Goal: Transaction & Acquisition: Purchase product/service

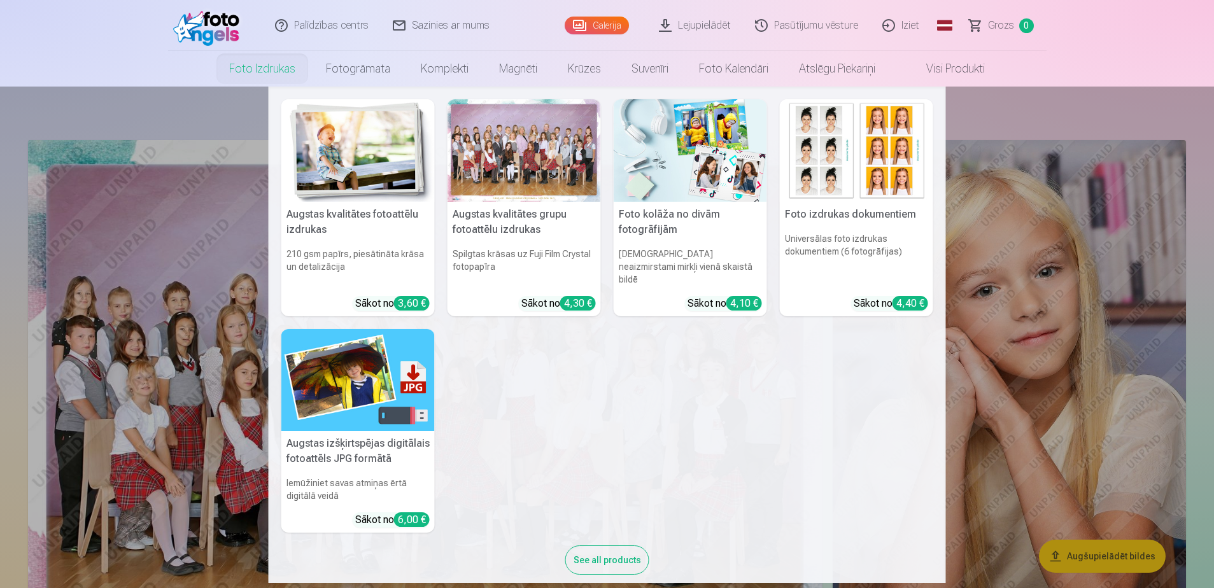
click at [257, 73] on link "Foto izdrukas" at bounding box center [262, 69] width 97 height 36
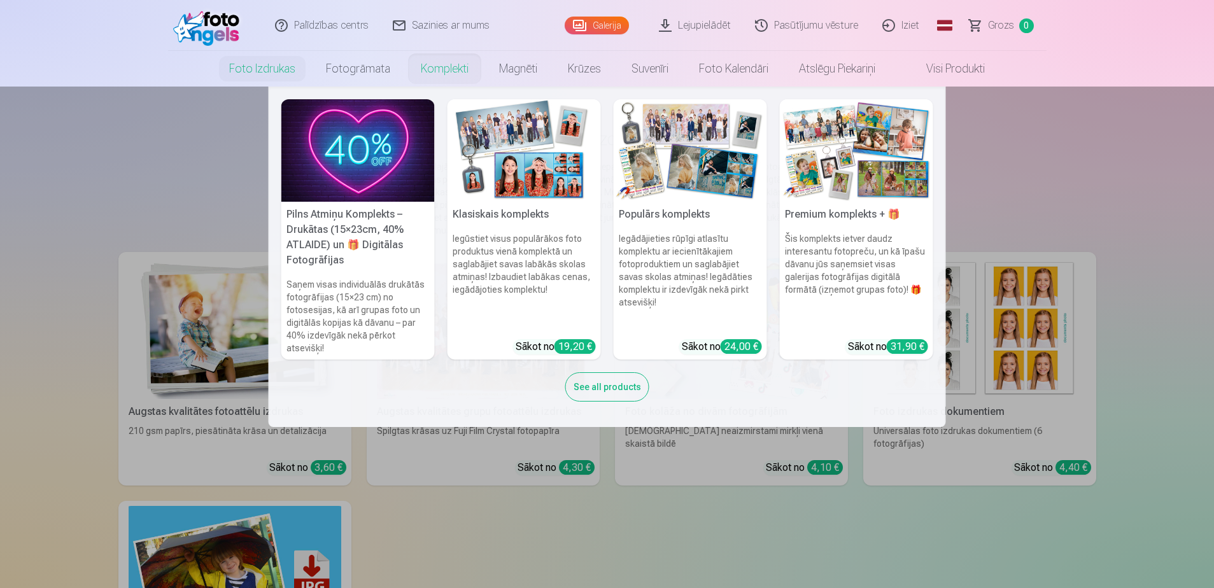
click at [421, 73] on link "Komplekti" at bounding box center [444, 69] width 78 height 36
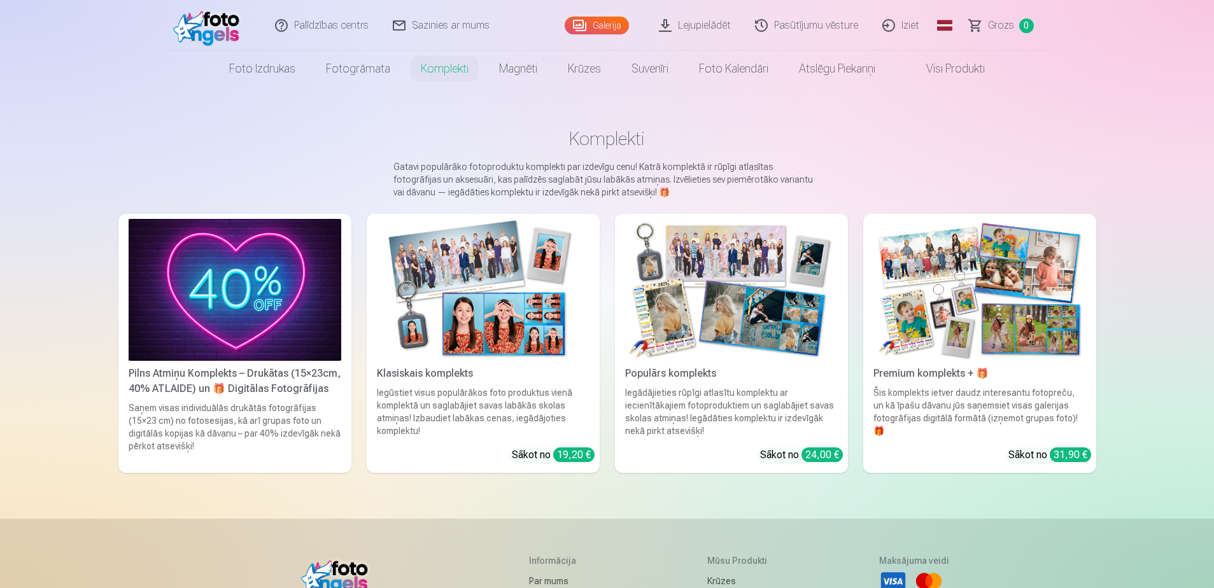
click at [1006, 337] on img at bounding box center [979, 290] width 213 height 142
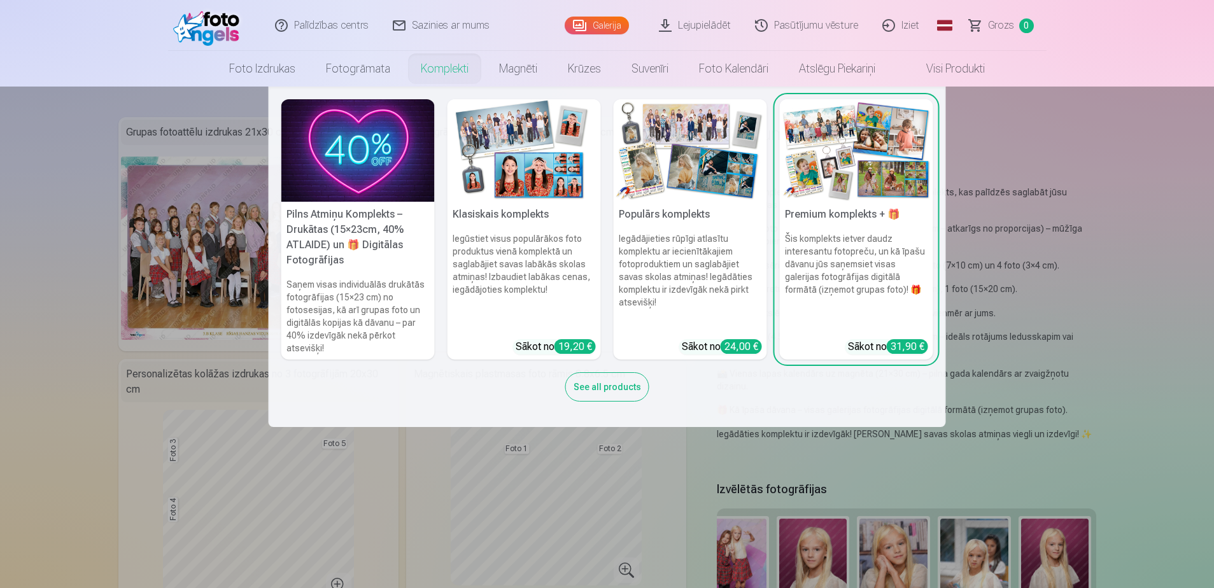
click at [670, 163] on img at bounding box center [690, 150] width 153 height 102
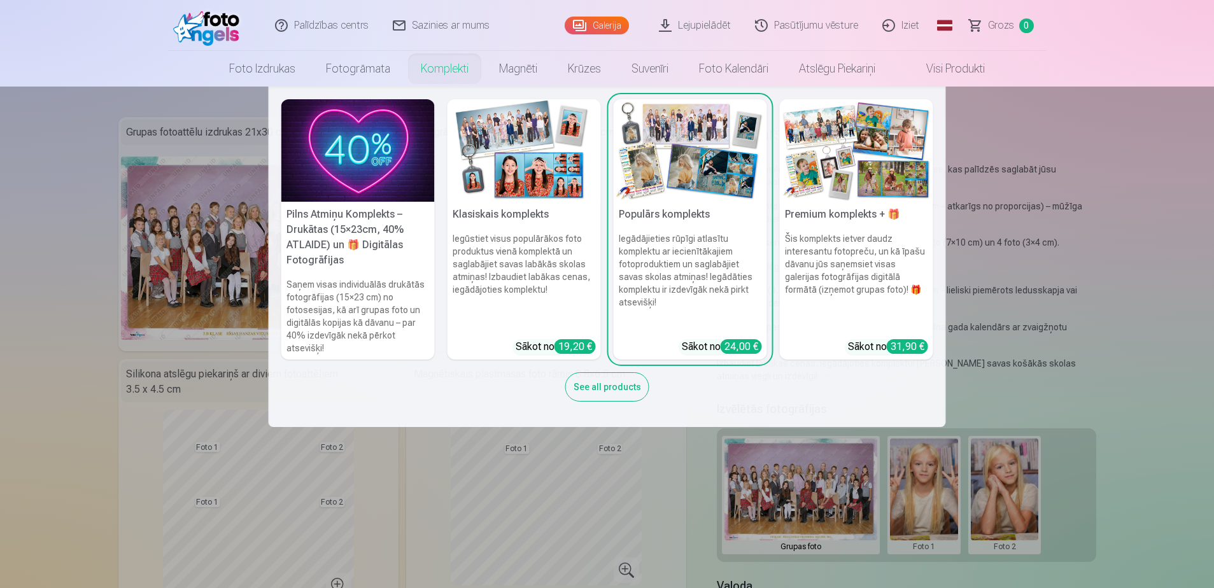
click at [608, 392] on div "See all products" at bounding box center [607, 386] width 84 height 29
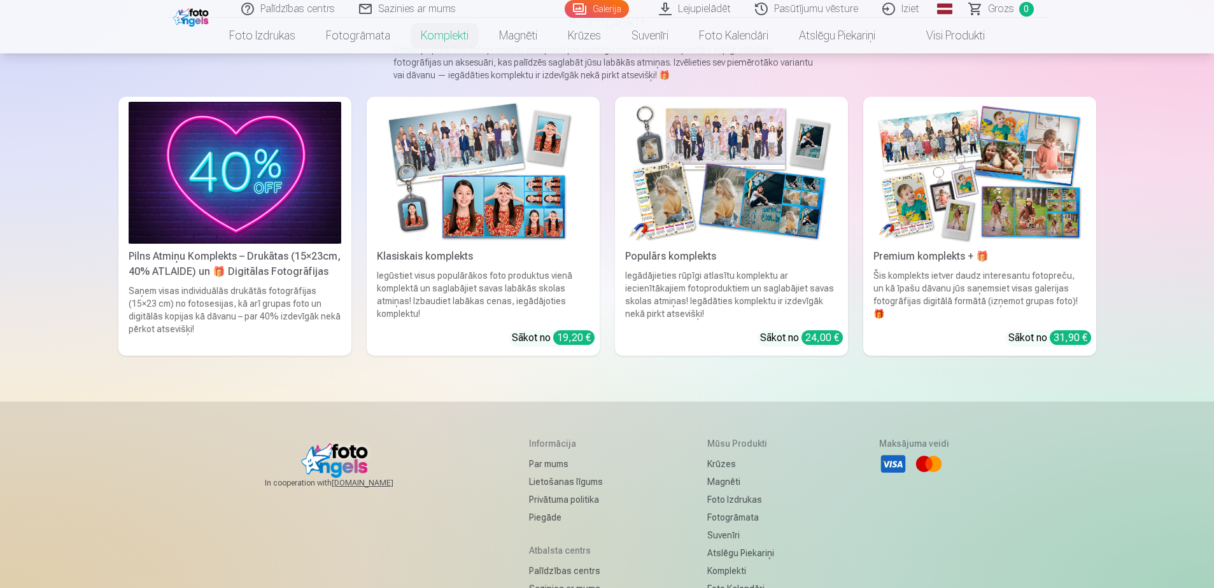
scroll to position [118, 0]
click at [455, 178] on img at bounding box center [483, 172] width 213 height 142
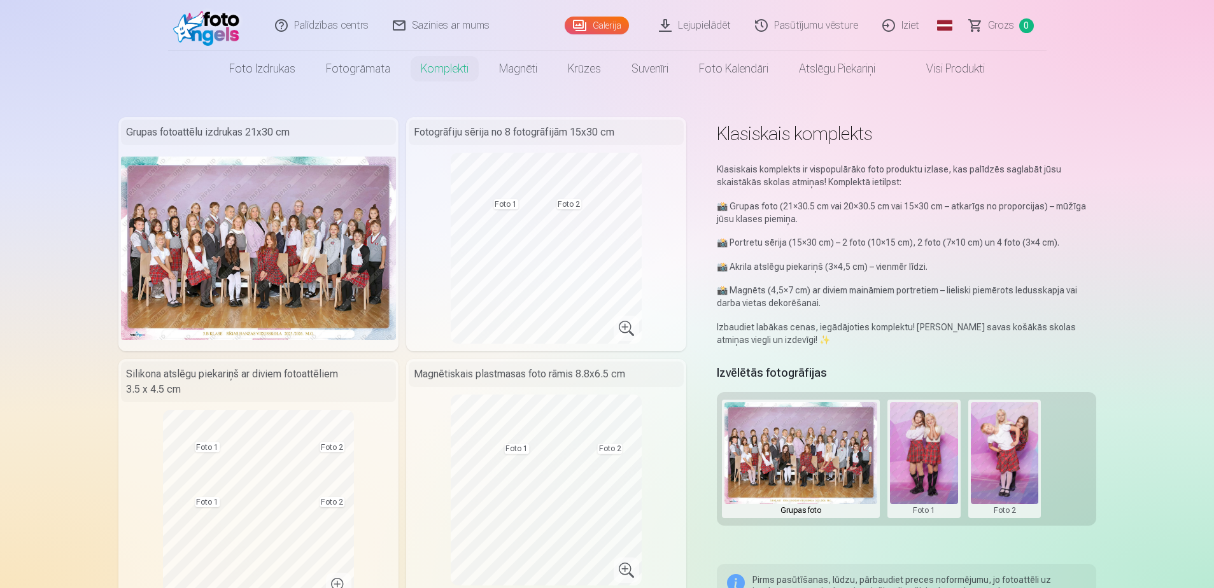
click at [442, 85] on link "Komplekti" at bounding box center [444, 69] width 78 height 36
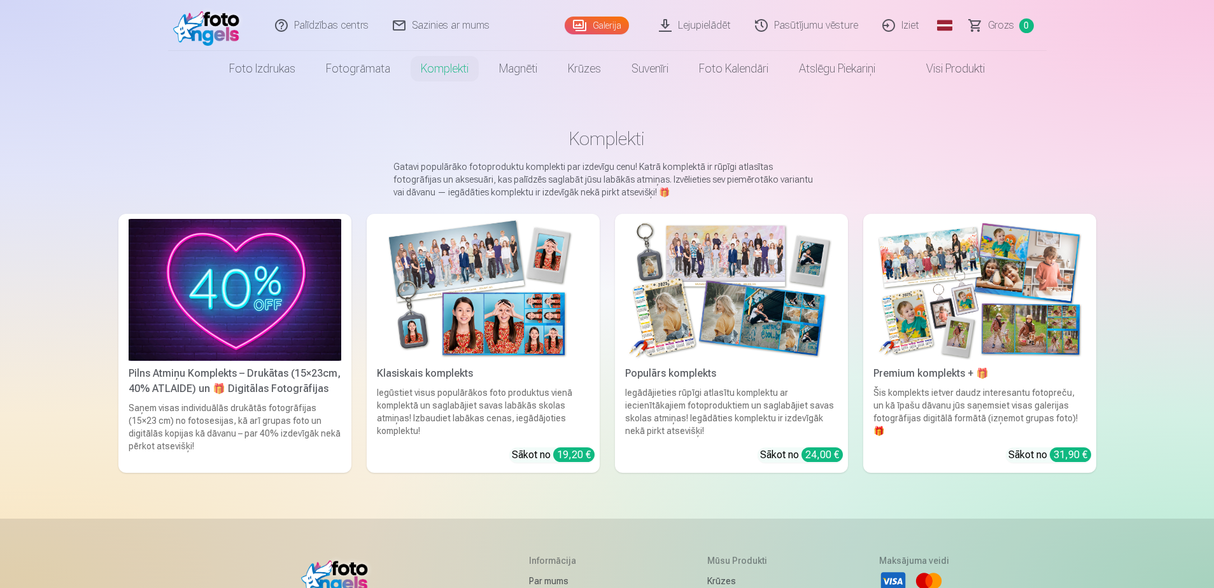
click at [502, 313] on img at bounding box center [483, 290] width 213 height 142
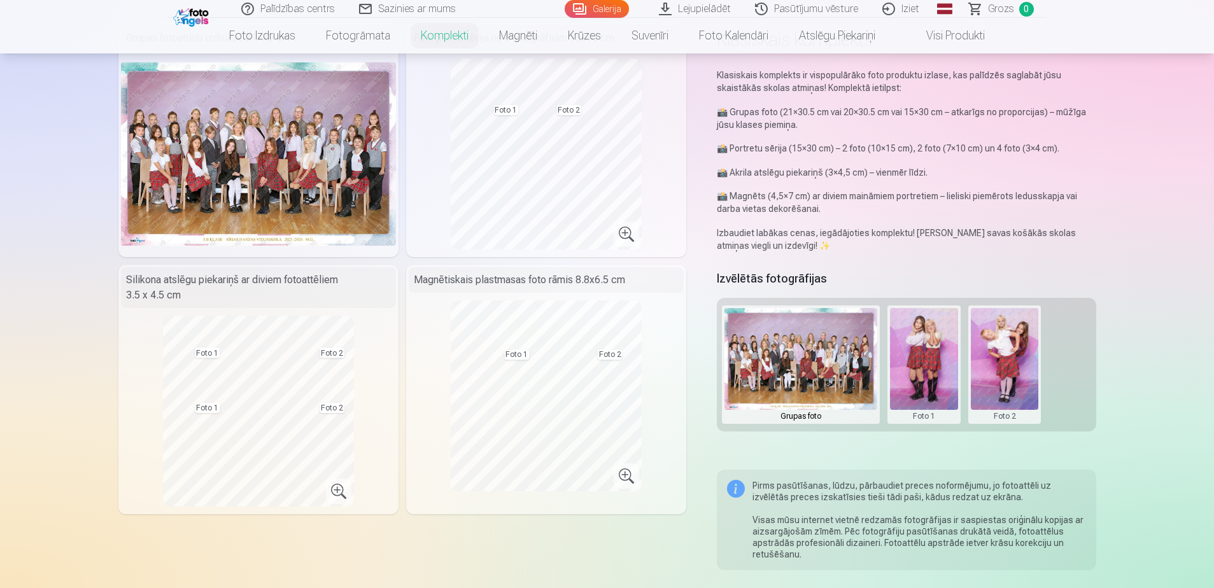
scroll to position [94, 0]
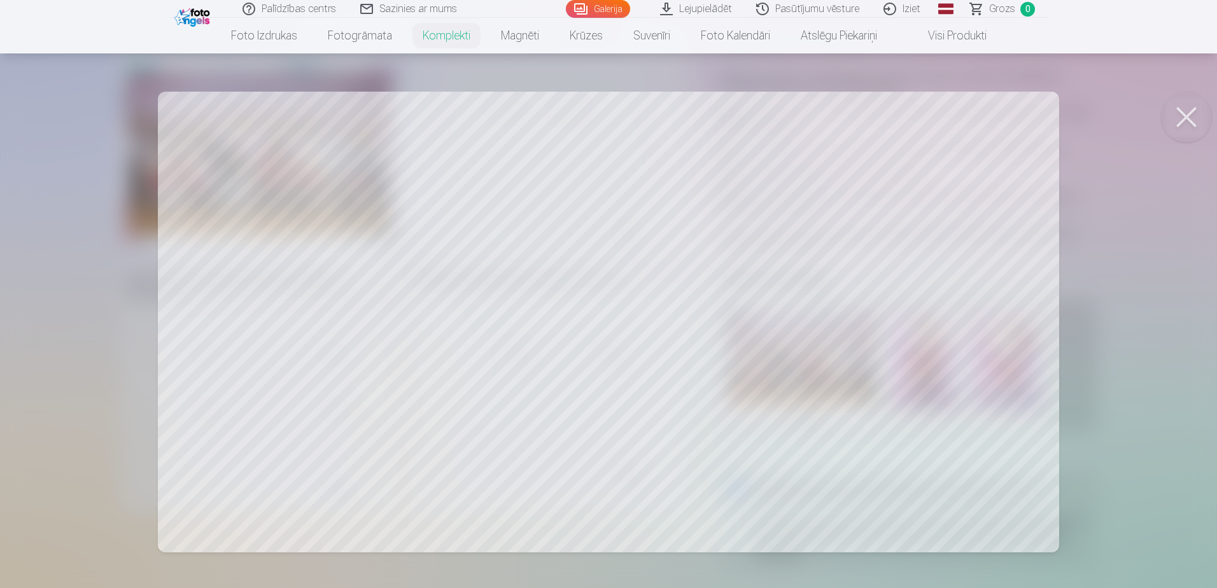
click at [1116, 315] on div at bounding box center [608, 294] width 1217 height 588
click at [359, 220] on div at bounding box center [608, 294] width 1217 height 588
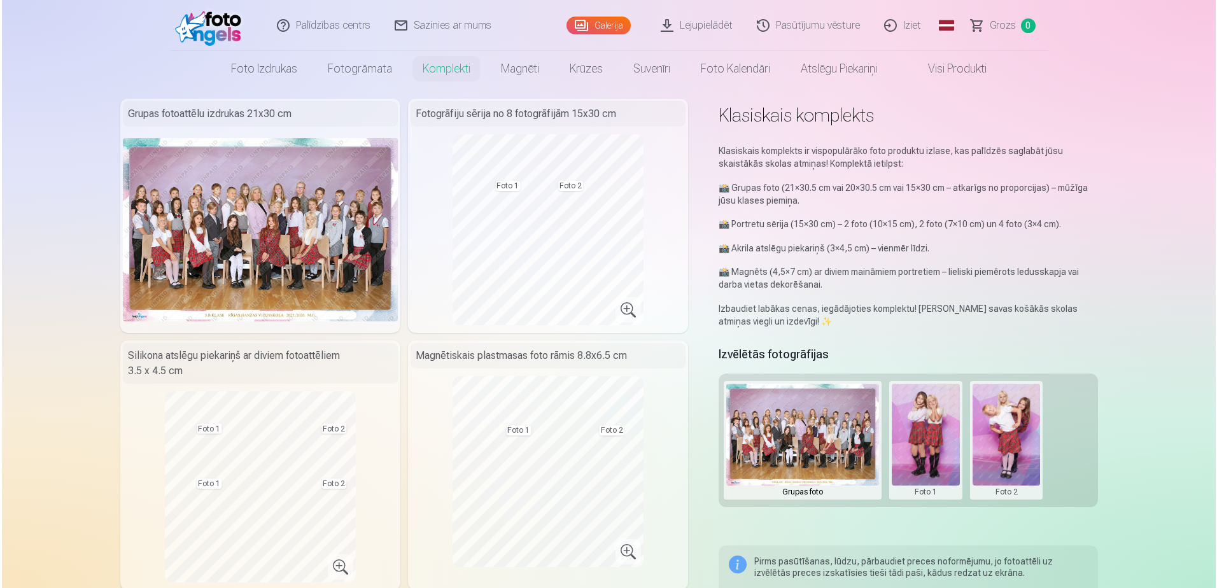
scroll to position [0, 0]
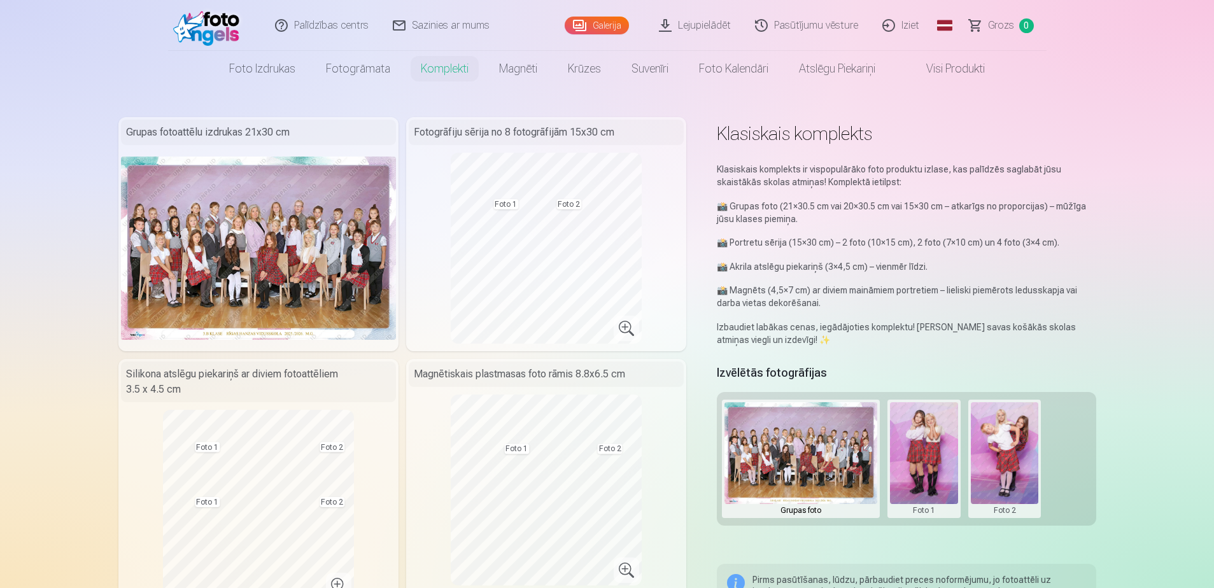
click at [904, 463] on button at bounding box center [924, 458] width 68 height 113
click at [904, 463] on button "Nomainiet foto" at bounding box center [923, 459] width 104 height 36
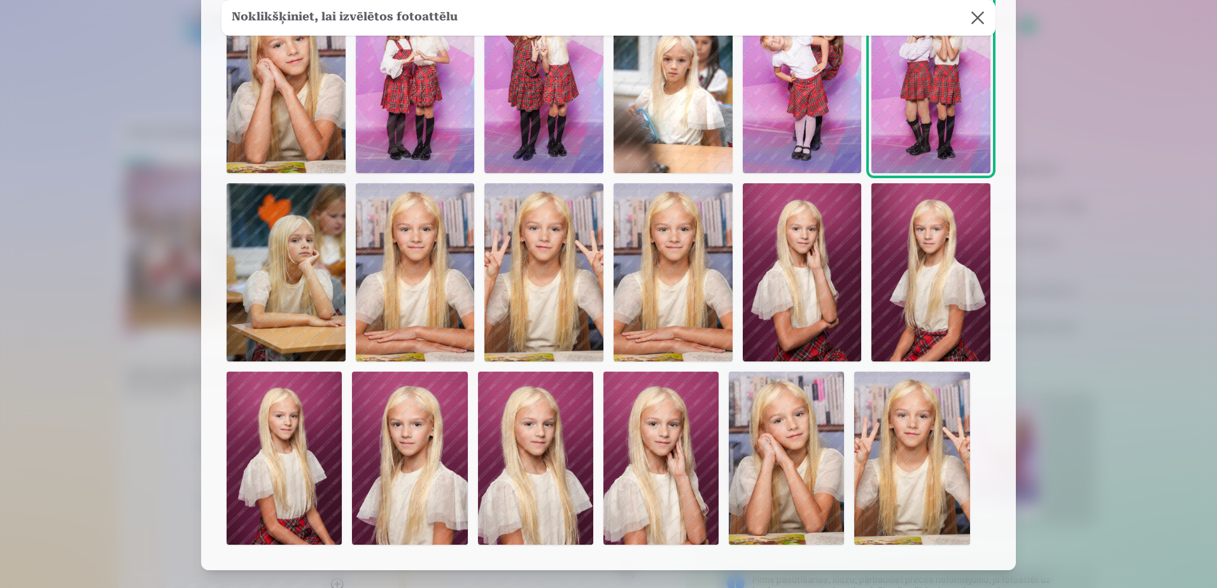
scroll to position [113, 0]
click at [302, 420] on img at bounding box center [284, 457] width 115 height 173
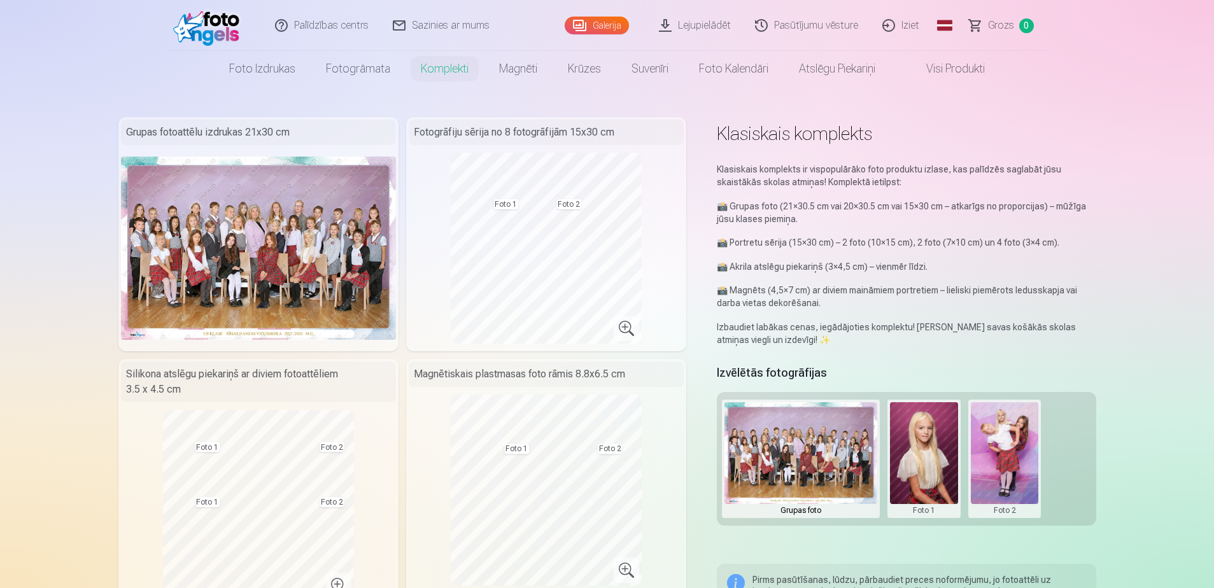
click at [1017, 440] on button at bounding box center [1005, 458] width 68 height 113
click at [1011, 460] on button "Nomainiet foto" at bounding box center [1004, 459] width 104 height 36
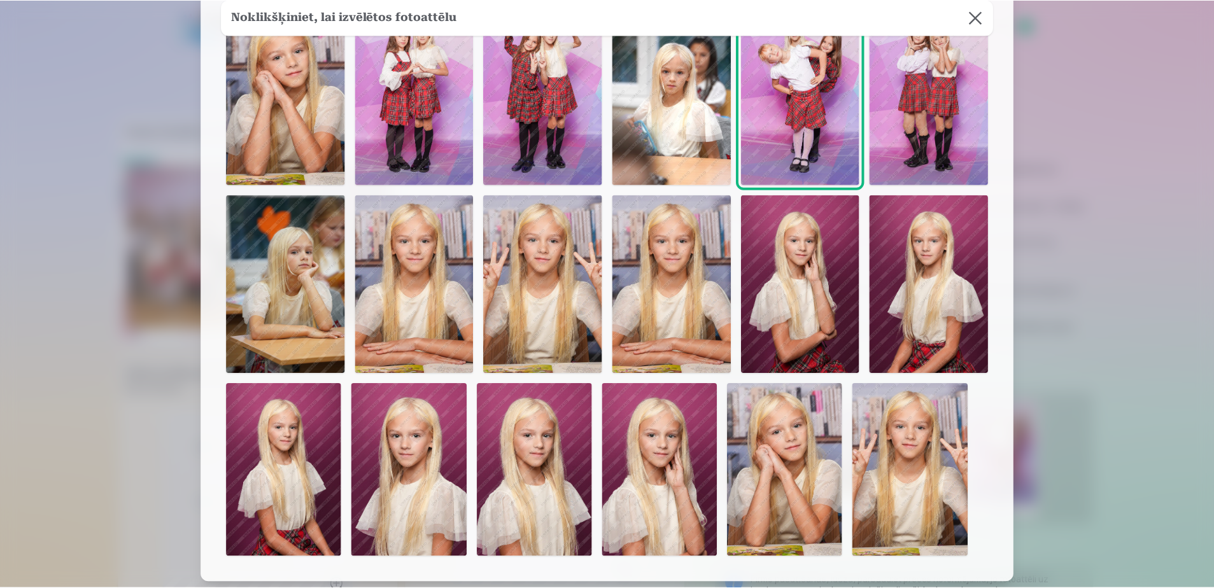
scroll to position [101, 0]
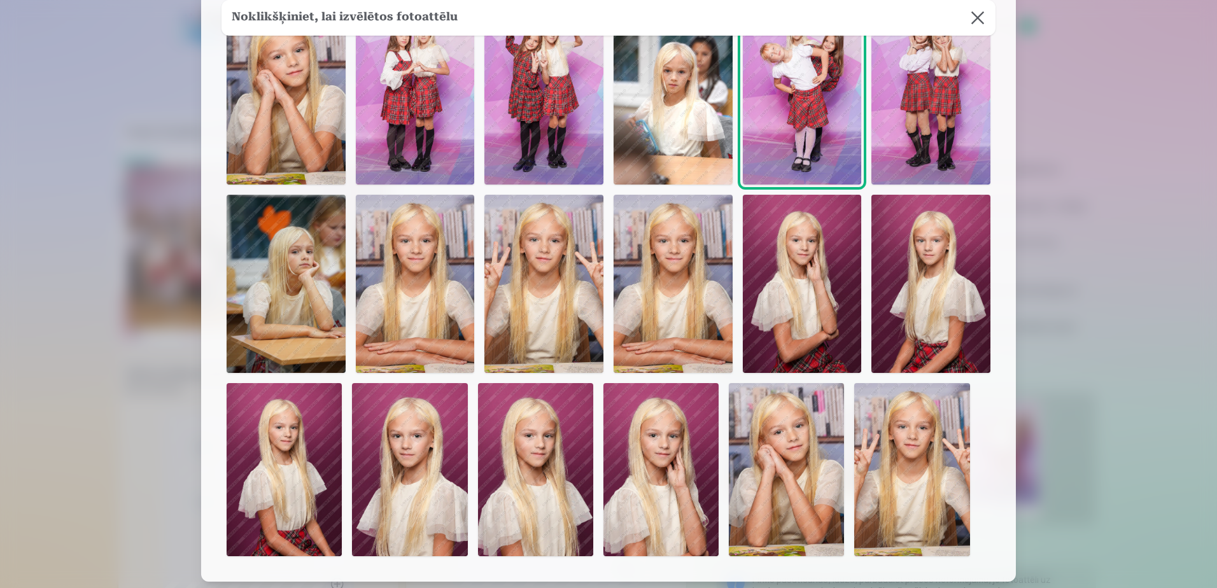
click at [390, 468] on img at bounding box center [409, 469] width 115 height 173
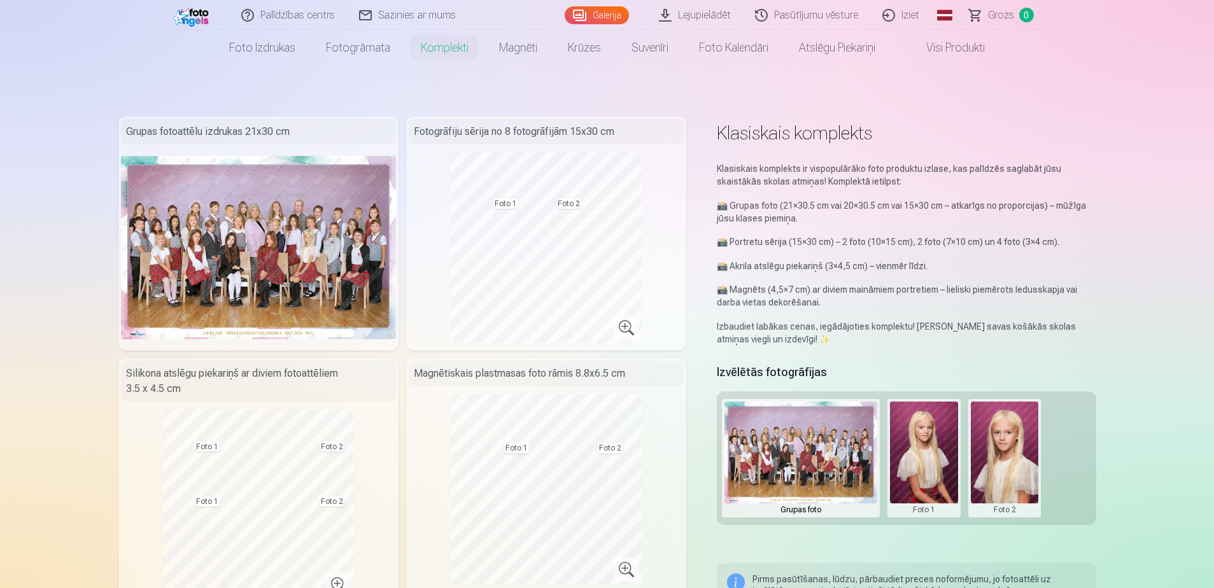
scroll to position [0, 0]
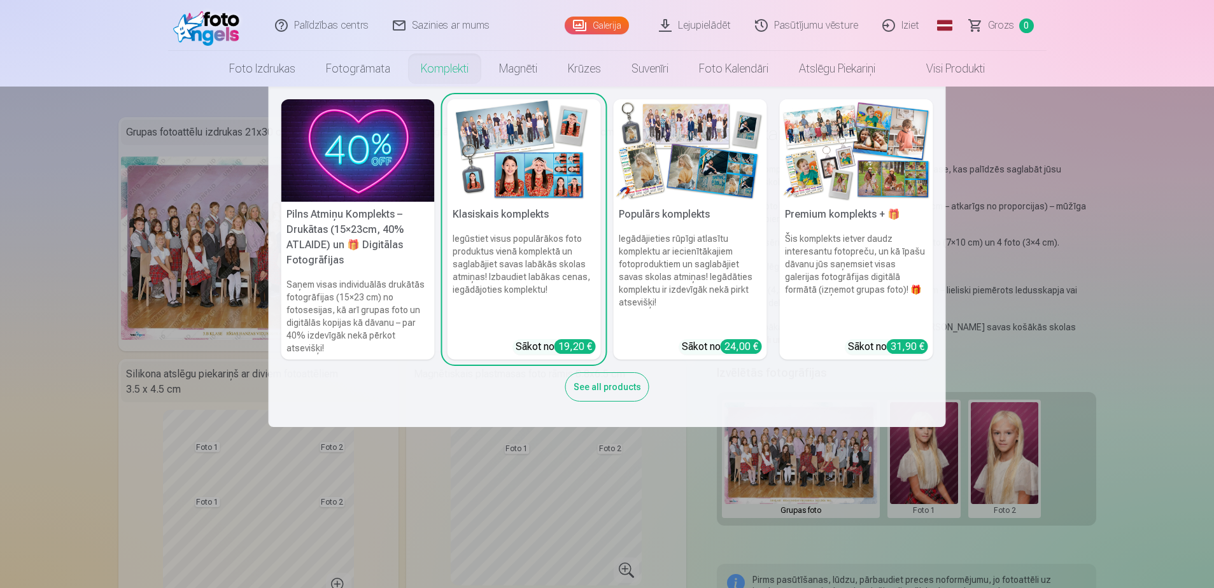
click at [833, 161] on img at bounding box center [856, 150] width 153 height 102
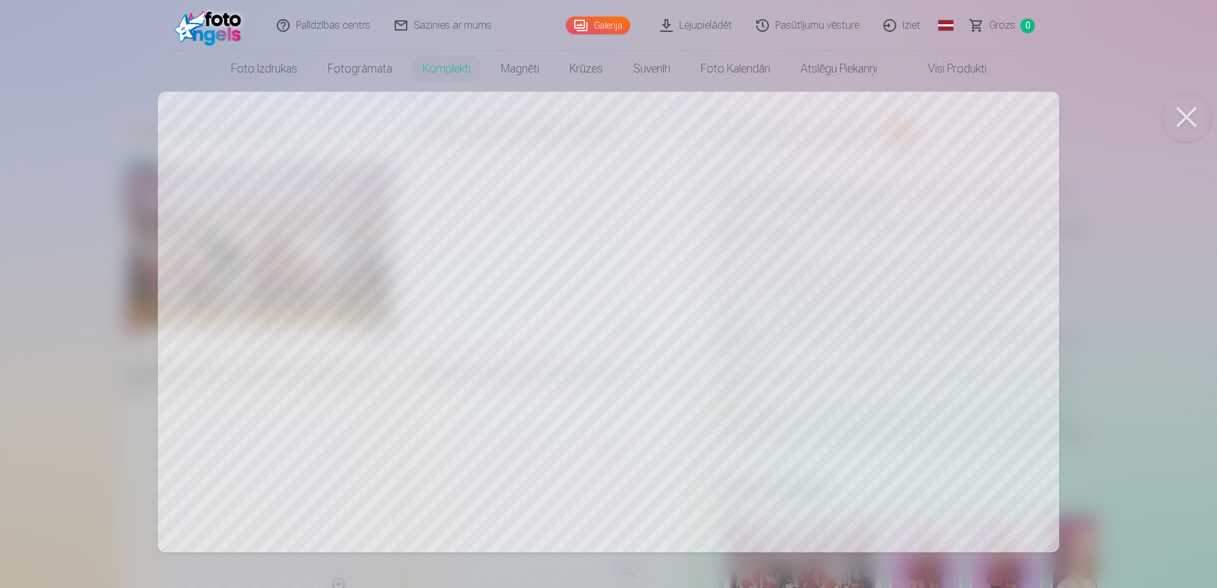
click at [1094, 305] on div at bounding box center [608, 294] width 1217 height 588
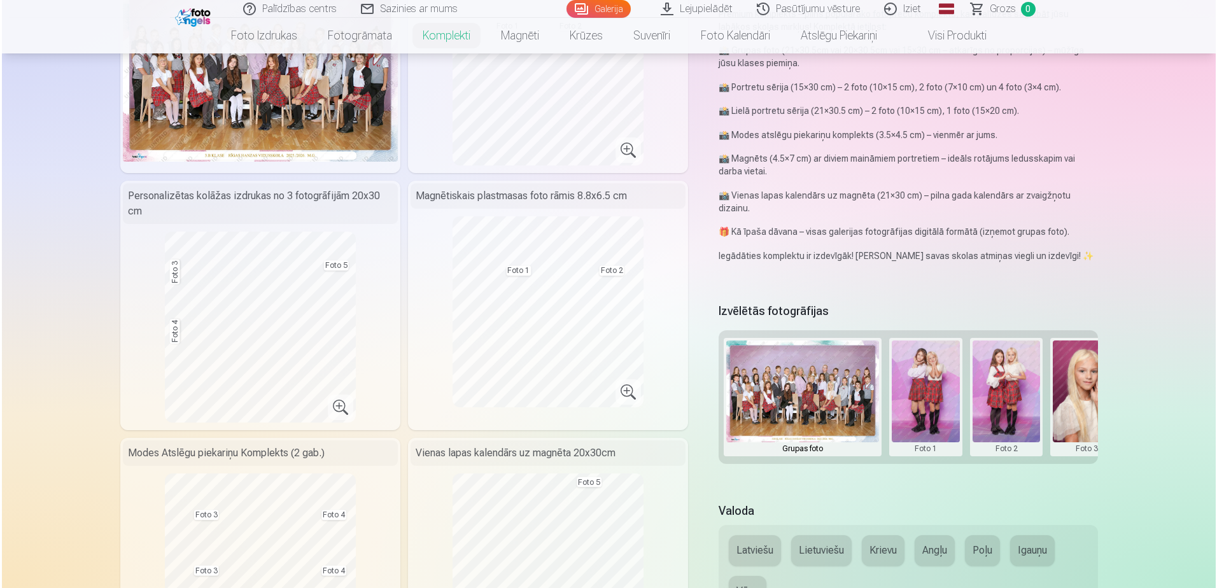
scroll to position [183, 0]
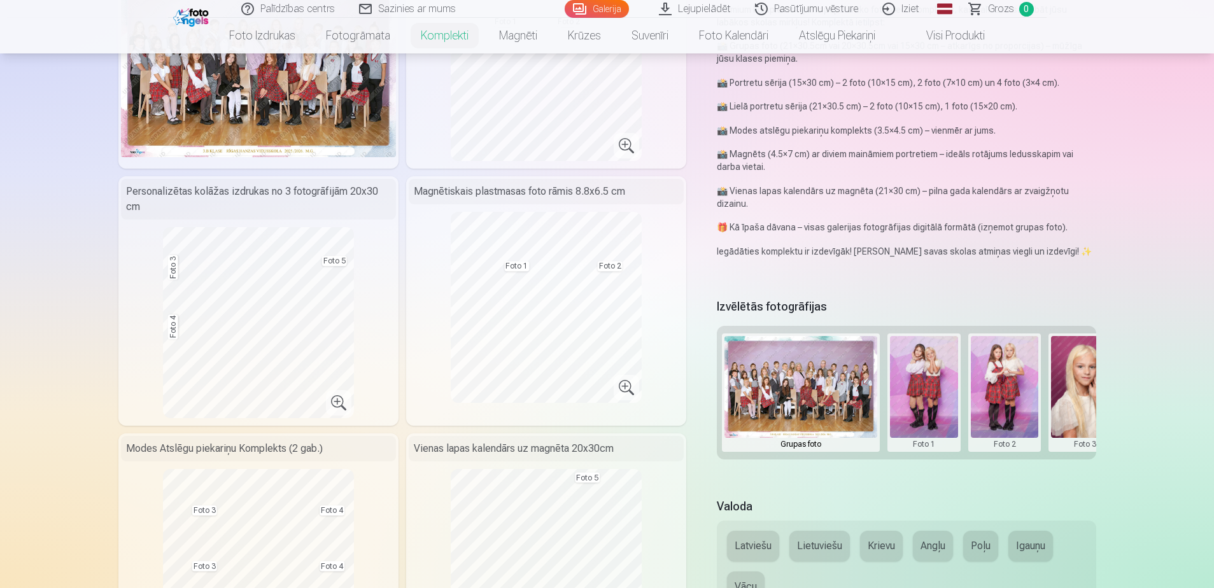
click at [928, 362] on button at bounding box center [924, 392] width 68 height 113
click at [921, 397] on button "Nomainiet foto" at bounding box center [923, 392] width 104 height 36
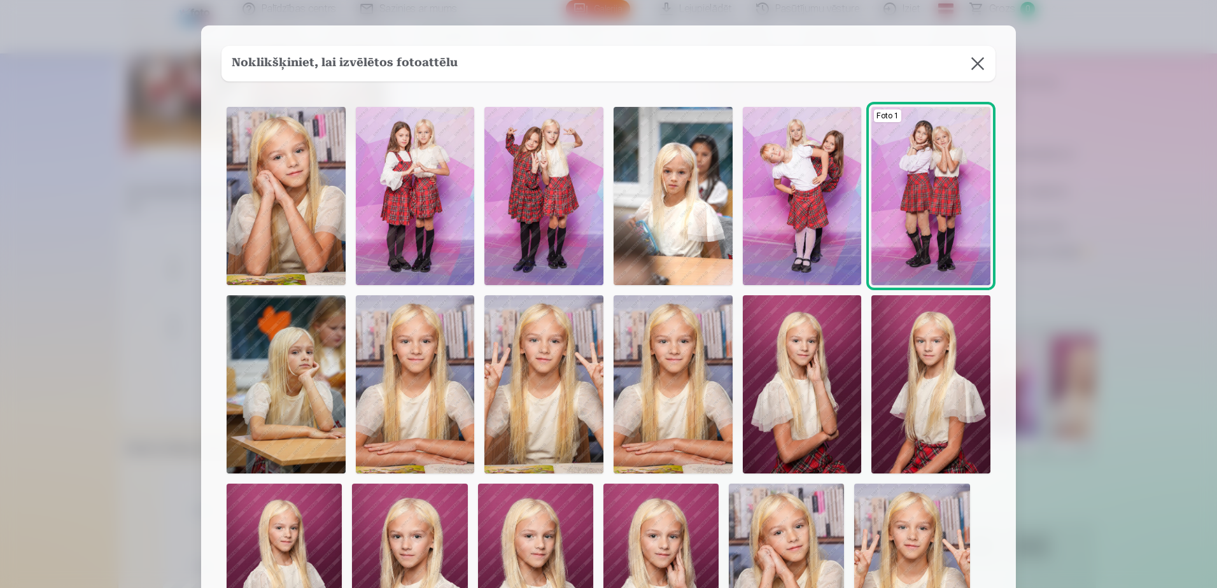
click at [904, 379] on img at bounding box center [930, 384] width 119 height 178
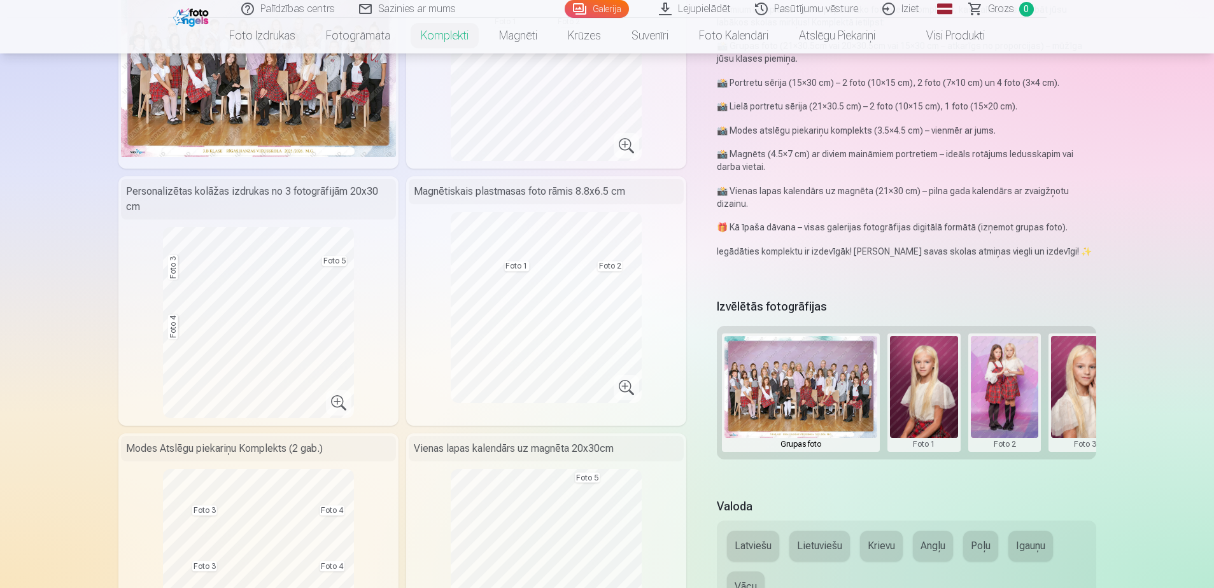
click at [929, 386] on button at bounding box center [924, 392] width 68 height 113
click at [900, 389] on button "Nomainiet foto" at bounding box center [923, 392] width 104 height 36
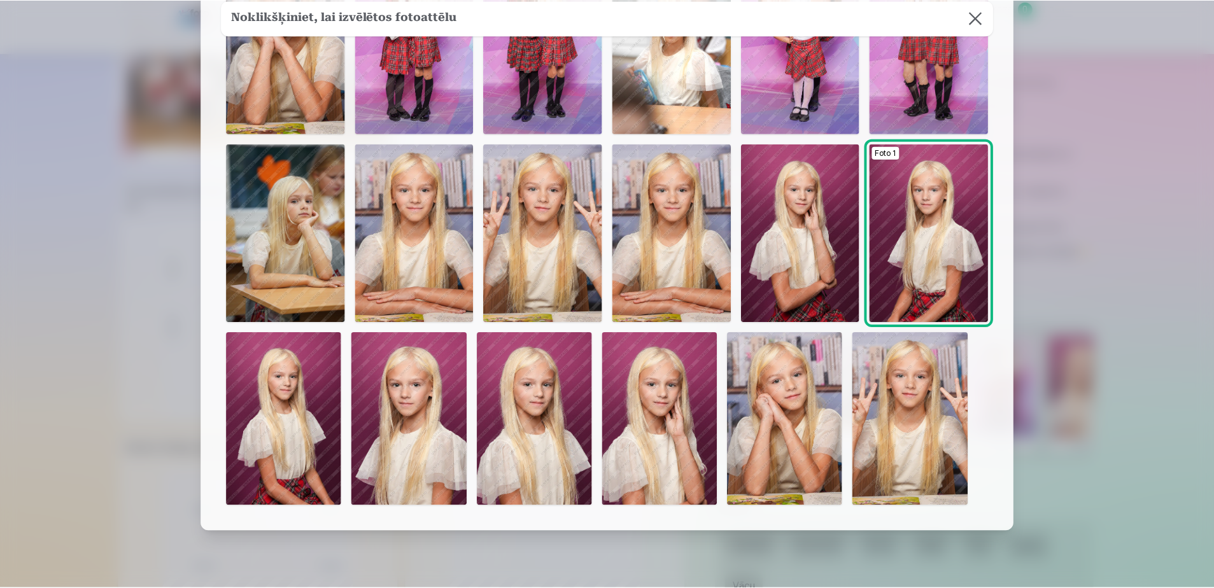
scroll to position [152, 0]
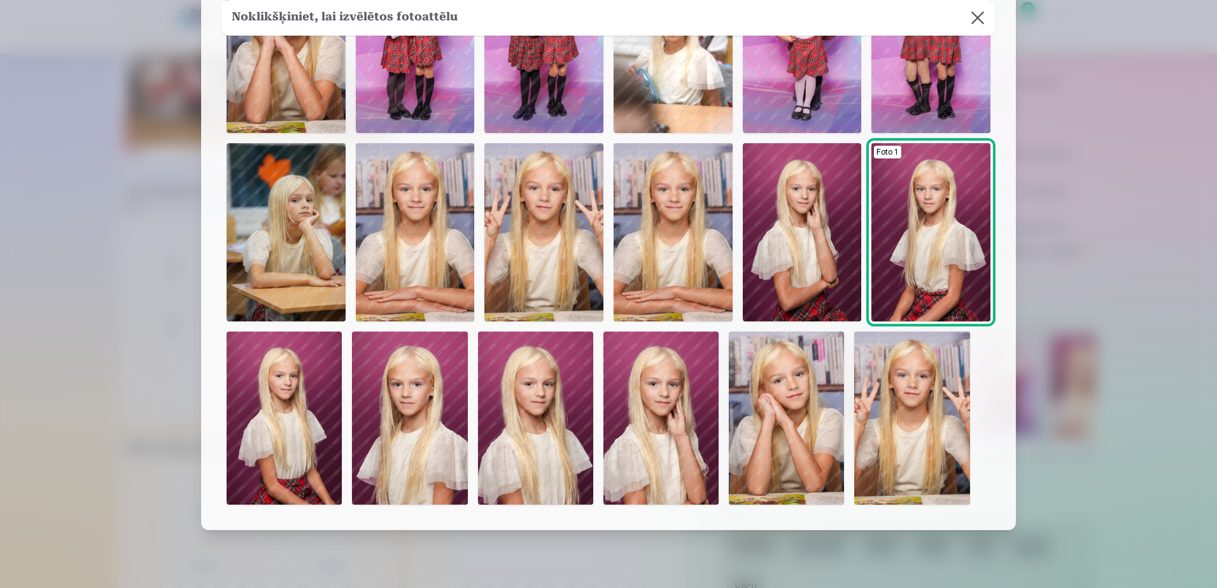
click at [275, 399] on img at bounding box center [284, 418] width 115 height 173
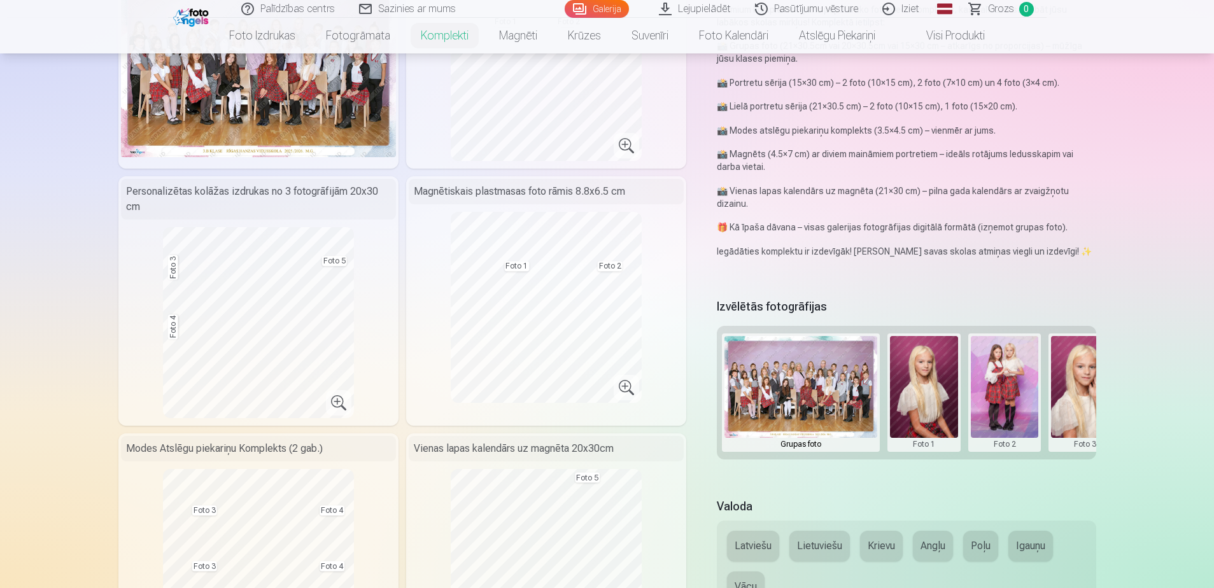
click at [1012, 370] on button at bounding box center [1005, 392] width 68 height 113
click at [997, 390] on button "Nomainiet foto" at bounding box center [1004, 392] width 104 height 36
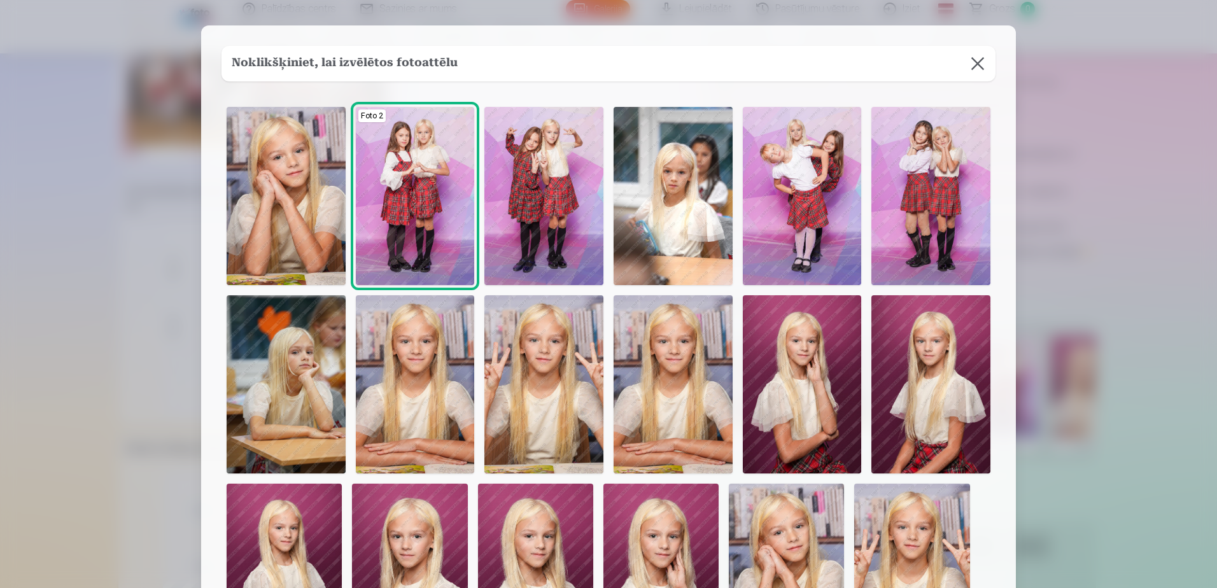
click at [405, 540] on img at bounding box center [409, 570] width 115 height 173
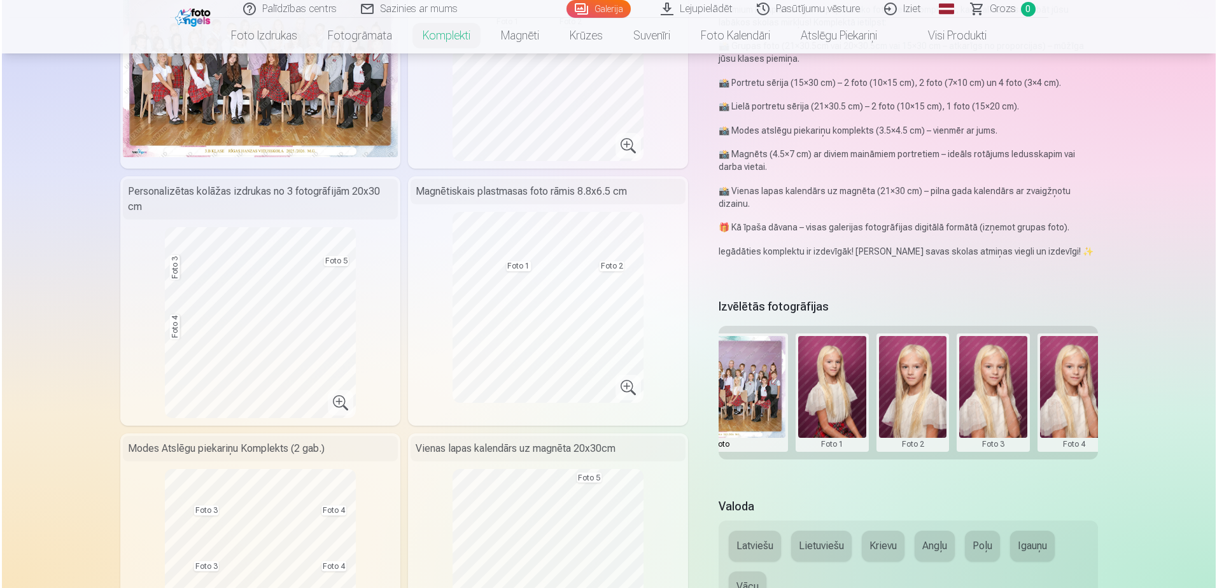
scroll to position [0, 97]
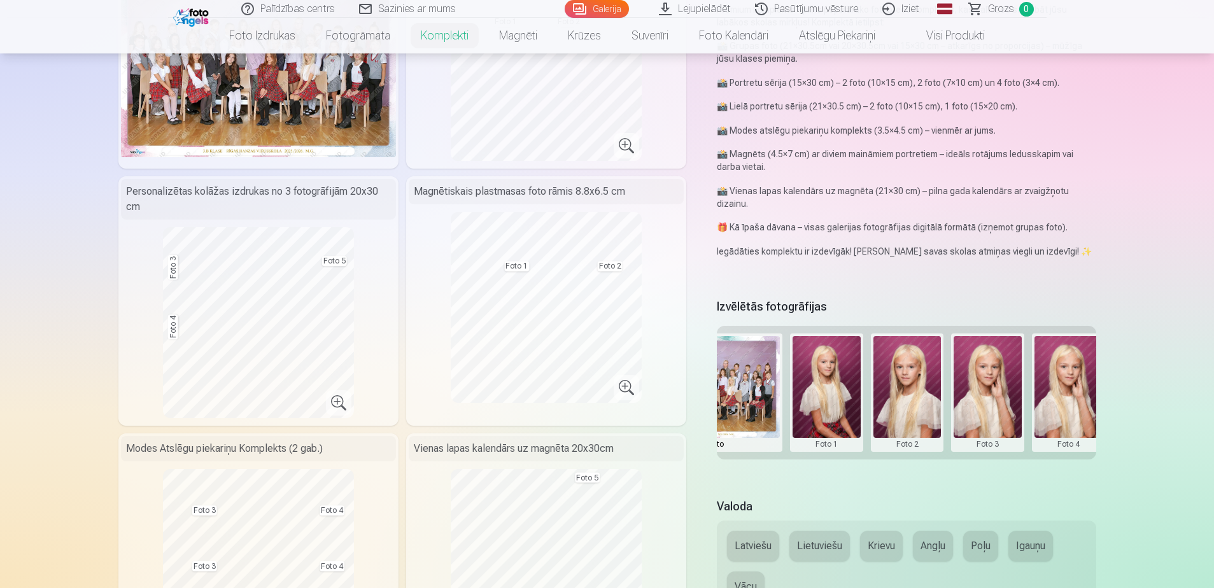
click at [981, 387] on button at bounding box center [987, 392] width 68 height 113
click at [982, 388] on button "Nomainiet foto" at bounding box center [988, 392] width 104 height 36
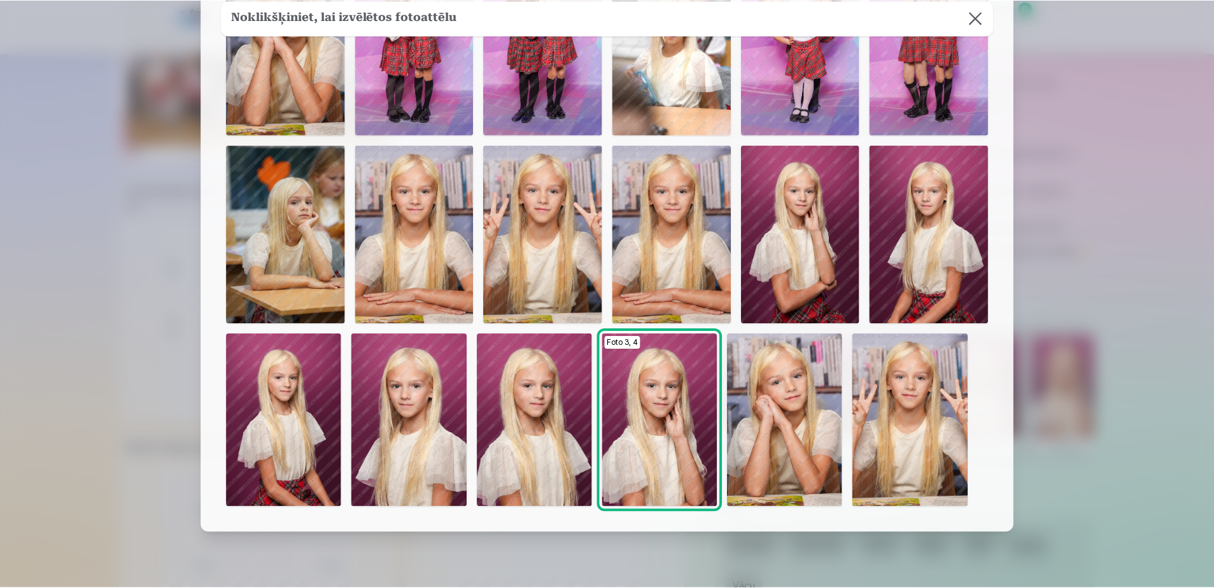
scroll to position [151, 0]
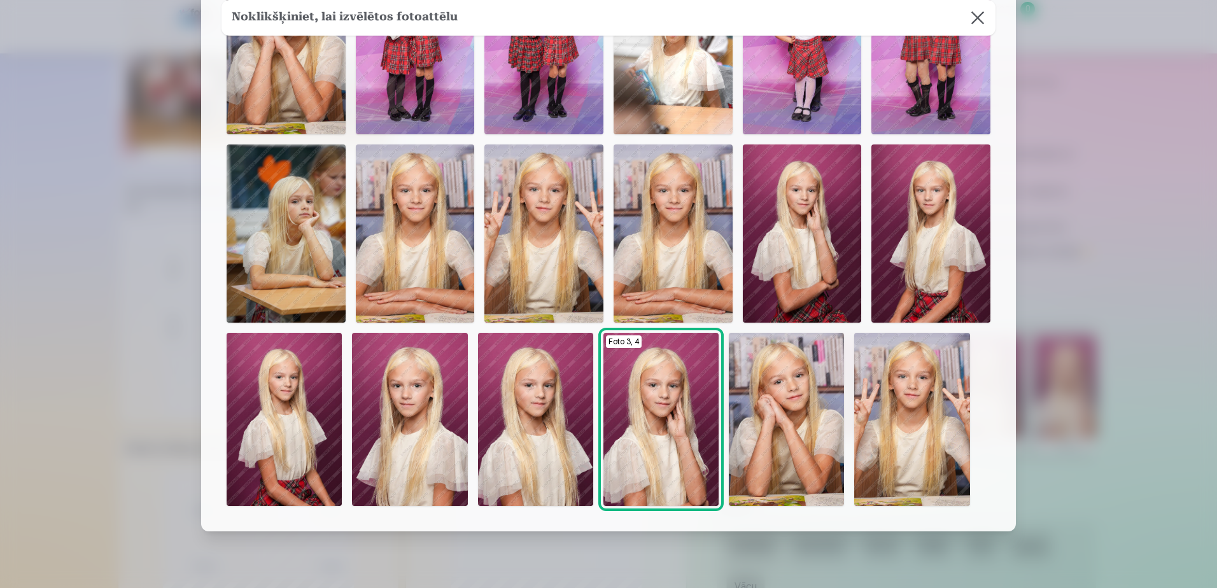
click at [794, 434] on img at bounding box center [786, 419] width 115 height 173
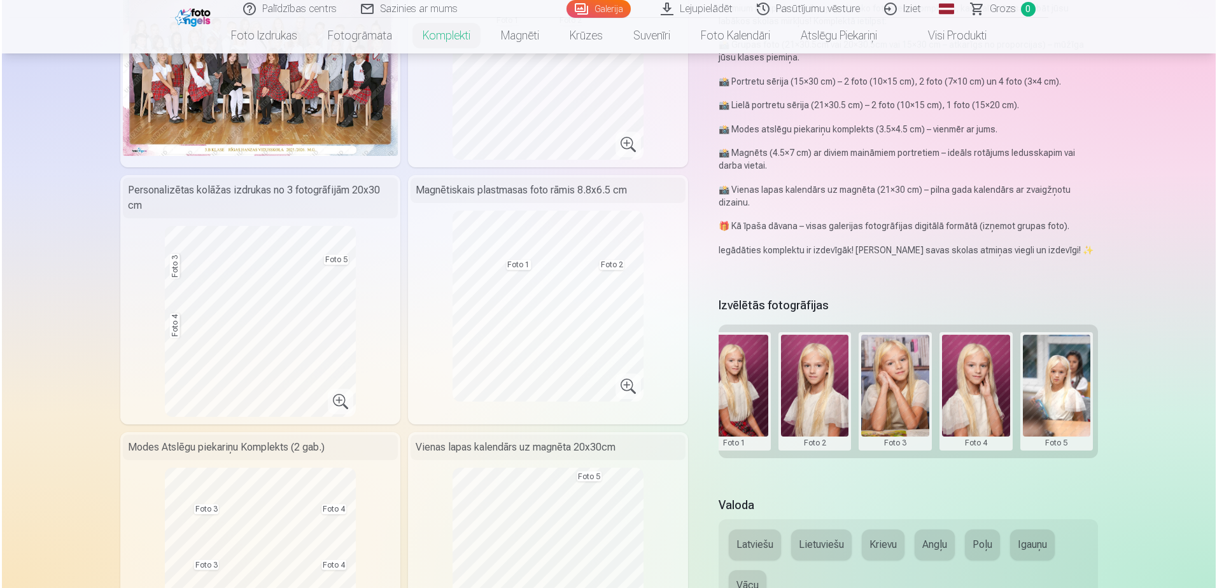
scroll to position [177, 0]
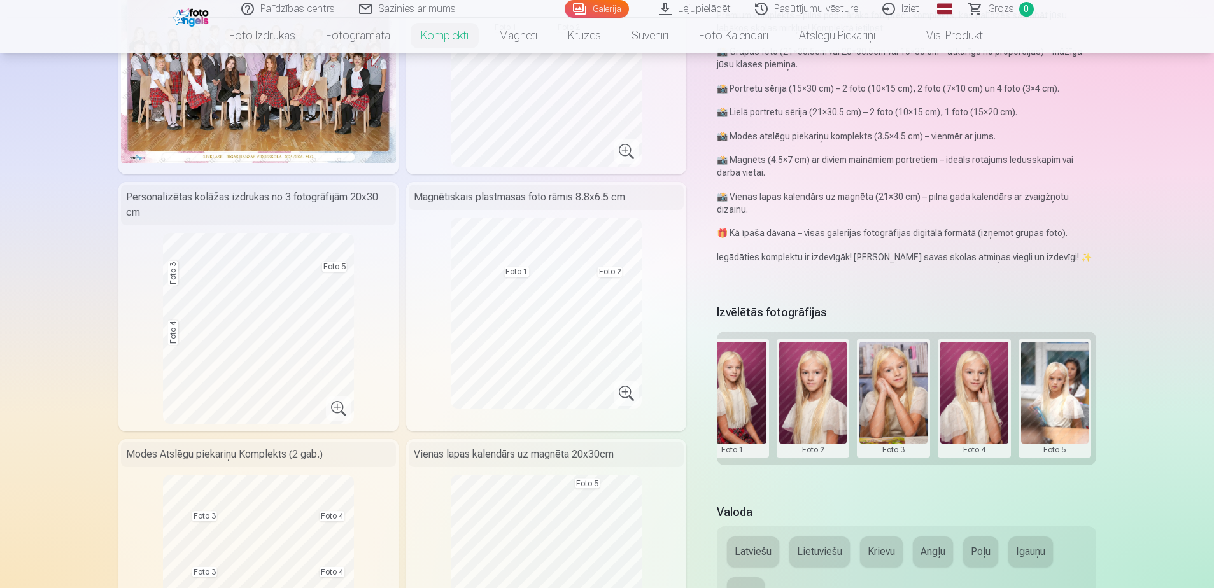
click at [978, 397] on button at bounding box center [974, 398] width 68 height 113
click at [978, 397] on button "Nomainiet foto" at bounding box center [974, 398] width 104 height 36
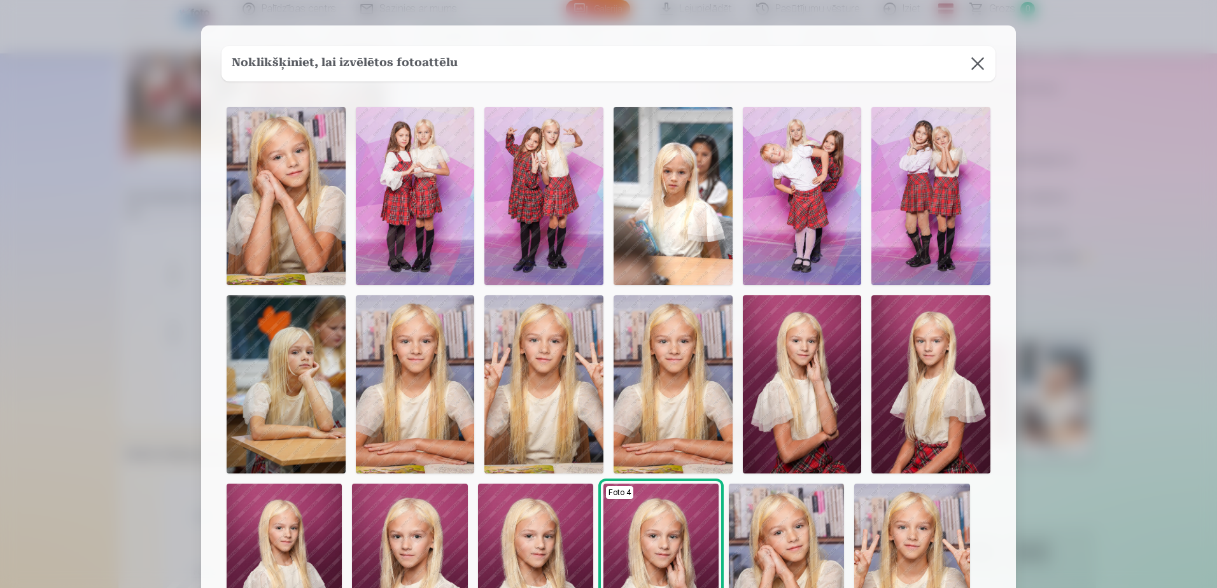
click at [417, 179] on img at bounding box center [415, 196] width 119 height 178
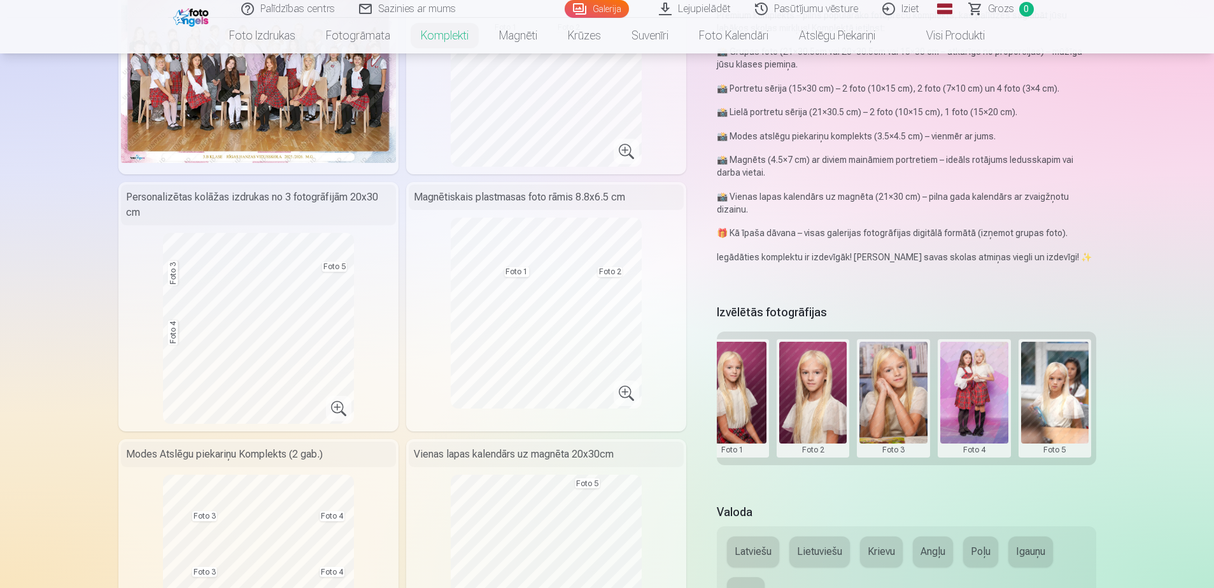
click at [1060, 404] on button at bounding box center [1055, 398] width 68 height 113
click at [1054, 399] on button "Nomainiet foto" at bounding box center [1055, 398] width 104 height 36
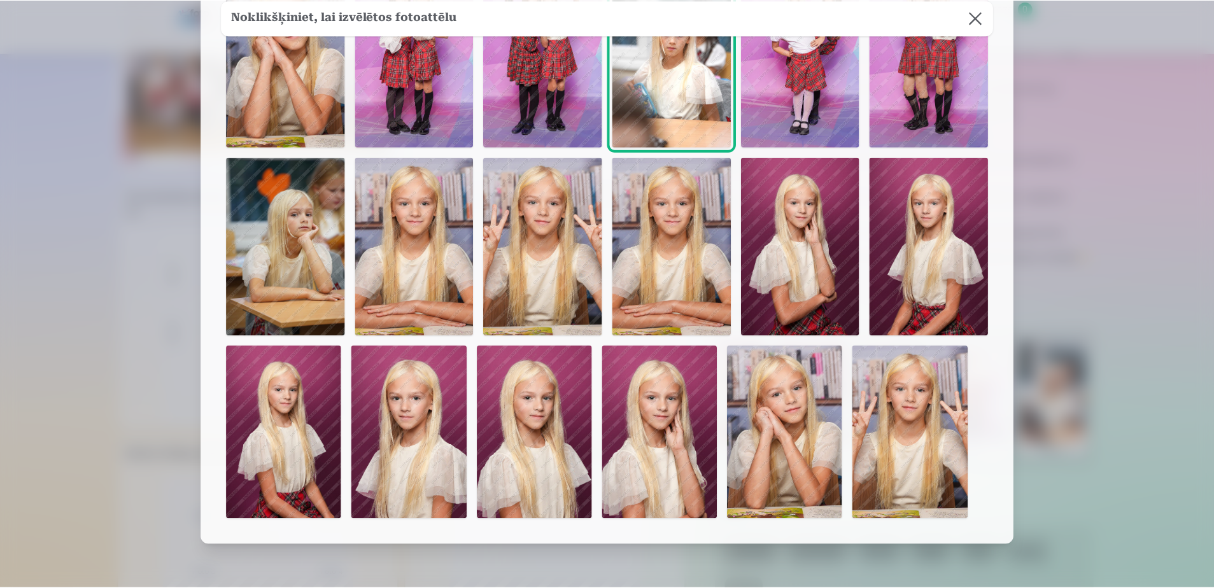
scroll to position [139, 0]
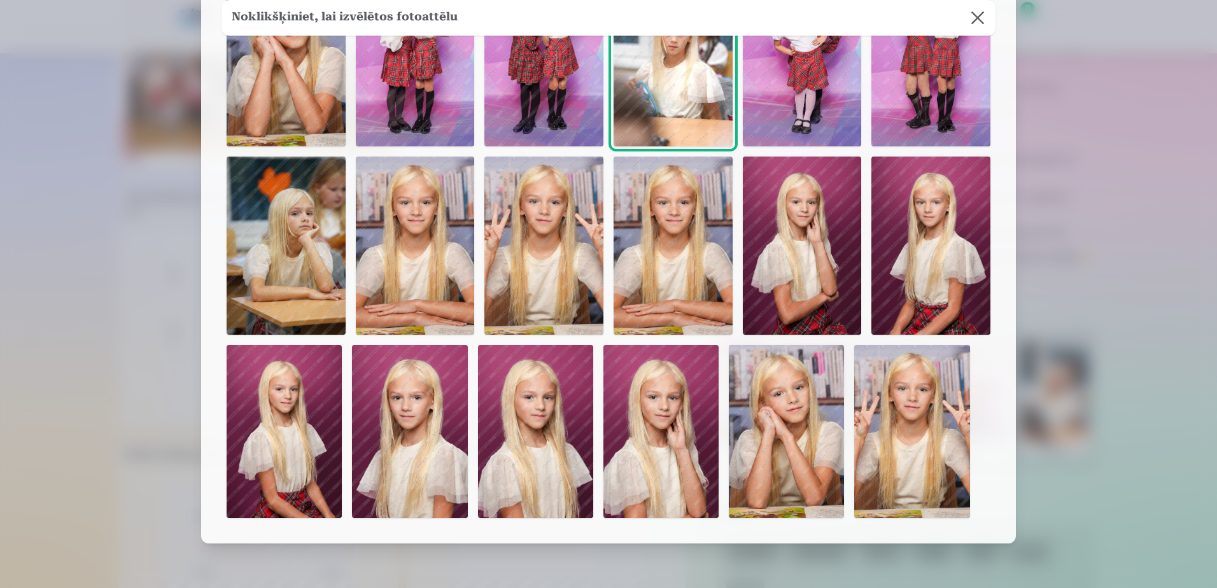
drag, startPoint x: 777, startPoint y: 444, endPoint x: 762, endPoint y: 440, distance: 15.7
click at [762, 440] on img at bounding box center [786, 431] width 115 height 173
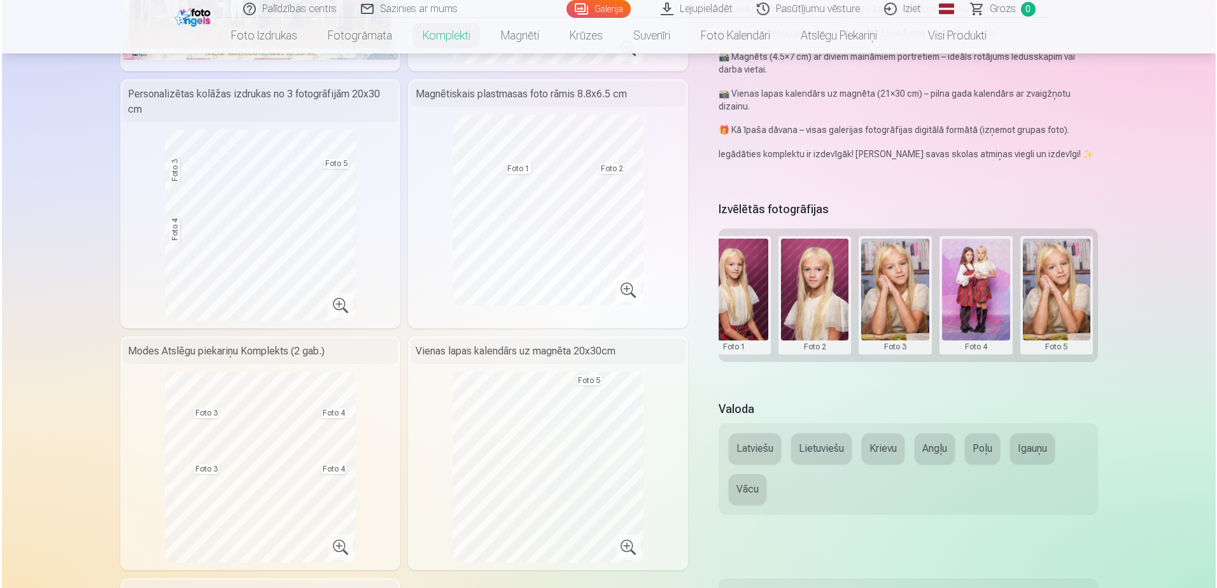
scroll to position [281, 0]
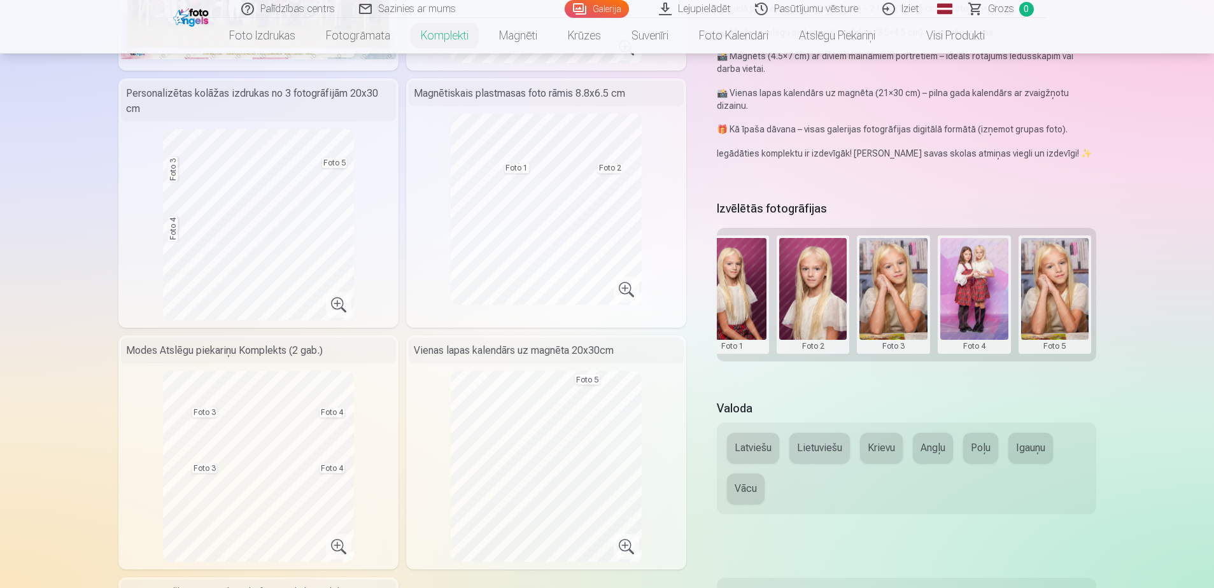
click at [899, 279] on button at bounding box center [893, 294] width 68 height 113
click at [903, 295] on button "Nomainiet foto" at bounding box center [893, 294] width 104 height 36
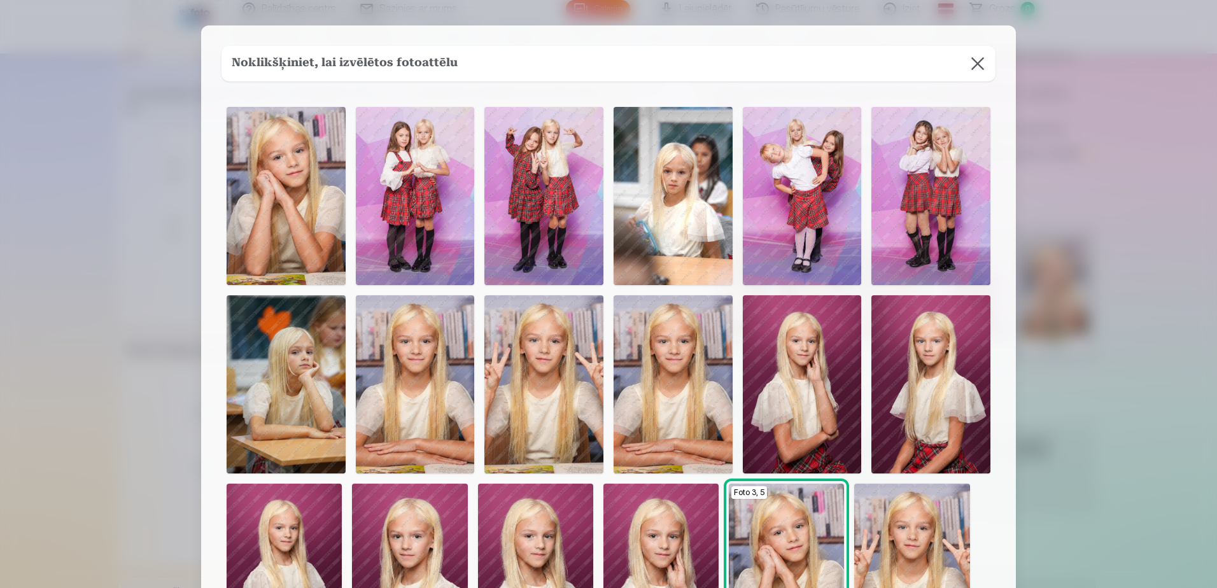
click at [976, 66] on button at bounding box center [978, 64] width 36 height 36
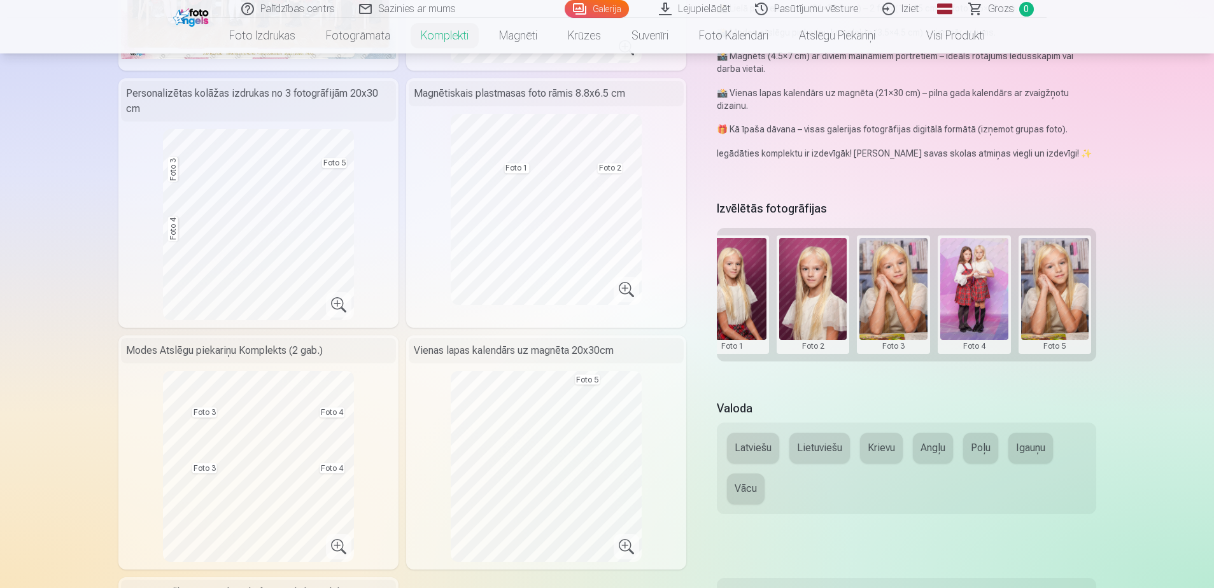
click at [892, 294] on button at bounding box center [893, 294] width 68 height 113
click at [892, 294] on button "Nomainiet foto" at bounding box center [893, 294] width 104 height 36
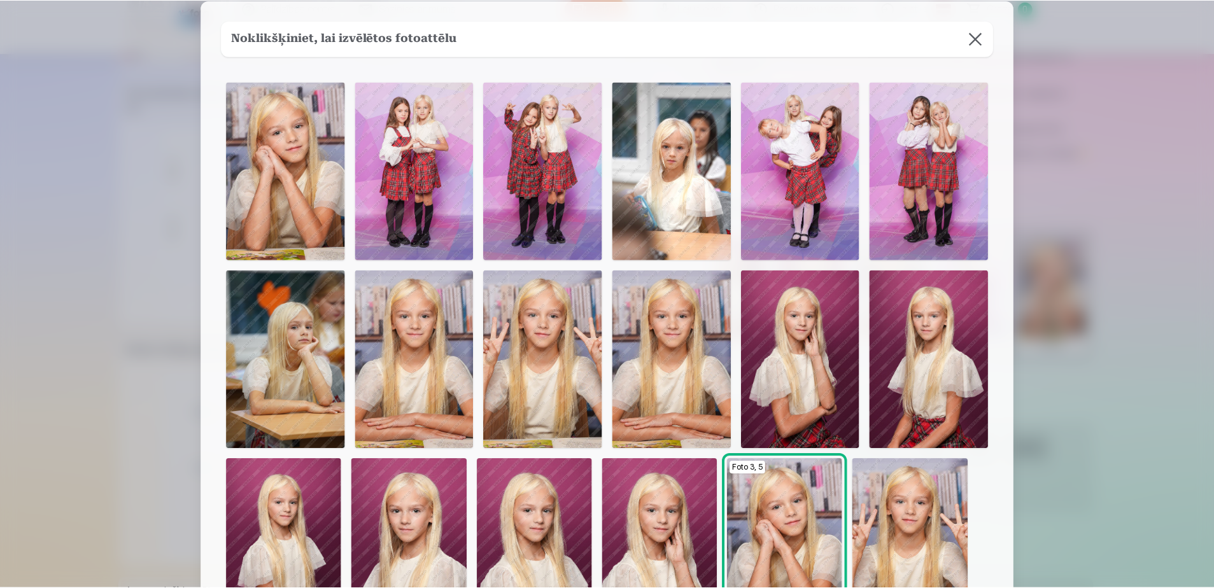
scroll to position [24, 0]
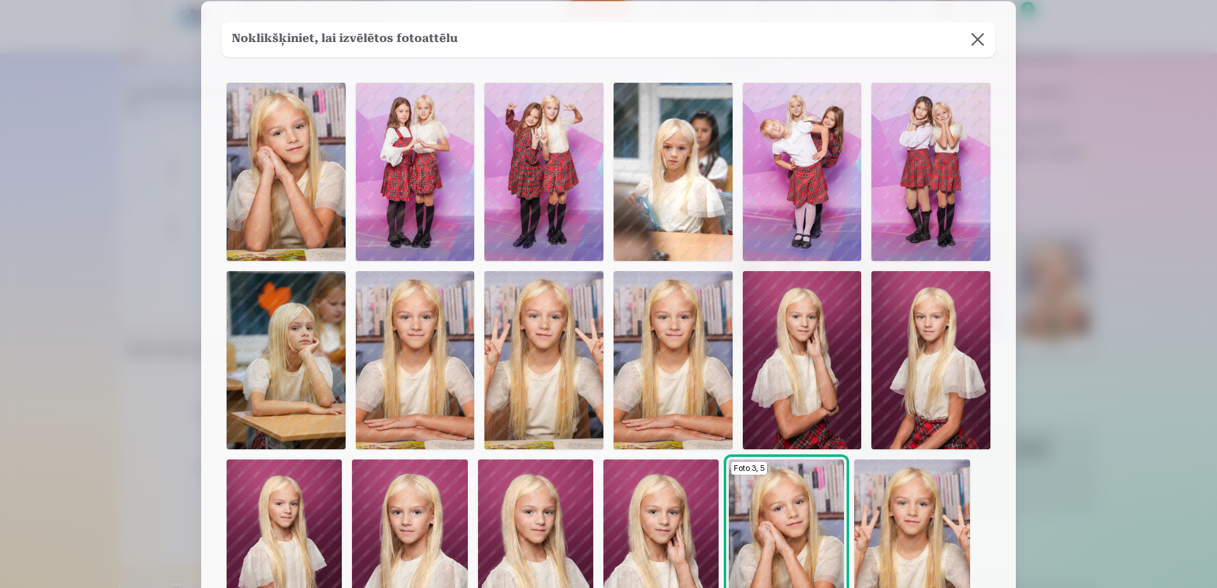
click at [421, 300] on img at bounding box center [415, 360] width 119 height 178
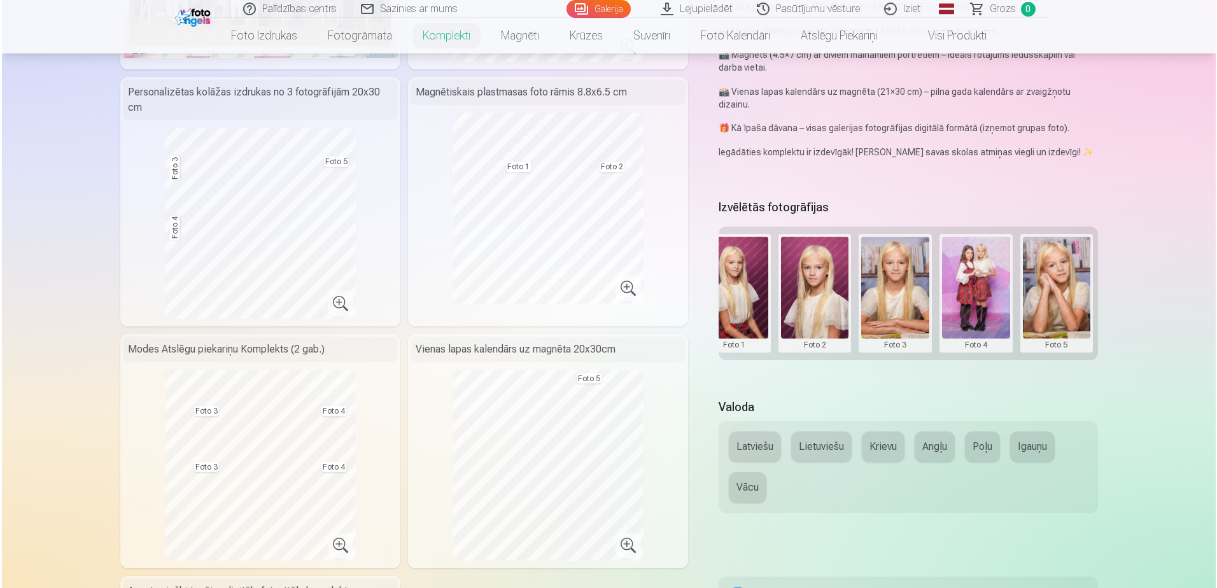
scroll to position [281, 0]
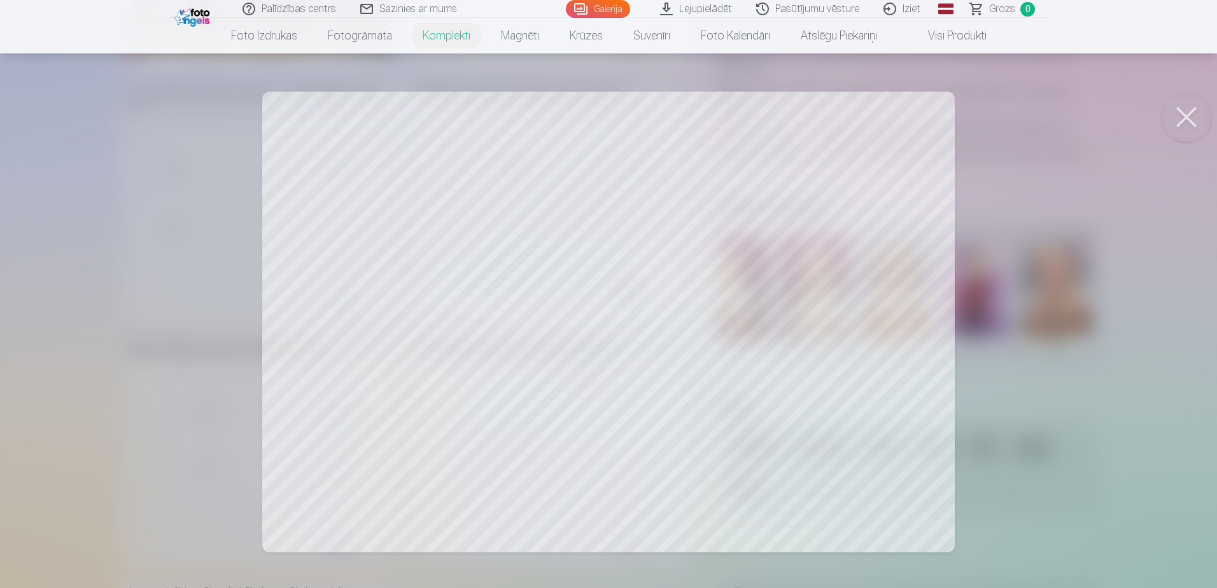
click at [1043, 258] on div at bounding box center [608, 294] width 1217 height 588
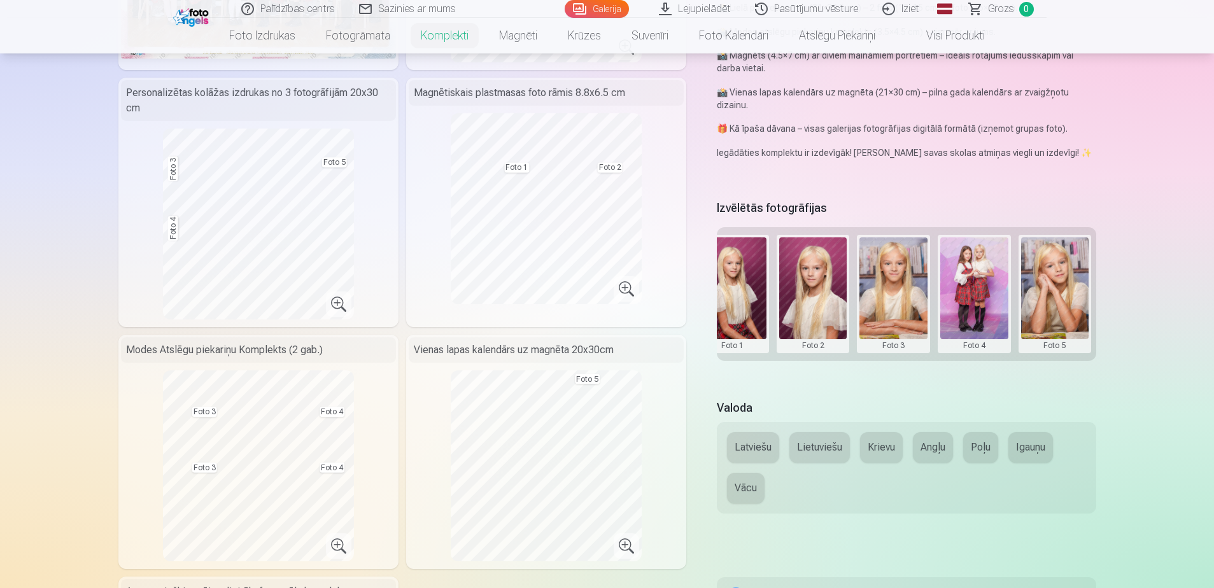
click at [961, 302] on button at bounding box center [974, 293] width 68 height 113
click at [961, 302] on button "Nomainiet foto" at bounding box center [974, 294] width 104 height 36
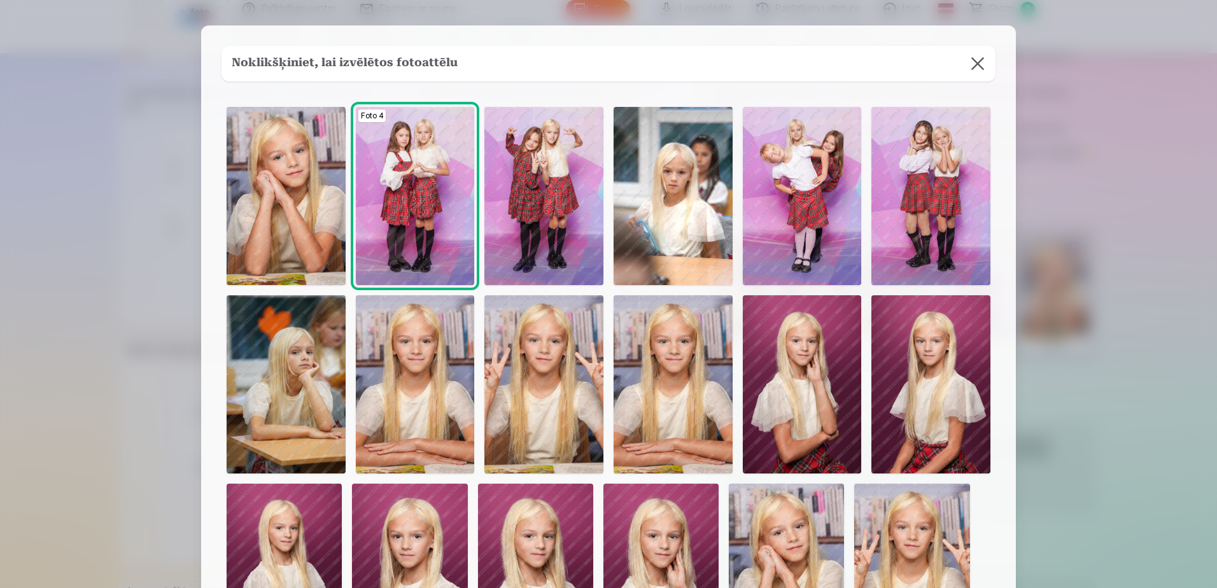
click at [981, 61] on button at bounding box center [978, 64] width 36 height 36
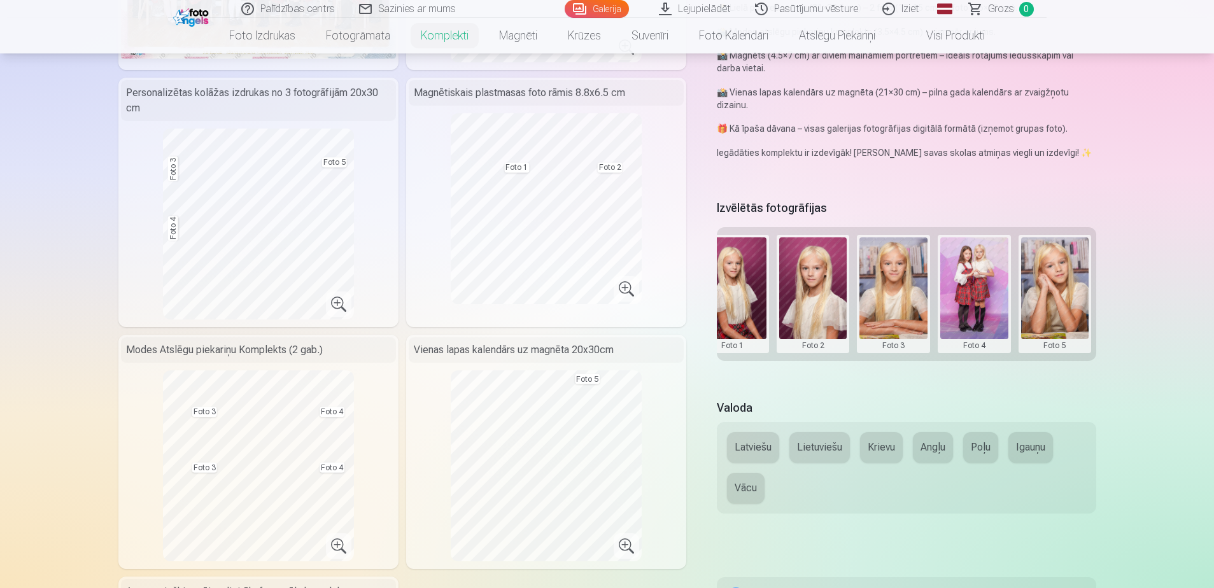
click at [887, 289] on button at bounding box center [893, 293] width 68 height 113
click at [887, 289] on button "Nomainiet foto" at bounding box center [893, 294] width 104 height 36
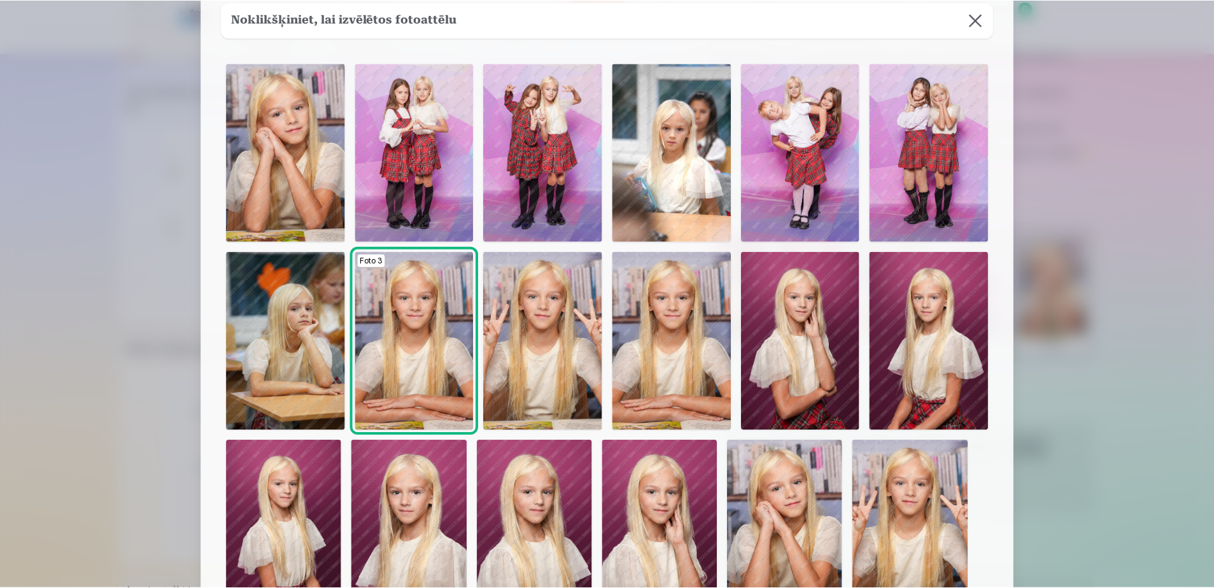
scroll to position [0, 0]
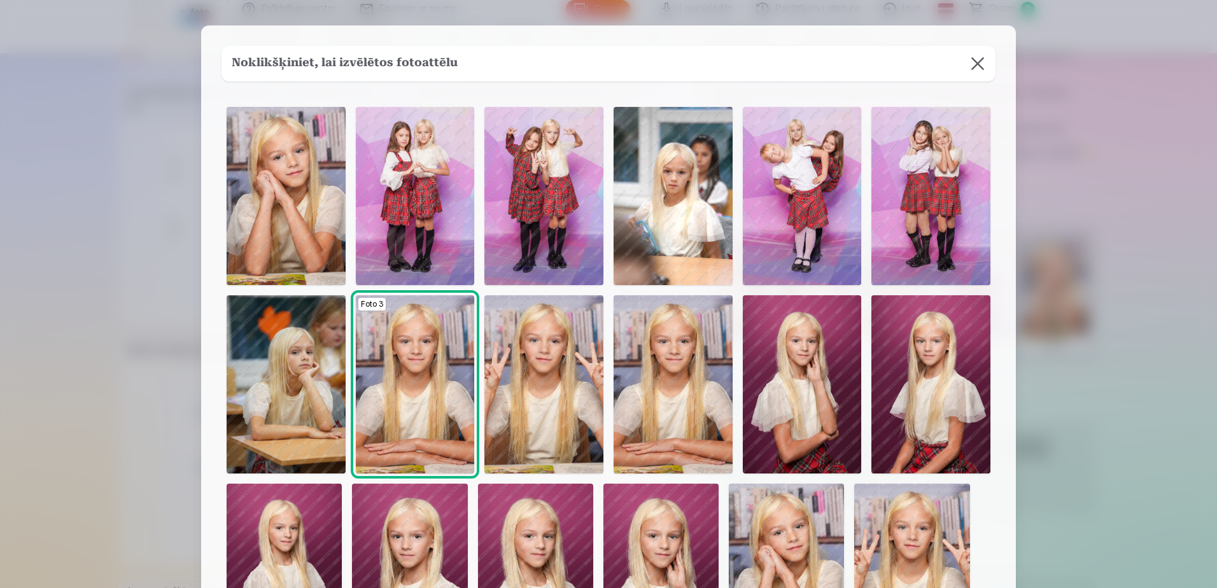
click at [980, 66] on button at bounding box center [978, 64] width 36 height 36
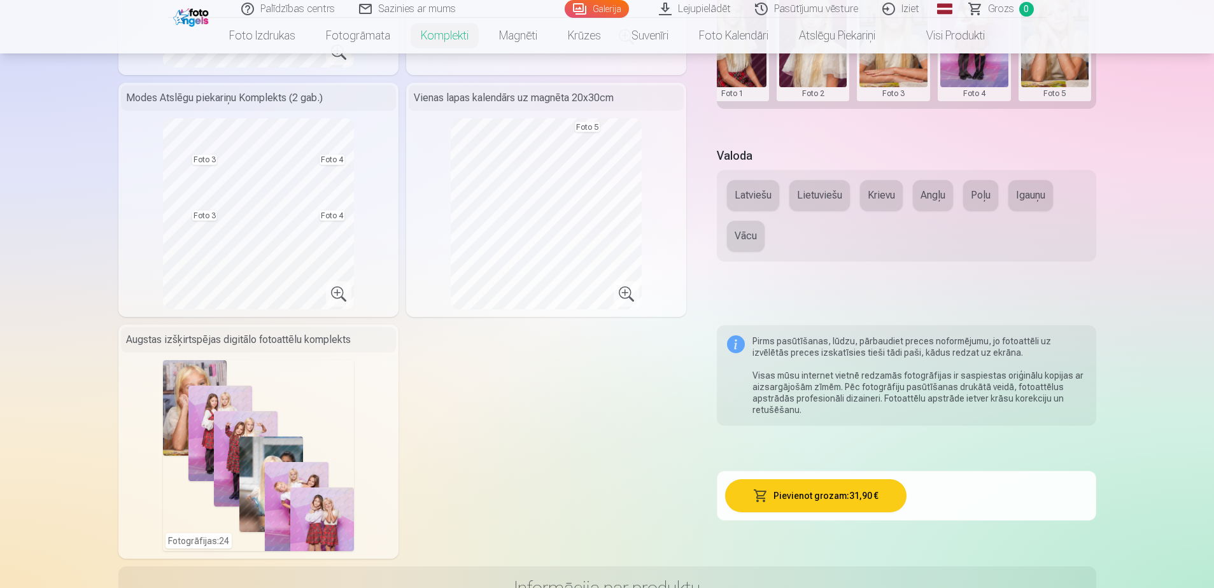
scroll to position [534, 0]
click at [742, 192] on button "Latviešu" at bounding box center [753, 194] width 52 height 31
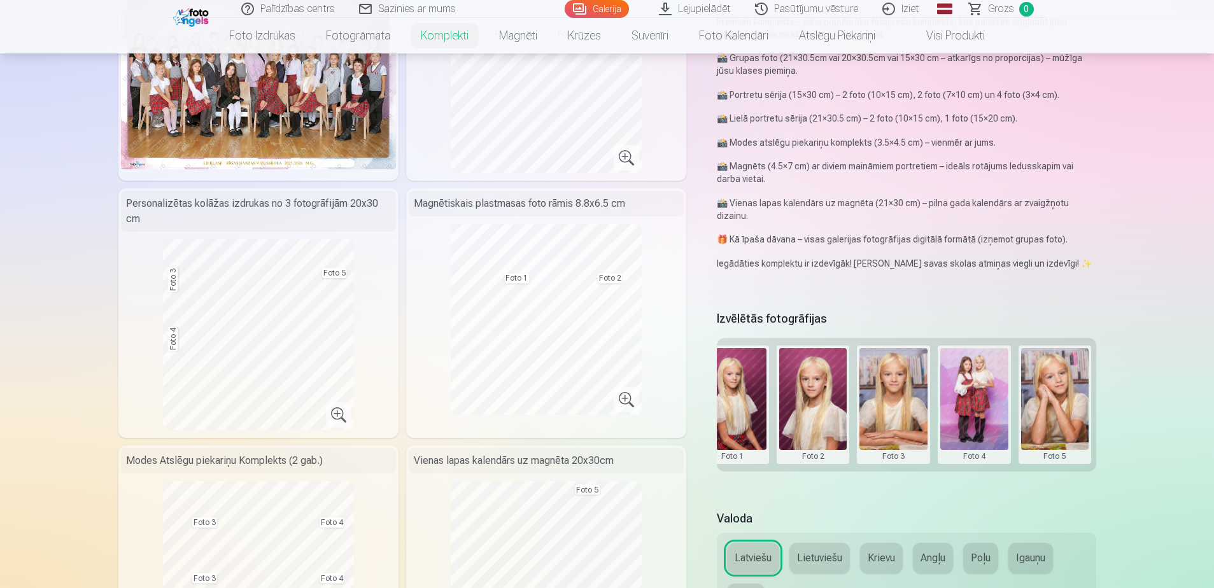
scroll to position [166, 0]
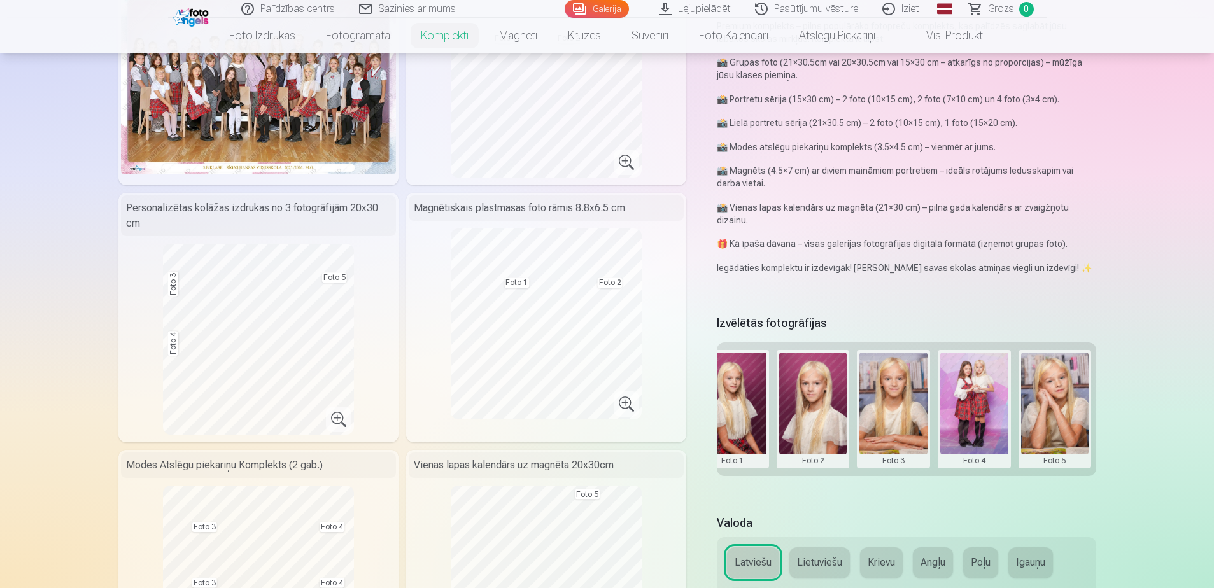
click at [955, 402] on button at bounding box center [974, 409] width 68 height 113
click at [967, 407] on button "Nomainiet foto" at bounding box center [974, 409] width 104 height 36
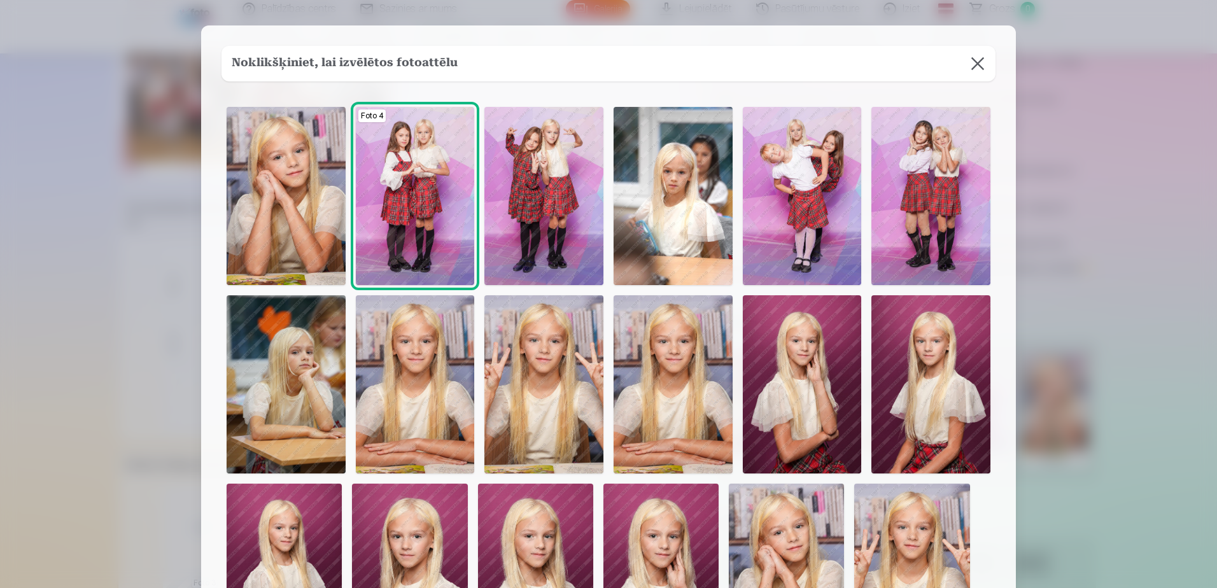
click at [978, 71] on button at bounding box center [978, 64] width 36 height 36
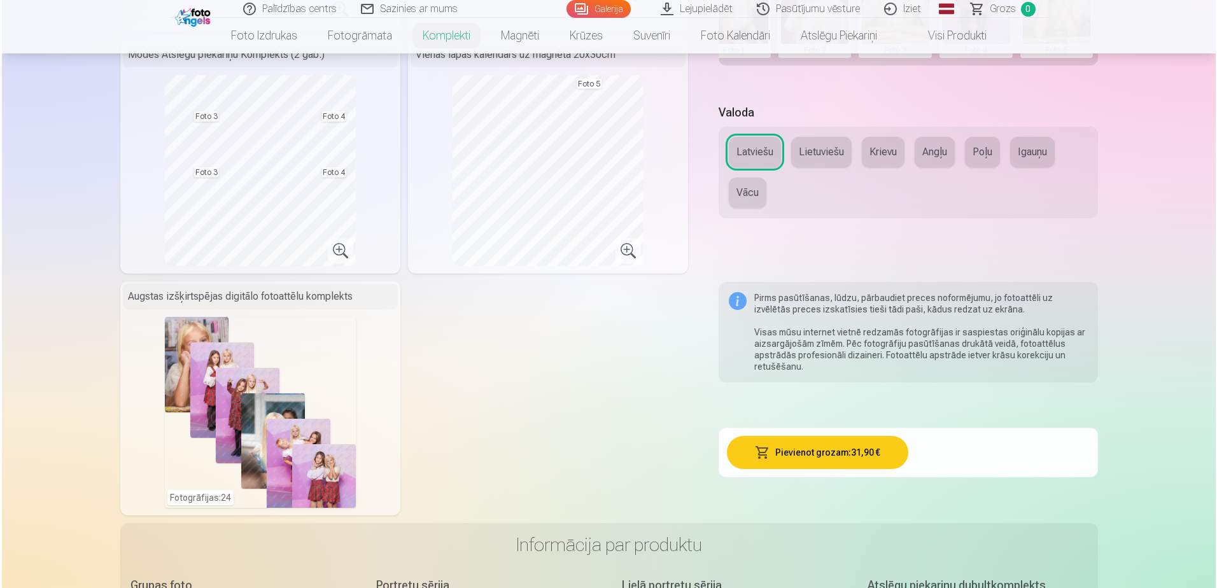
scroll to position [579, 0]
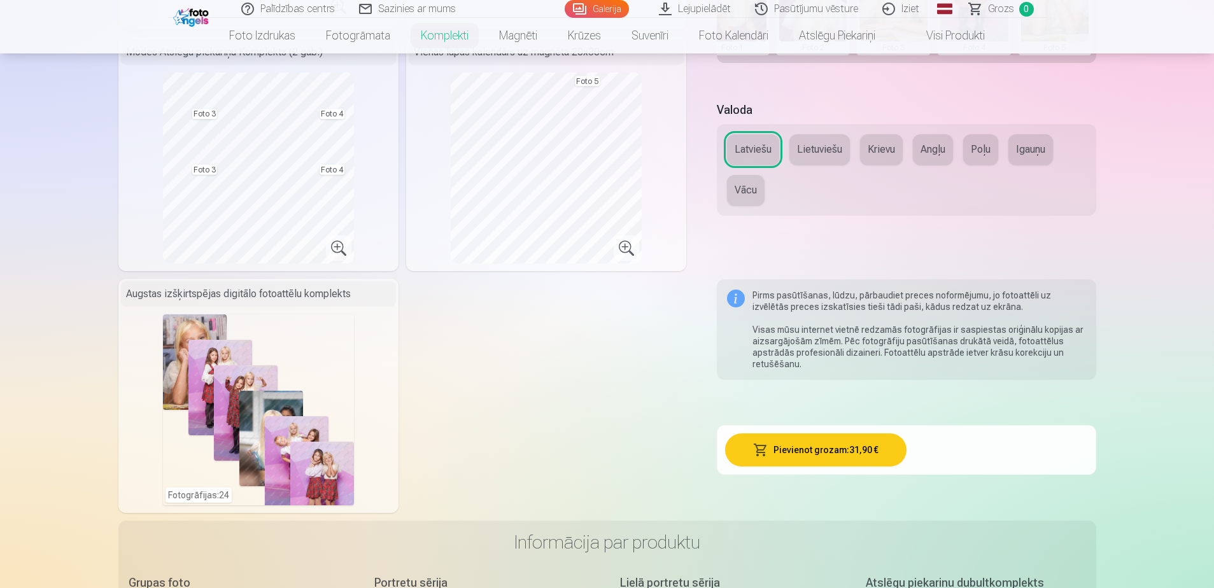
click at [829, 450] on button "Pievienot grozam : 31,90 €" at bounding box center [815, 449] width 181 height 33
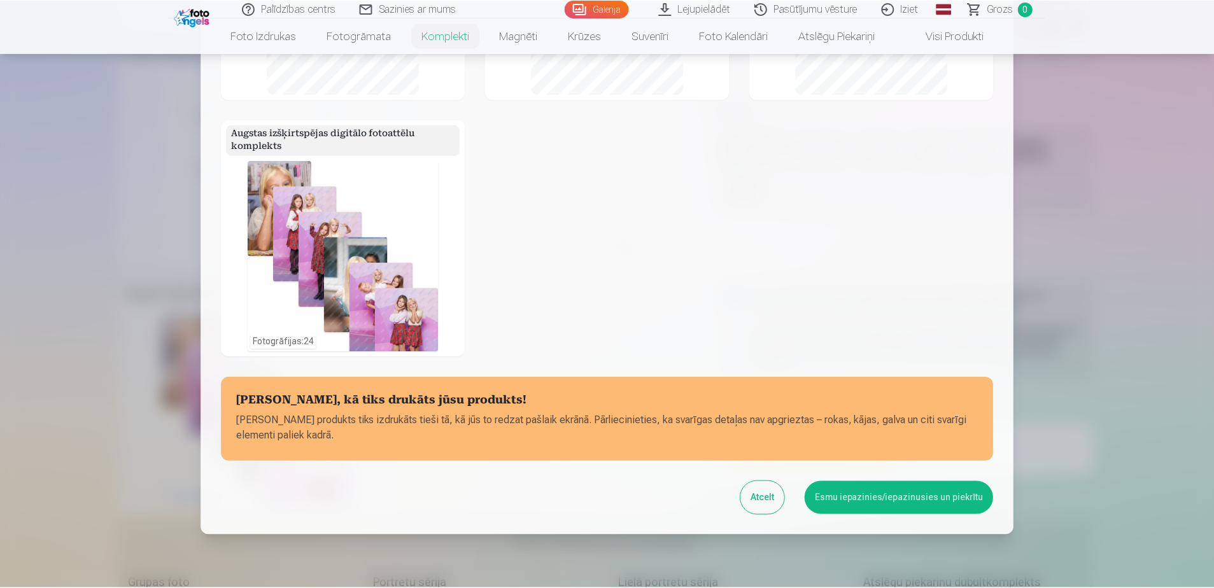
scroll to position [400, 0]
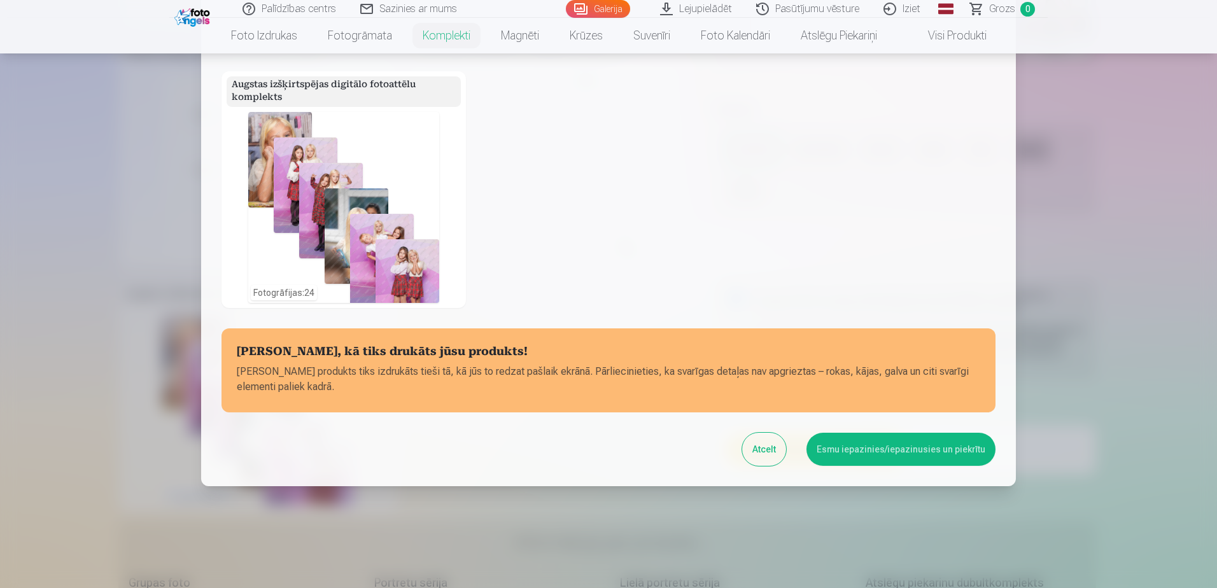
drag, startPoint x: 887, startPoint y: 456, endPoint x: 856, endPoint y: 455, distance: 30.6
click at [856, 455] on button "Esmu iepazinies/iepazinusies un piekrītu" at bounding box center [900, 449] width 189 height 33
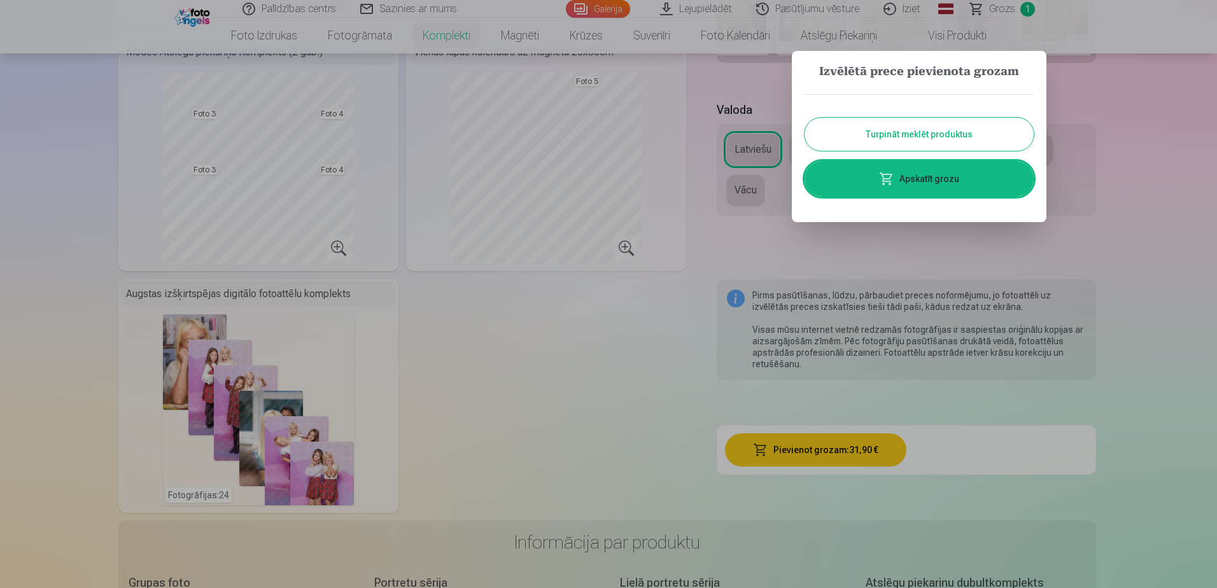
click at [605, 362] on div at bounding box center [608, 294] width 1217 height 588
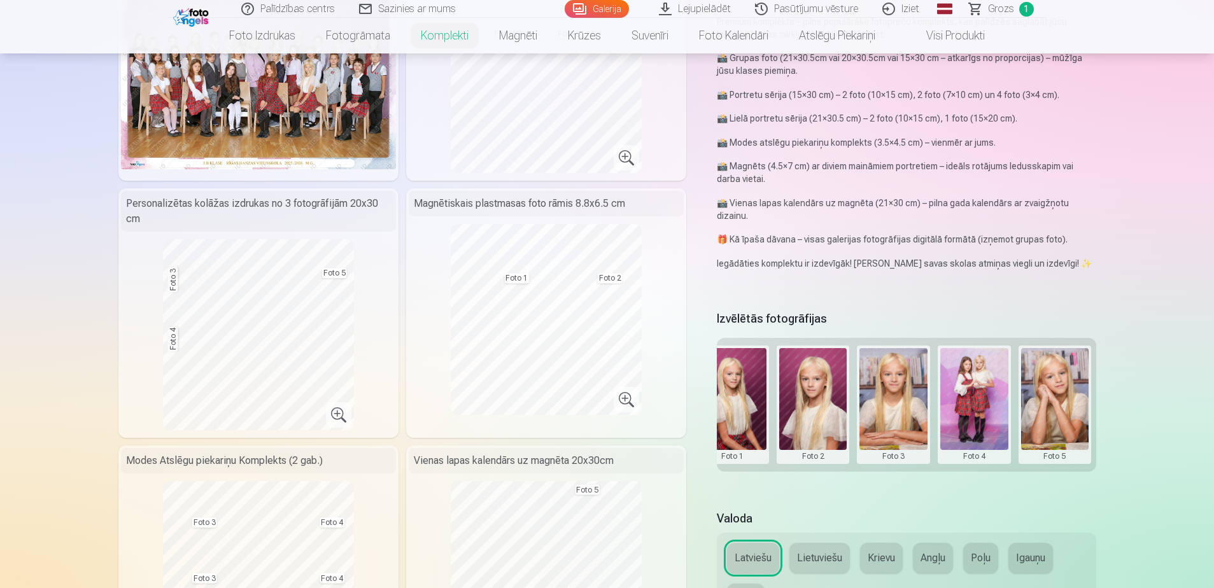
scroll to position [0, 0]
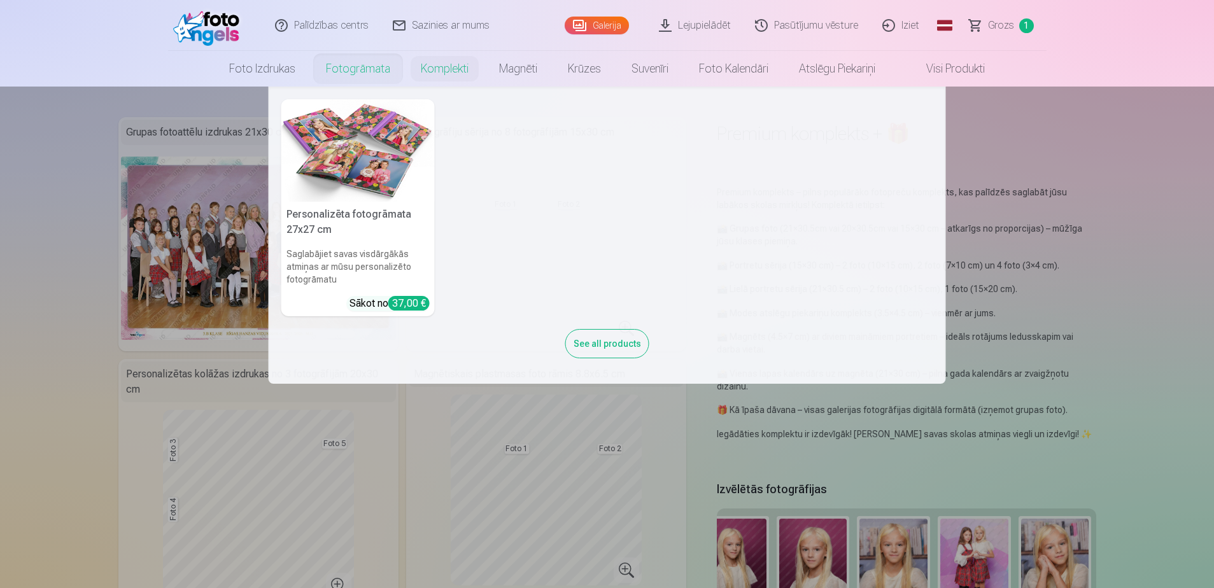
click at [6, 209] on nav "Personalizēta fotogrāmata 27x27 cm Saglabājiet savas visdārgākās atmiņas ar mūs…" at bounding box center [607, 235] width 1214 height 297
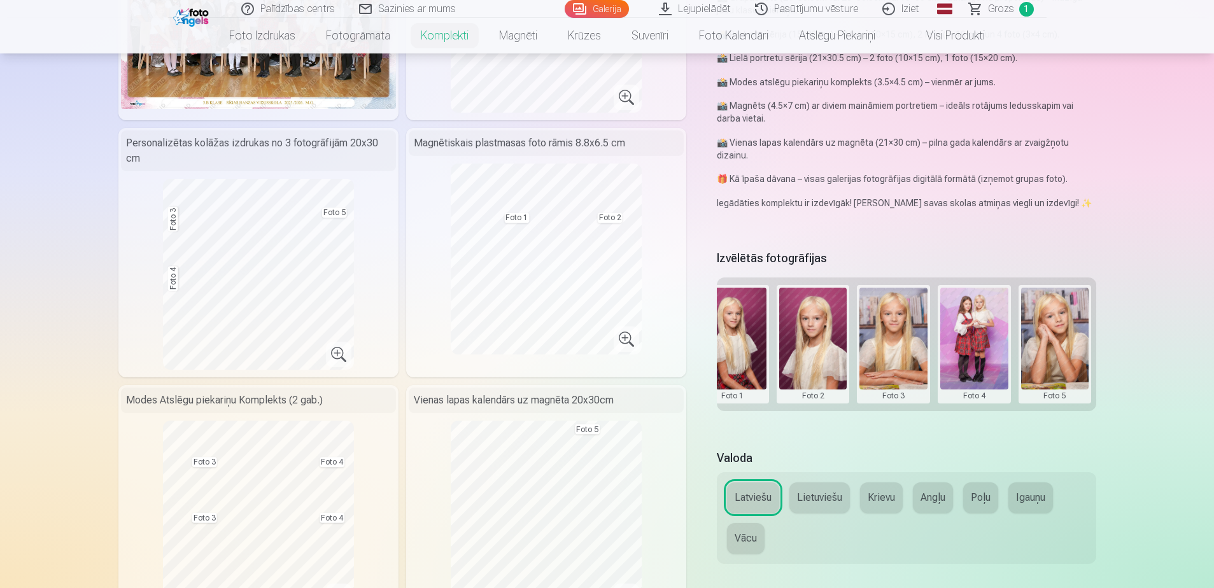
scroll to position [232, 0]
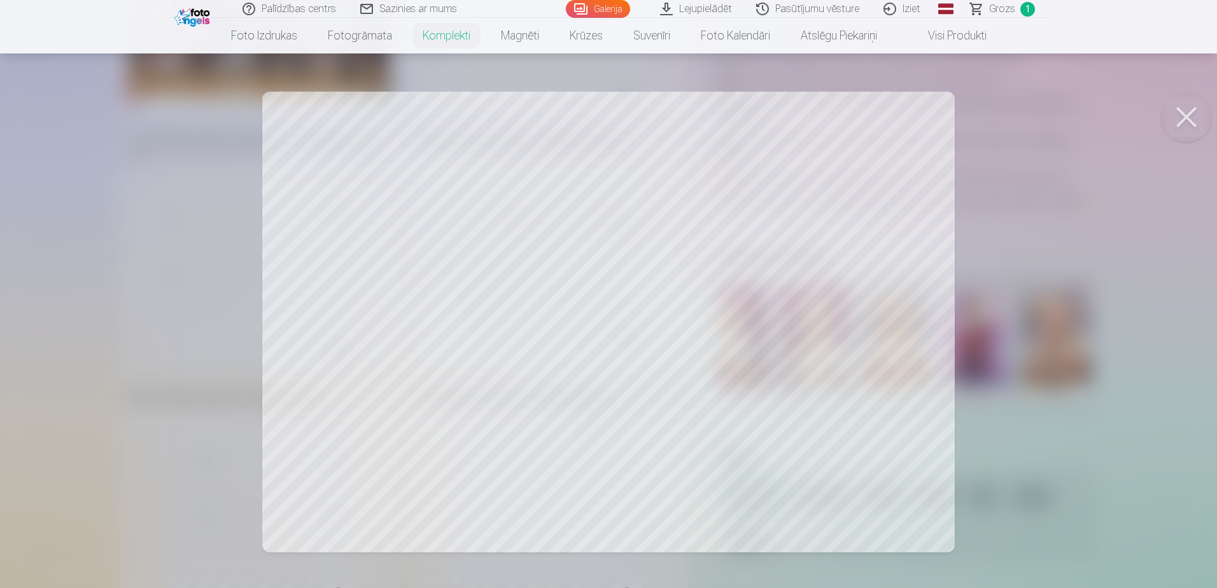
click at [1099, 291] on div at bounding box center [608, 294] width 1217 height 588
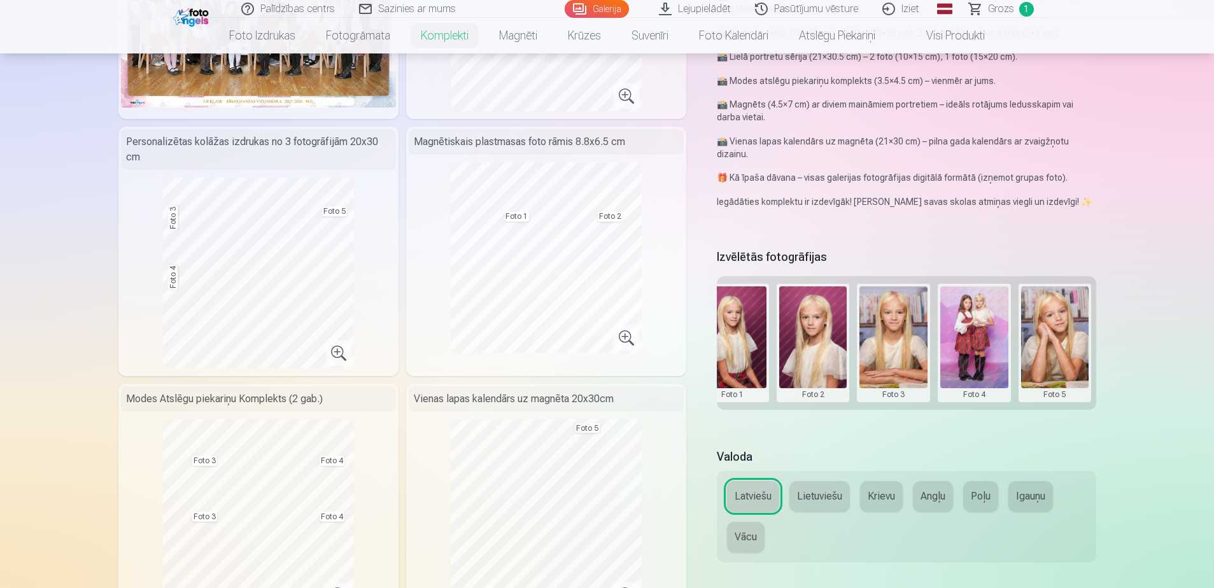
click at [971, 356] on button at bounding box center [974, 342] width 68 height 113
click at [966, 344] on button "Nomainiet foto" at bounding box center [974, 343] width 104 height 36
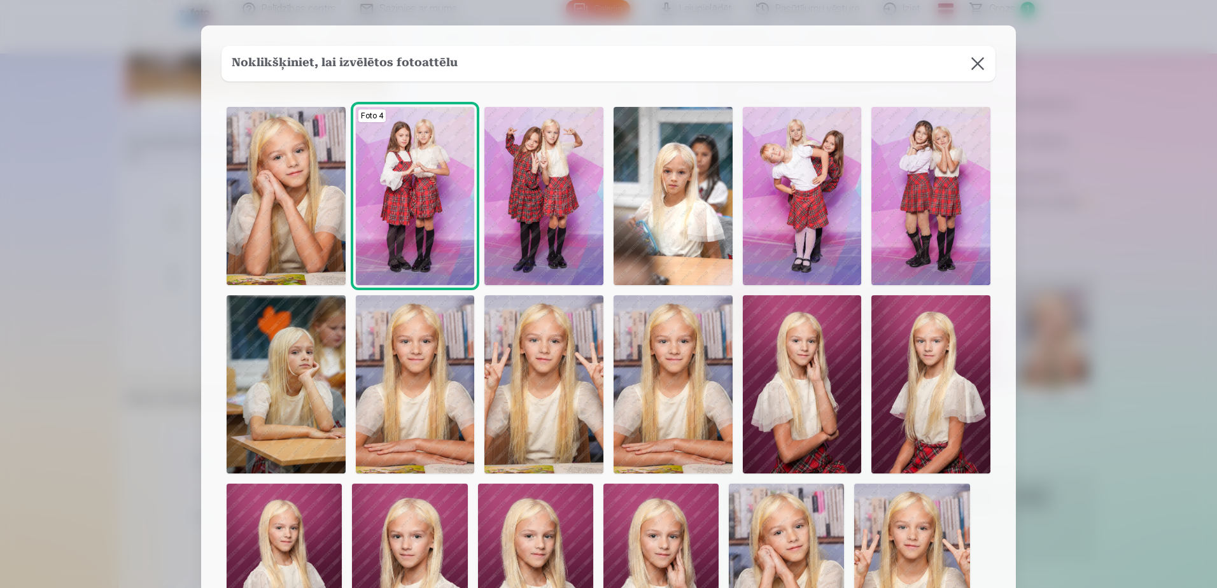
click at [973, 69] on button at bounding box center [978, 64] width 36 height 36
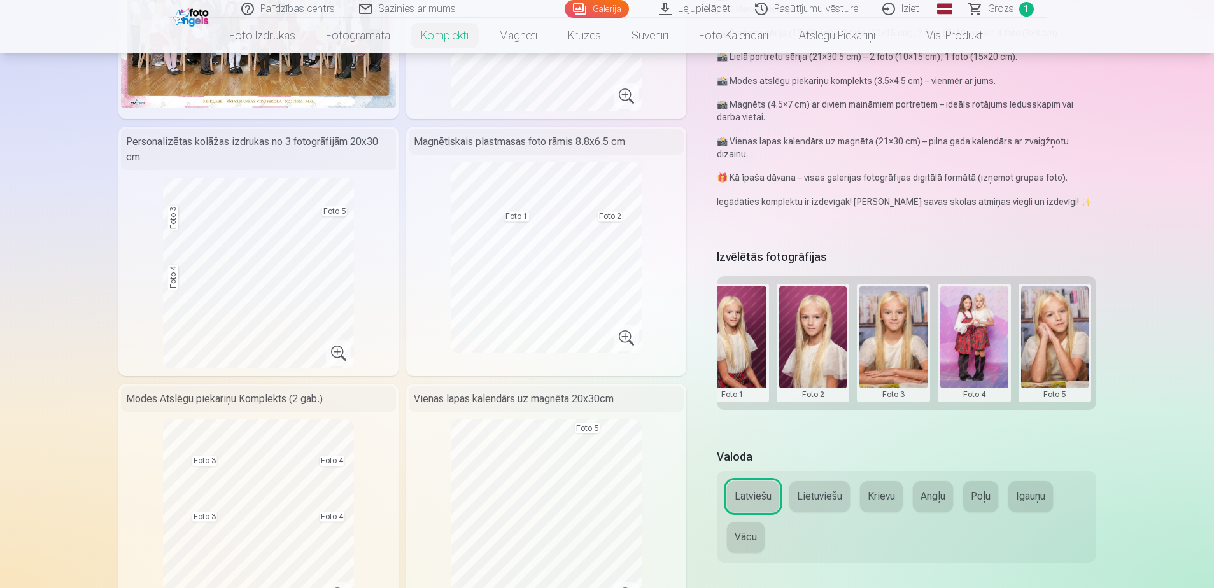
scroll to position [0, 0]
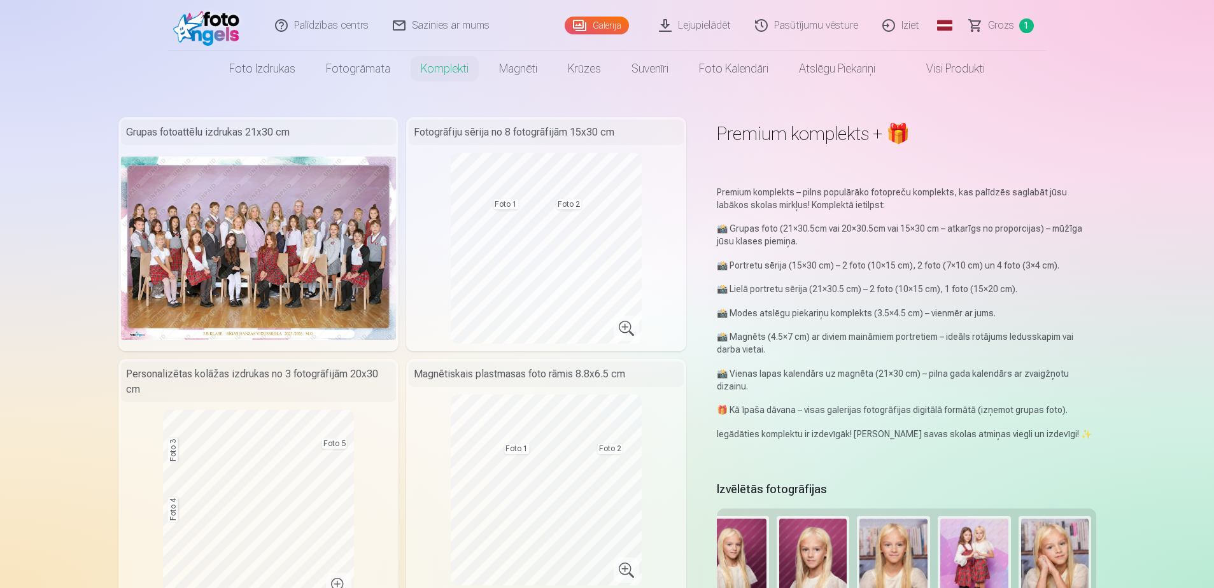
click at [575, 31] on link "Galerija" at bounding box center [597, 26] width 64 height 18
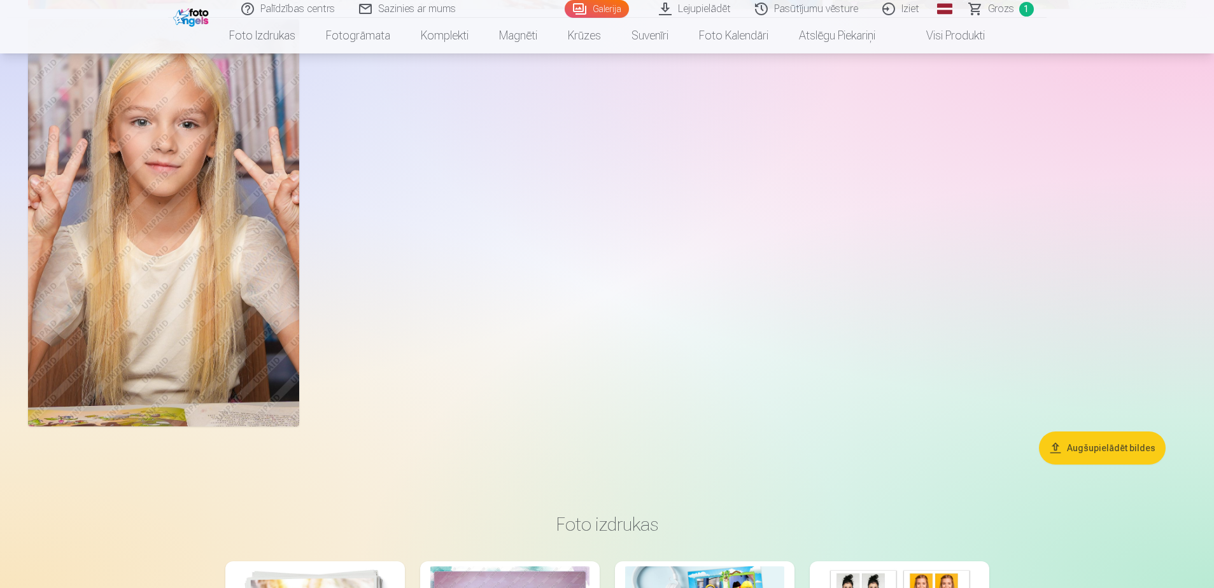
scroll to position [6993, 0]
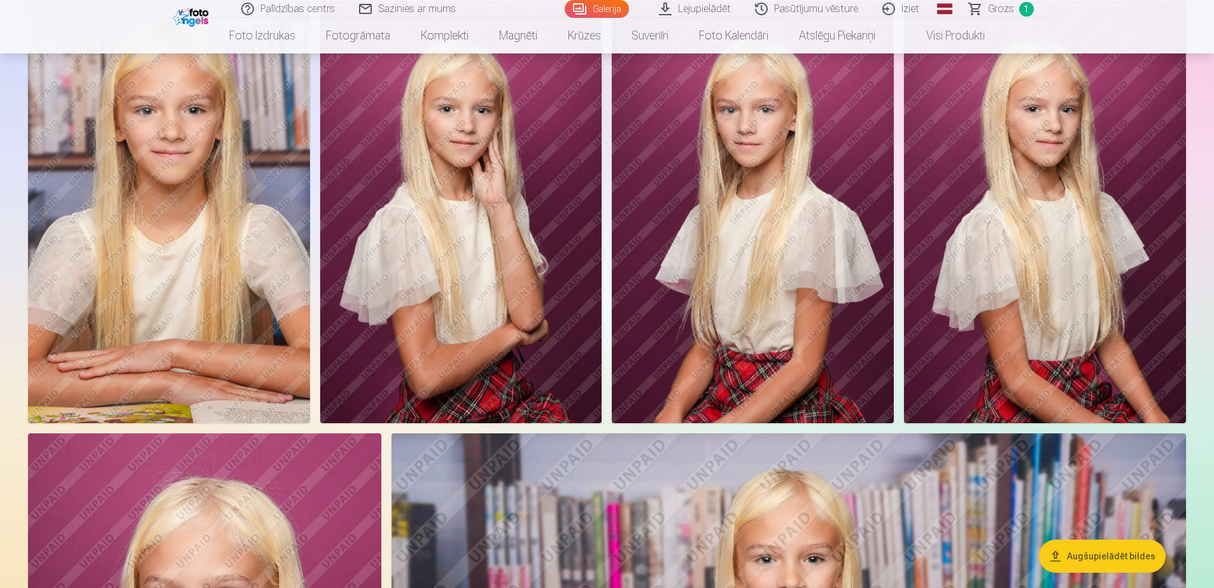
scroll to position [3845, 0]
click at [995, 13] on span "Grozs" at bounding box center [1001, 8] width 26 height 15
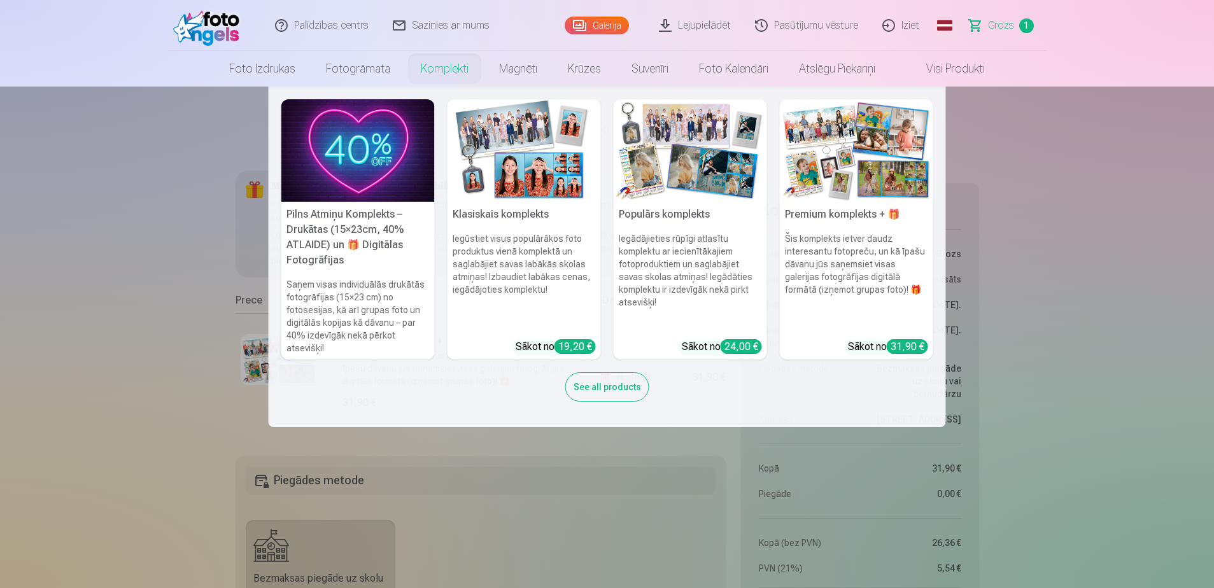
click at [456, 74] on link "Komplekti" at bounding box center [444, 69] width 78 height 36
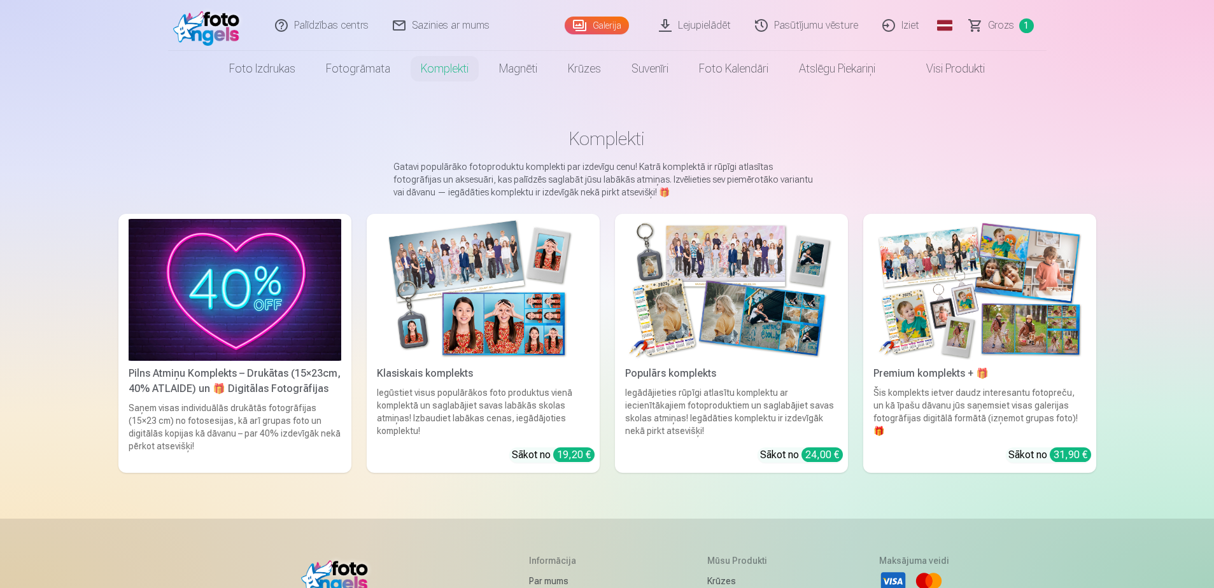
click at [1013, 25] on link "Grozs 1" at bounding box center [1001, 25] width 89 height 51
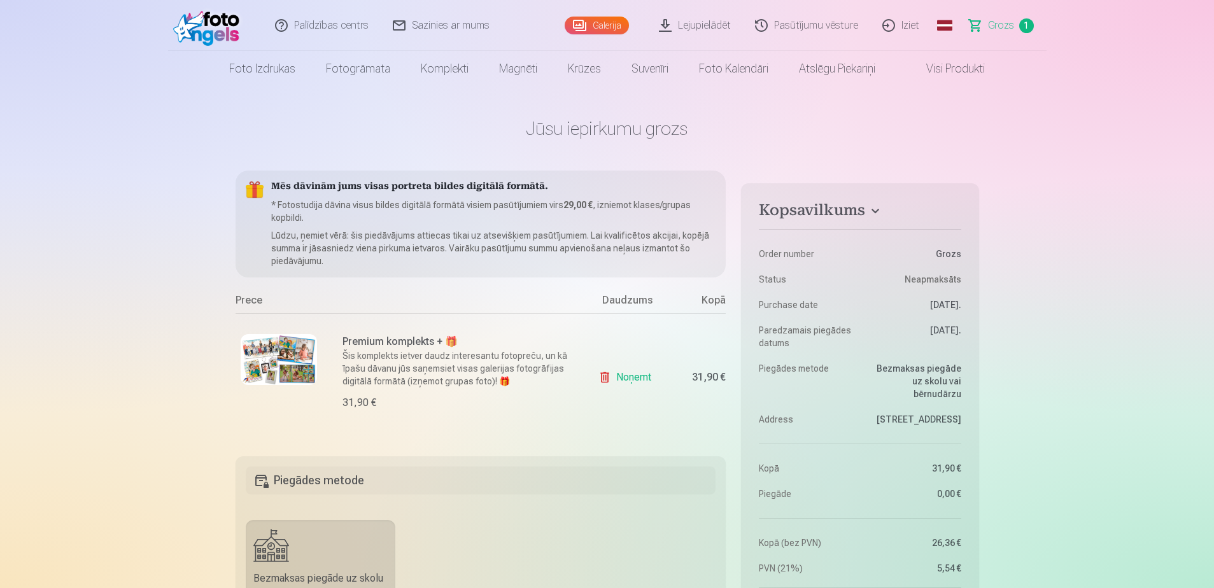
click at [303, 349] on img at bounding box center [279, 359] width 76 height 51
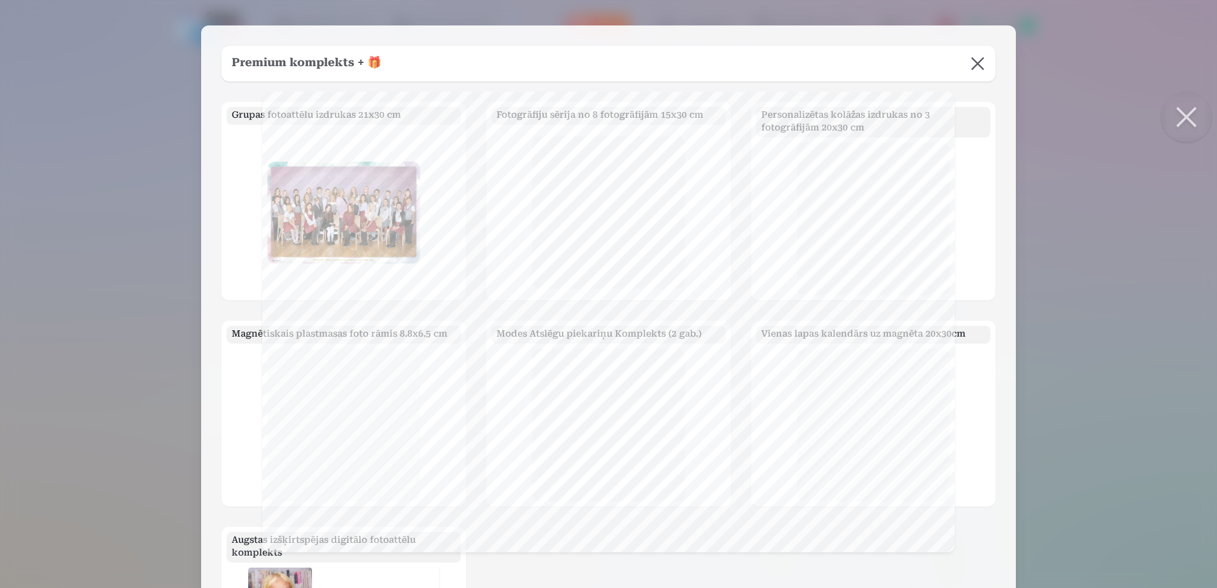
click at [975, 71] on button at bounding box center [978, 64] width 36 height 36
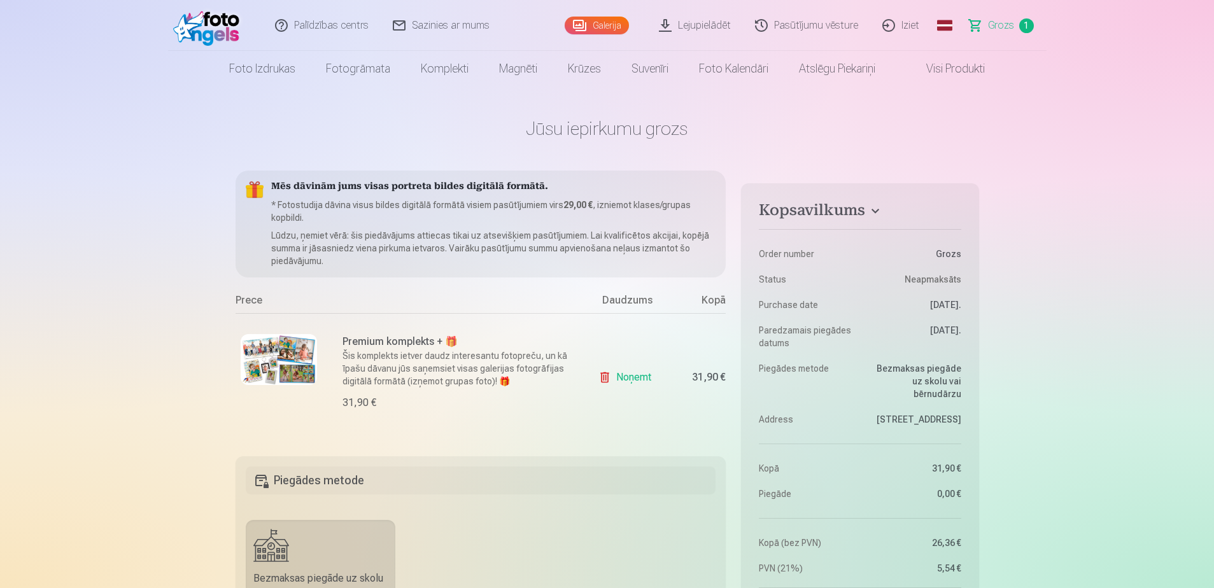
click at [272, 352] on img at bounding box center [279, 359] width 76 height 51
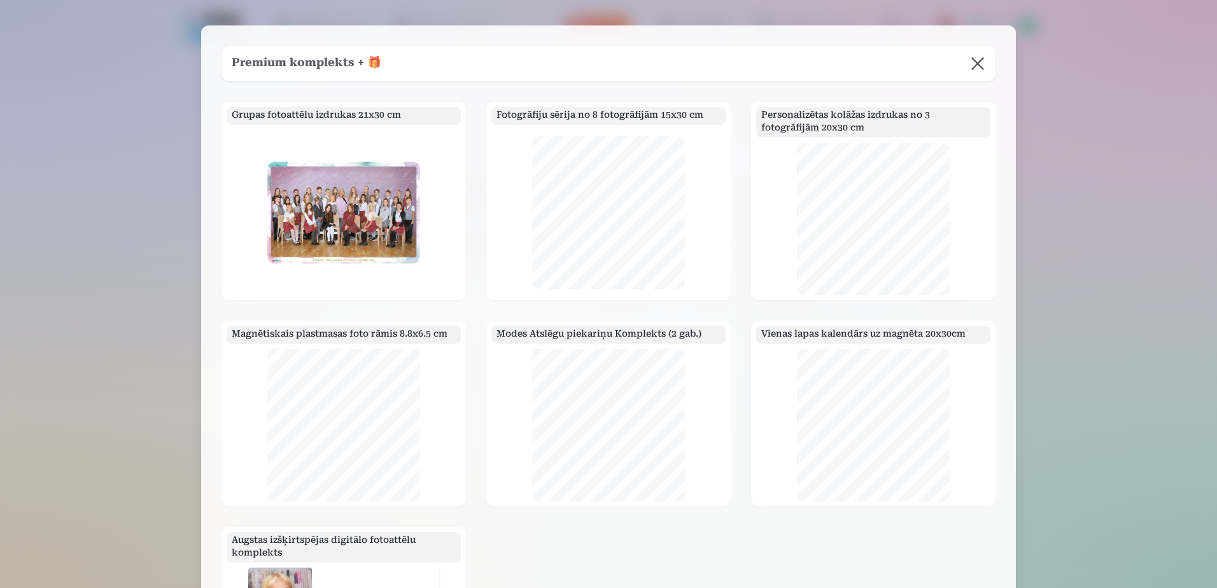
click at [978, 66] on button at bounding box center [978, 64] width 36 height 36
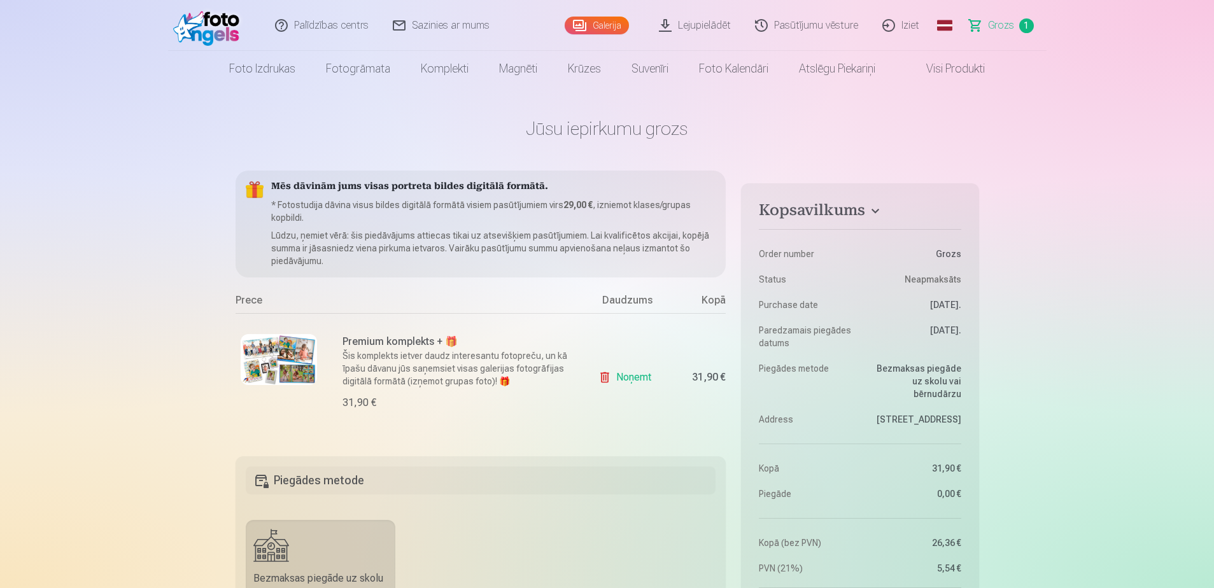
click at [1001, 38] on link "Grozs 1" at bounding box center [1001, 25] width 89 height 51
click at [635, 375] on link "Noņemt" at bounding box center [627, 377] width 58 height 25
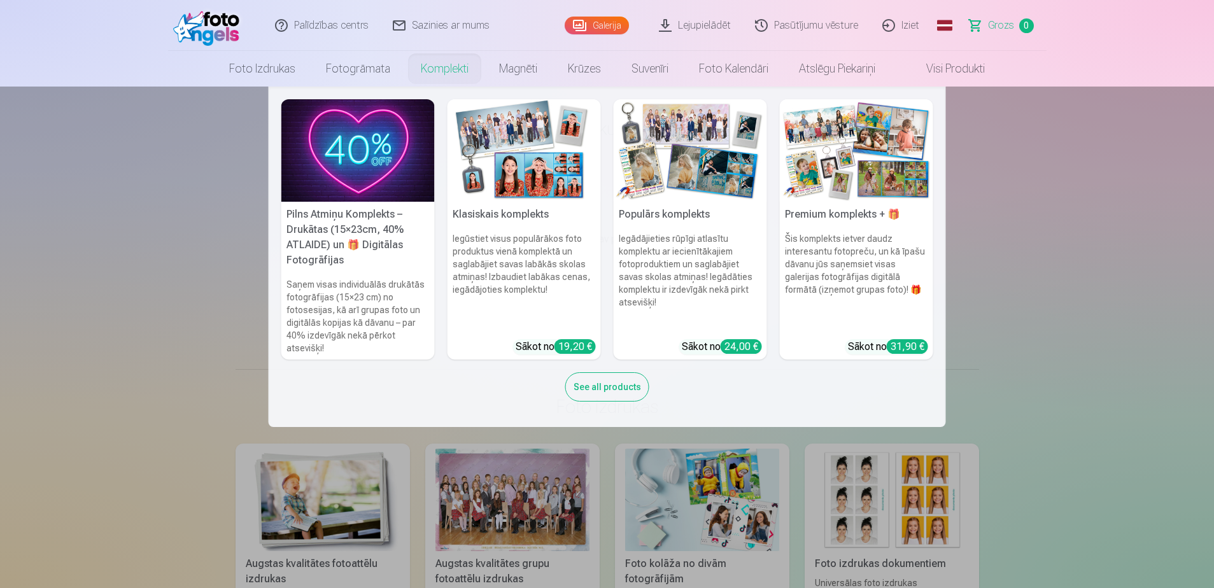
click at [859, 187] on img at bounding box center [856, 150] width 153 height 102
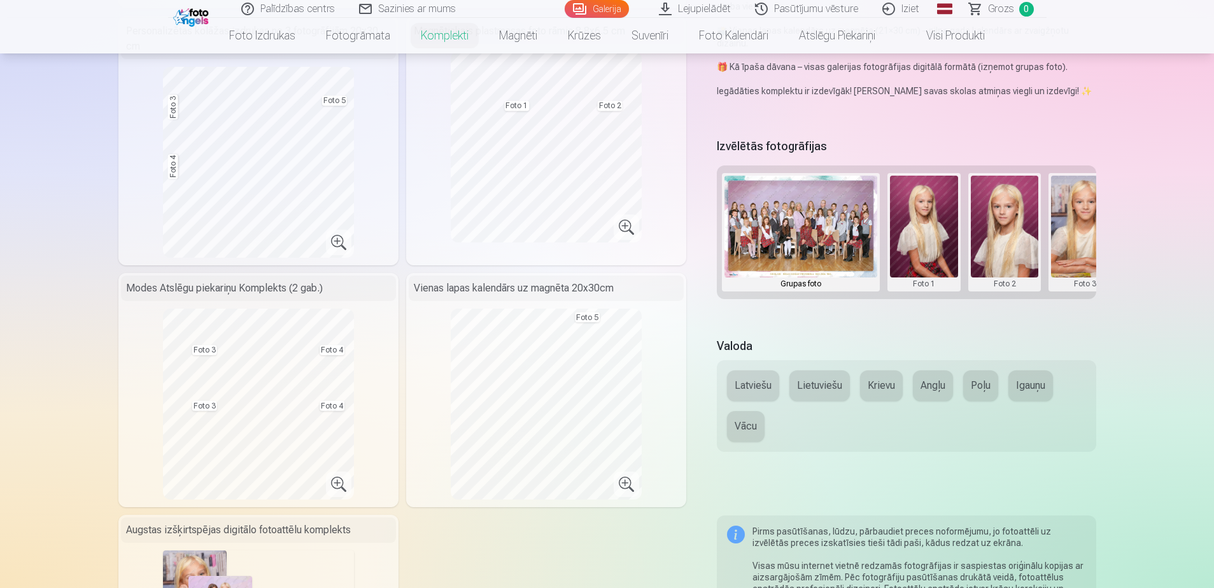
scroll to position [293, 0]
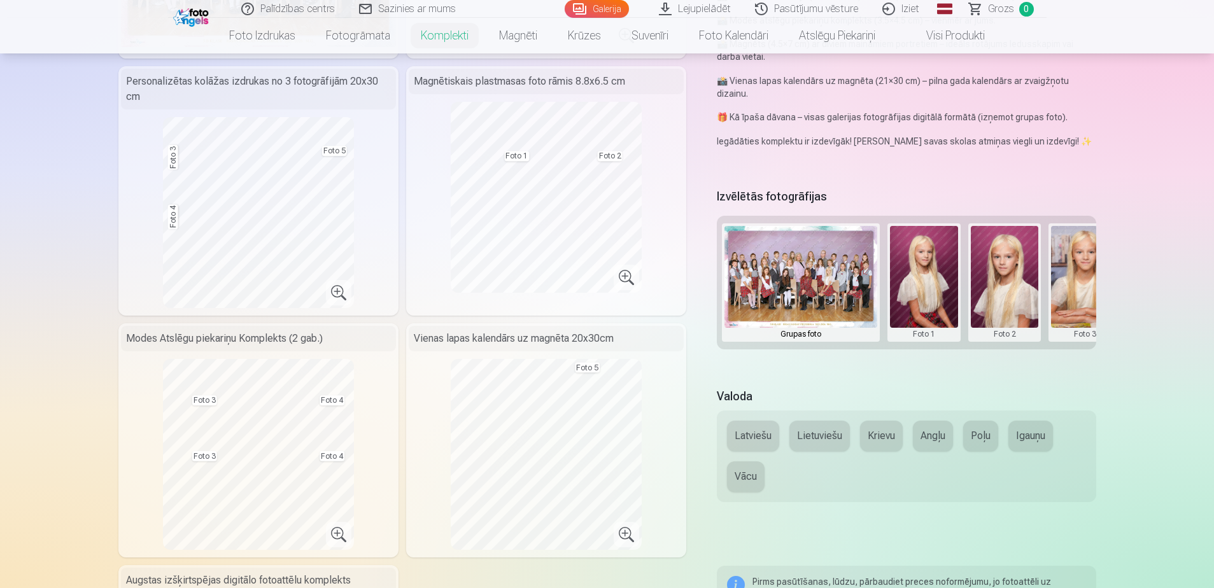
click at [1079, 300] on button at bounding box center [1085, 282] width 68 height 113
click at [1069, 278] on button "Nomainiet foto" at bounding box center [1085, 282] width 104 height 36
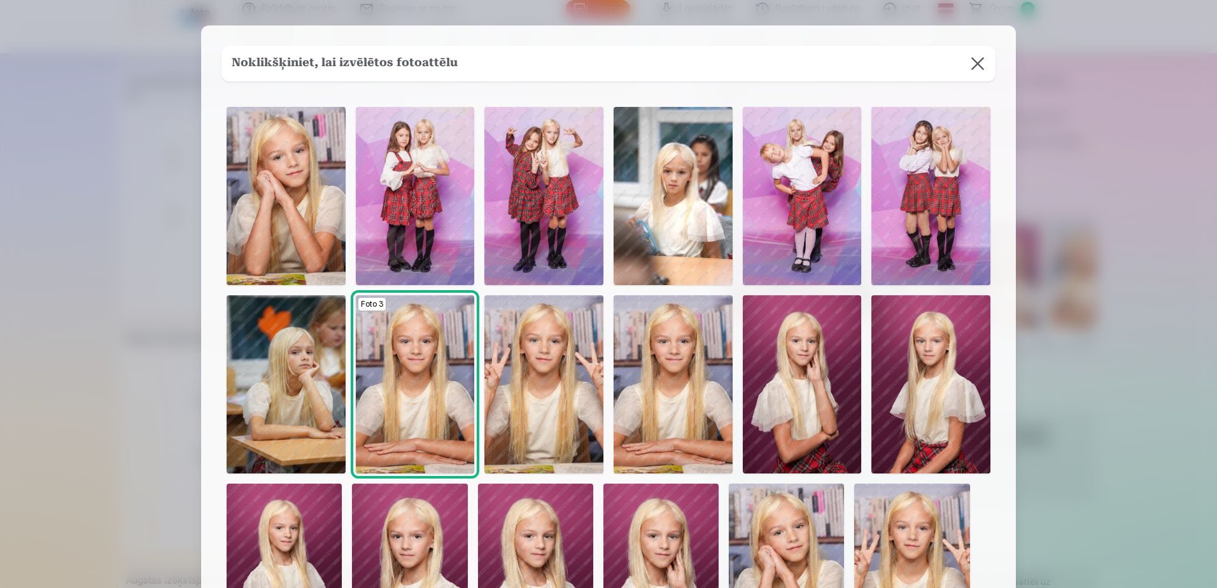
click at [528, 210] on img at bounding box center [543, 196] width 119 height 178
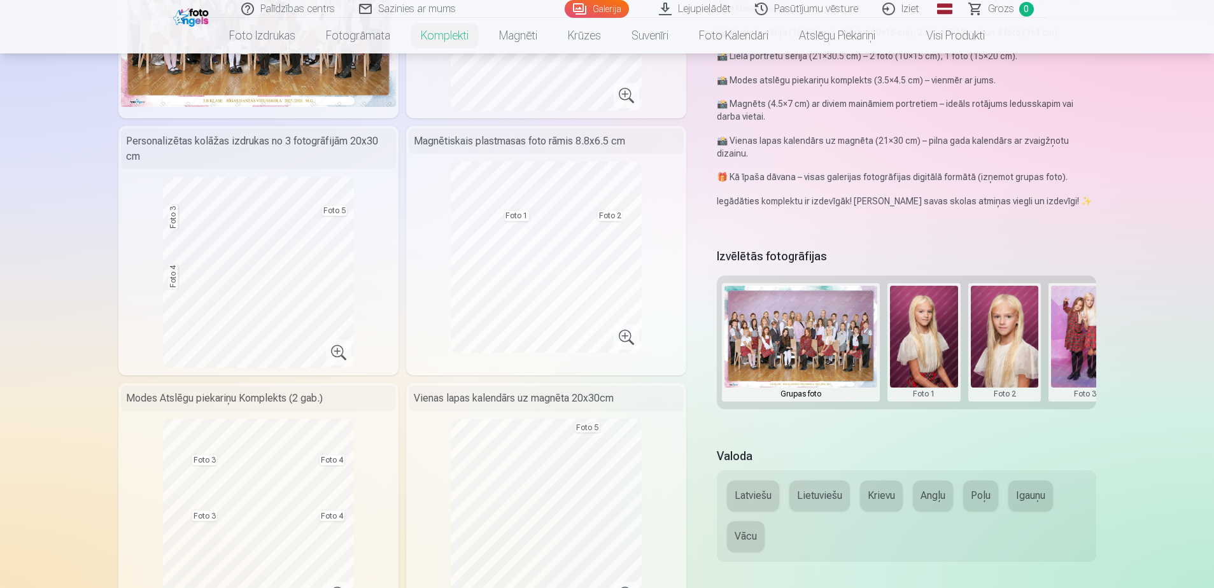
scroll to position [232, 0]
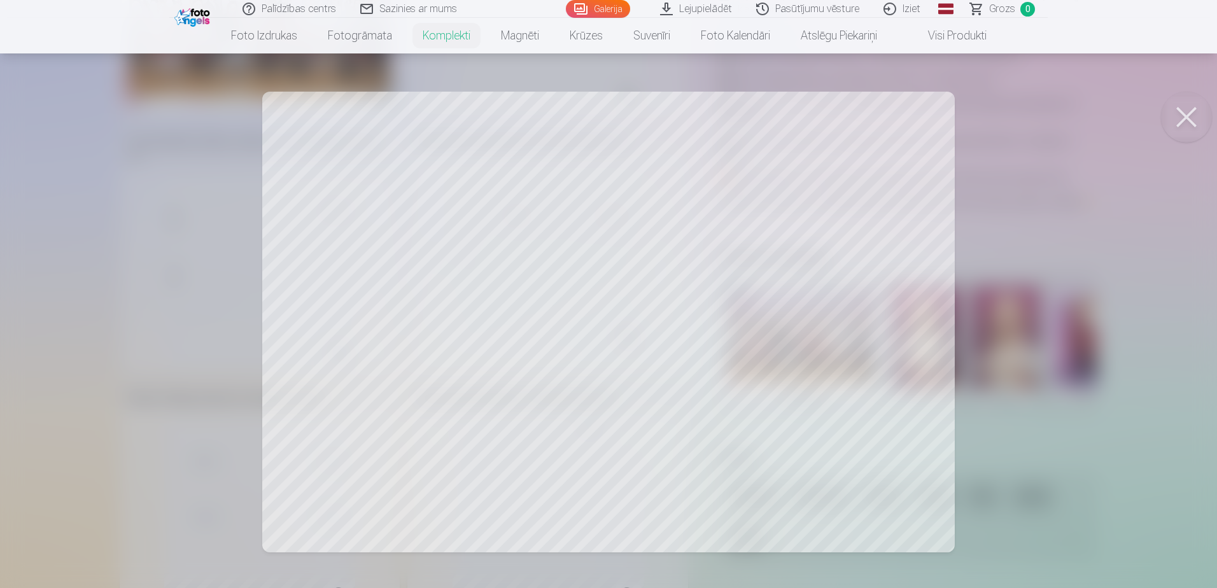
click at [1014, 333] on div at bounding box center [608, 294] width 1217 height 588
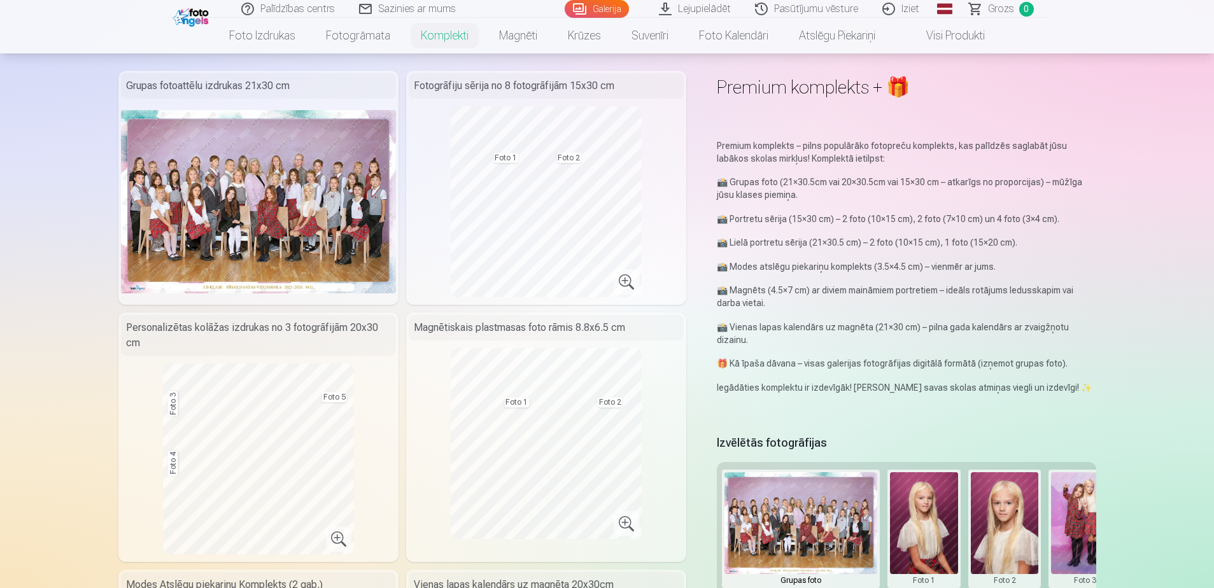
scroll to position [45, 0]
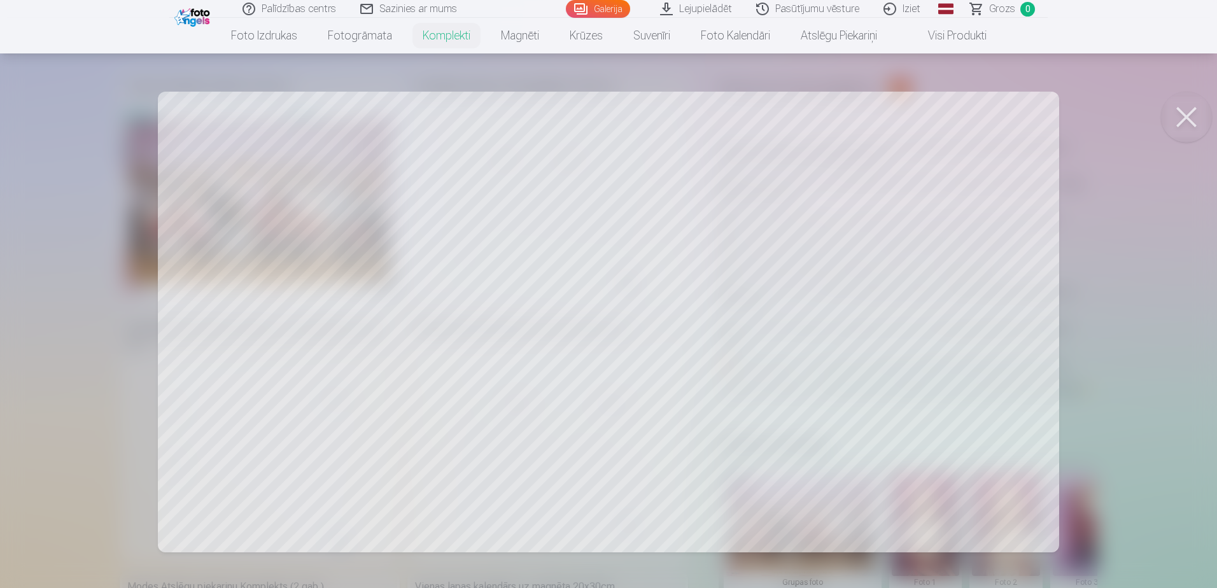
click at [1141, 211] on div at bounding box center [608, 294] width 1217 height 588
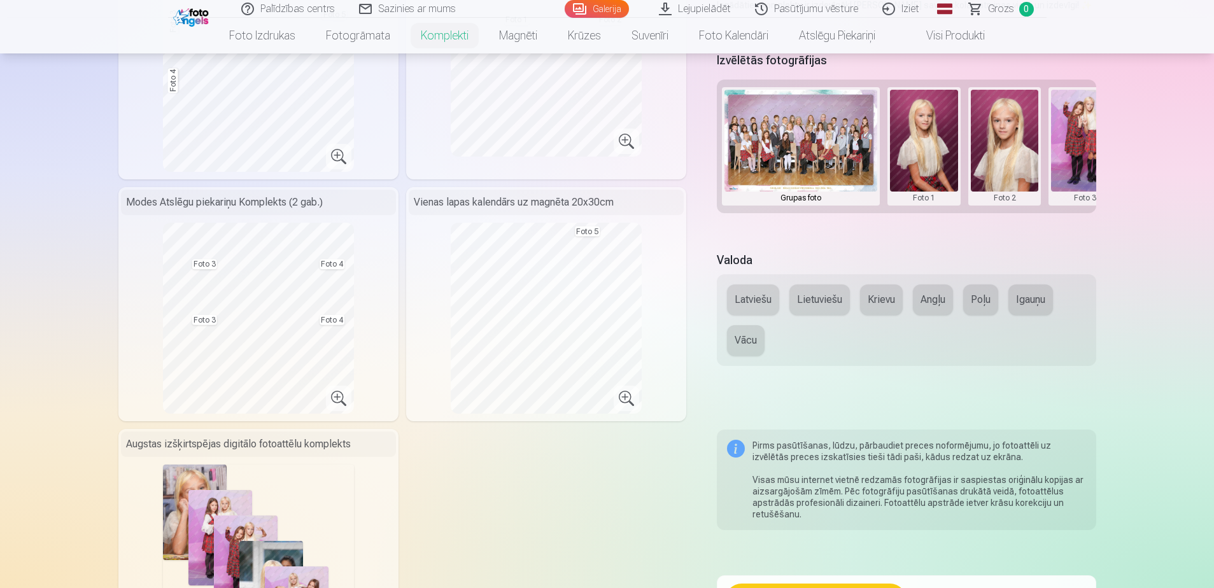
scroll to position [430, 0]
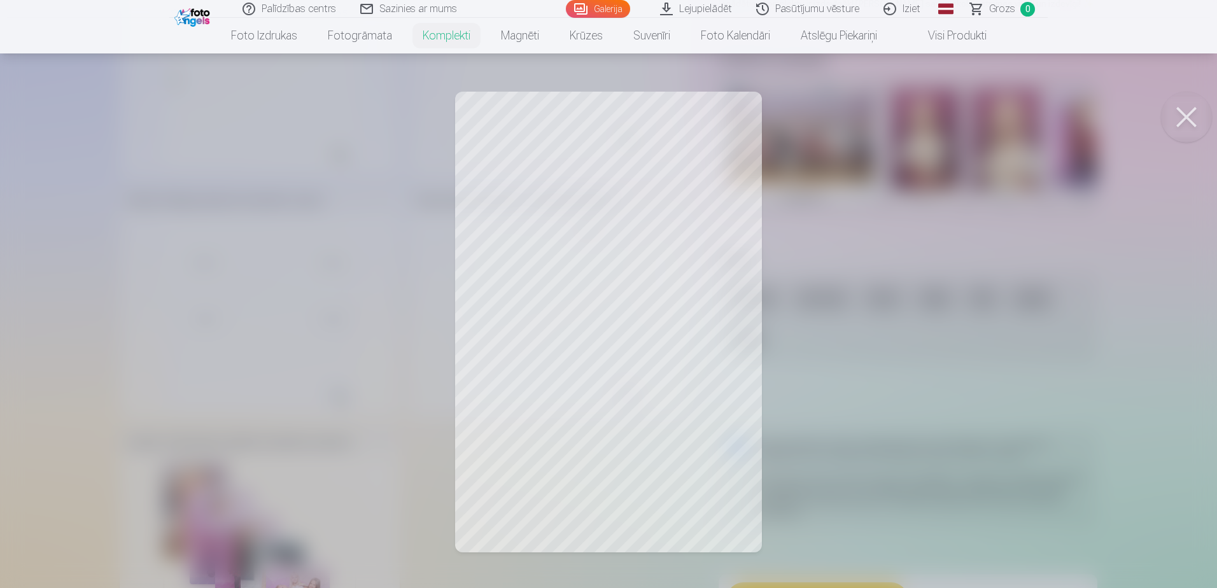
click at [924, 266] on div at bounding box center [608, 294] width 1217 height 588
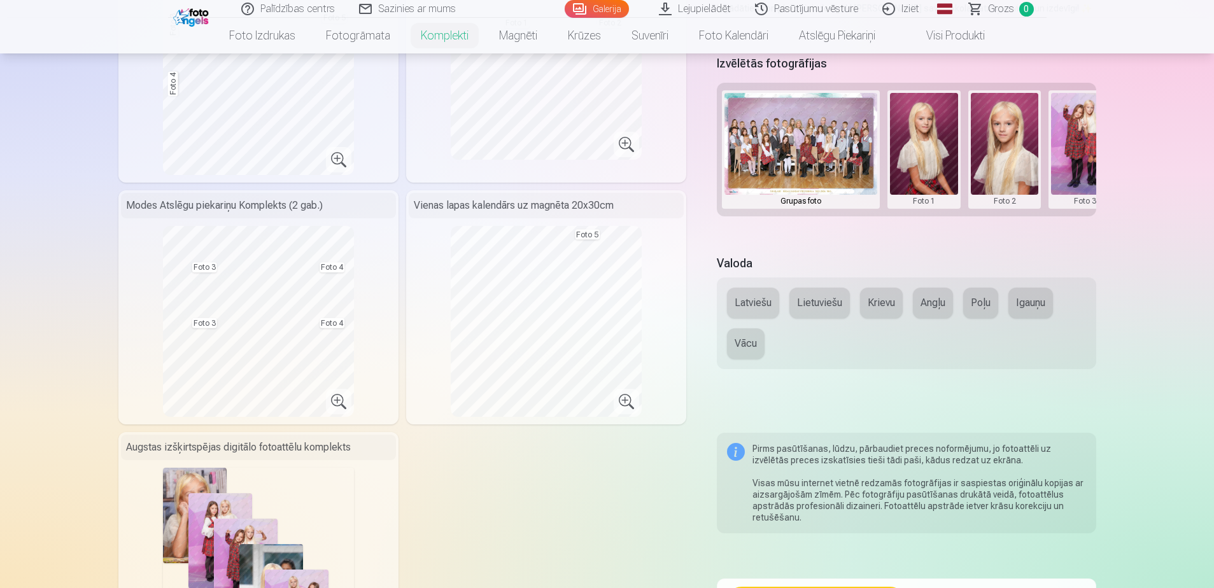
scroll to position [425, 0]
click at [761, 302] on button "Latviešu" at bounding box center [753, 303] width 52 height 31
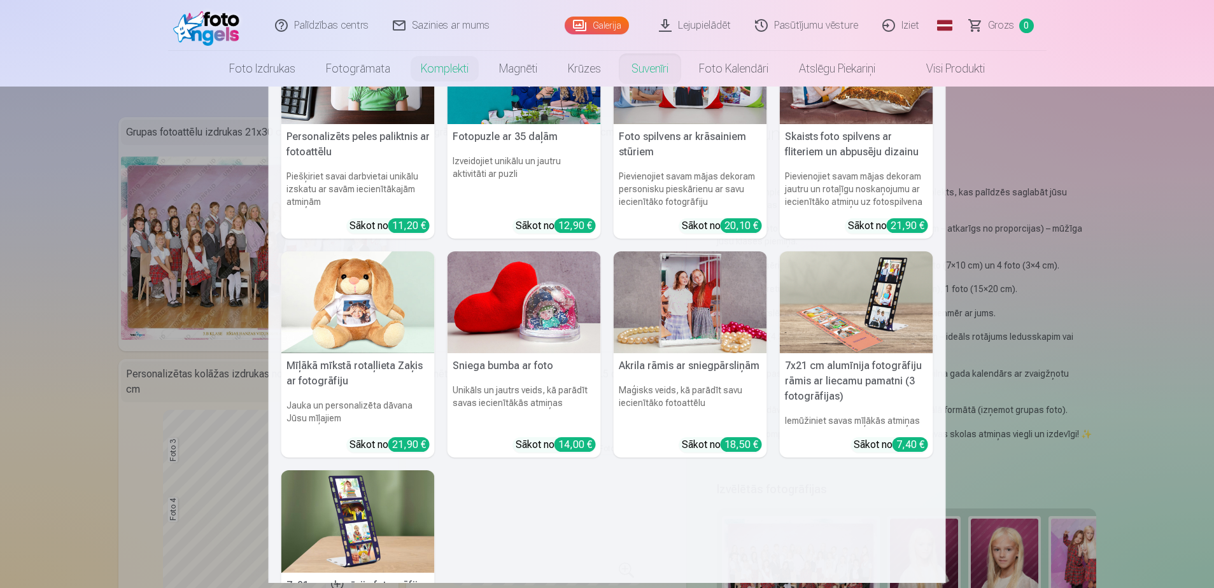
scroll to position [81, 0]
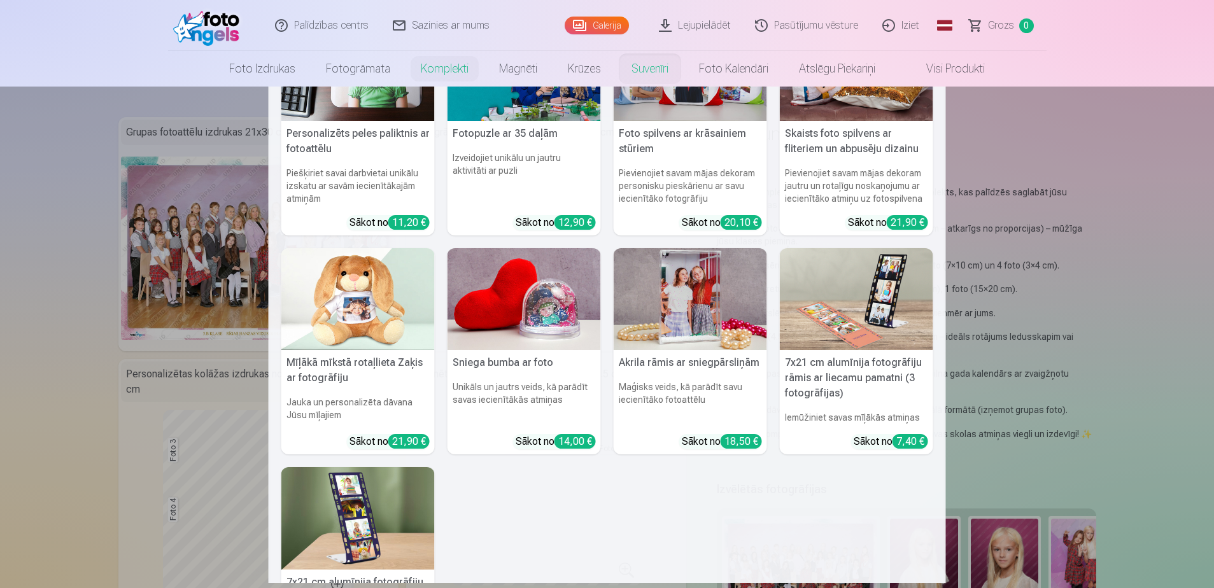
click at [1033, 249] on nav "Personalizēts peles paliktnis ar fotoattēlu Piešķiriet savai darbvietai unikālu…" at bounding box center [607, 335] width 1214 height 496
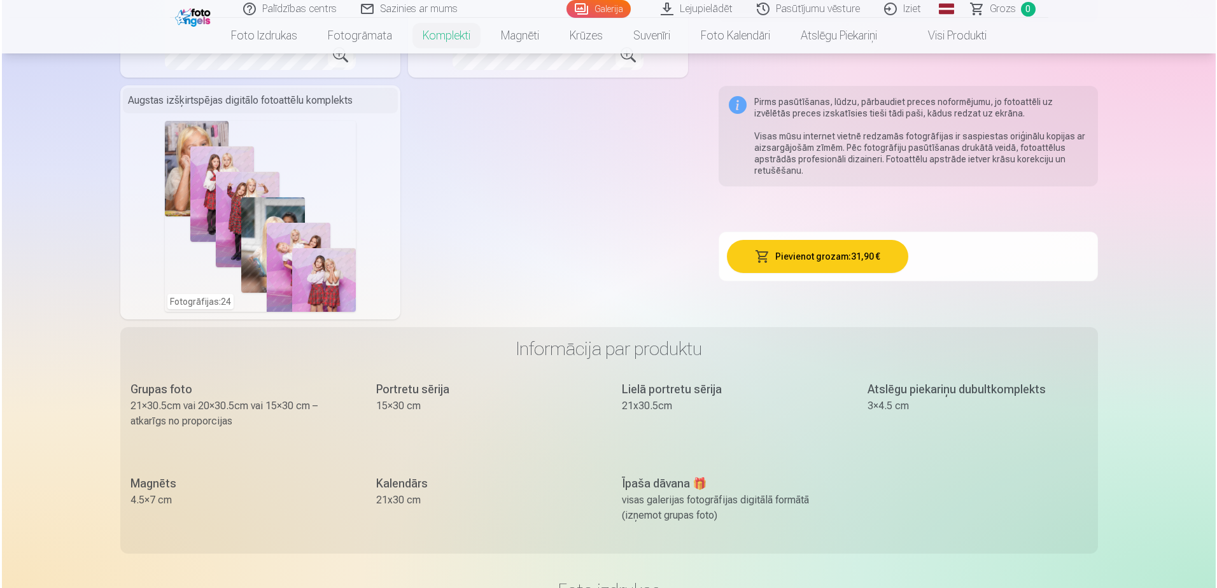
scroll to position [828, 0]
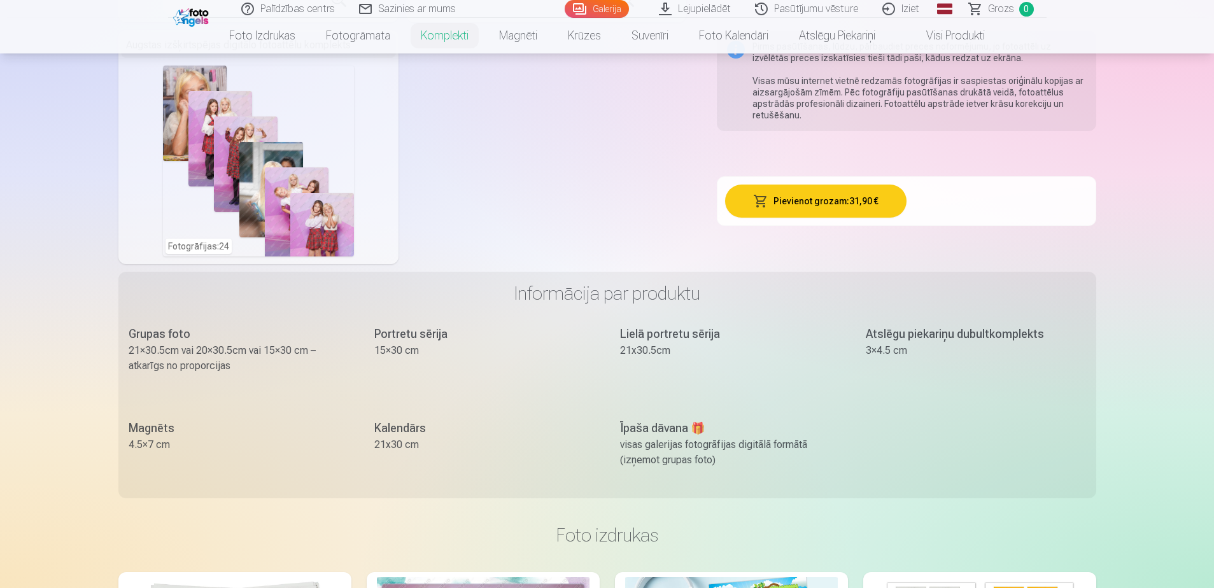
click at [816, 201] on button "Pievienot grozam : 31,90 €" at bounding box center [815, 201] width 181 height 33
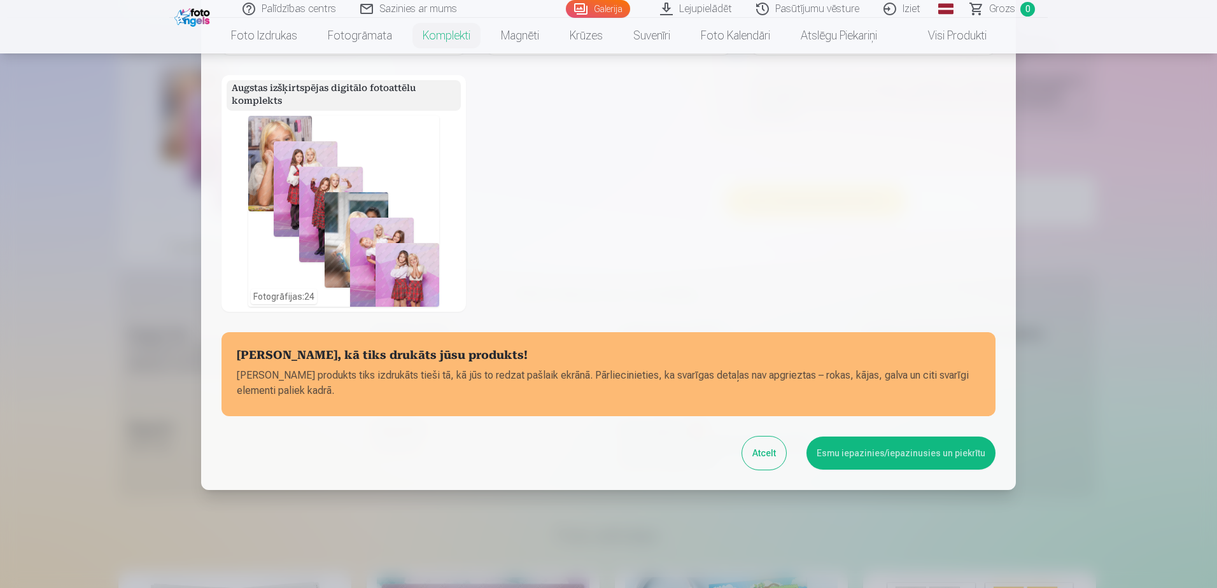
scroll to position [400, 0]
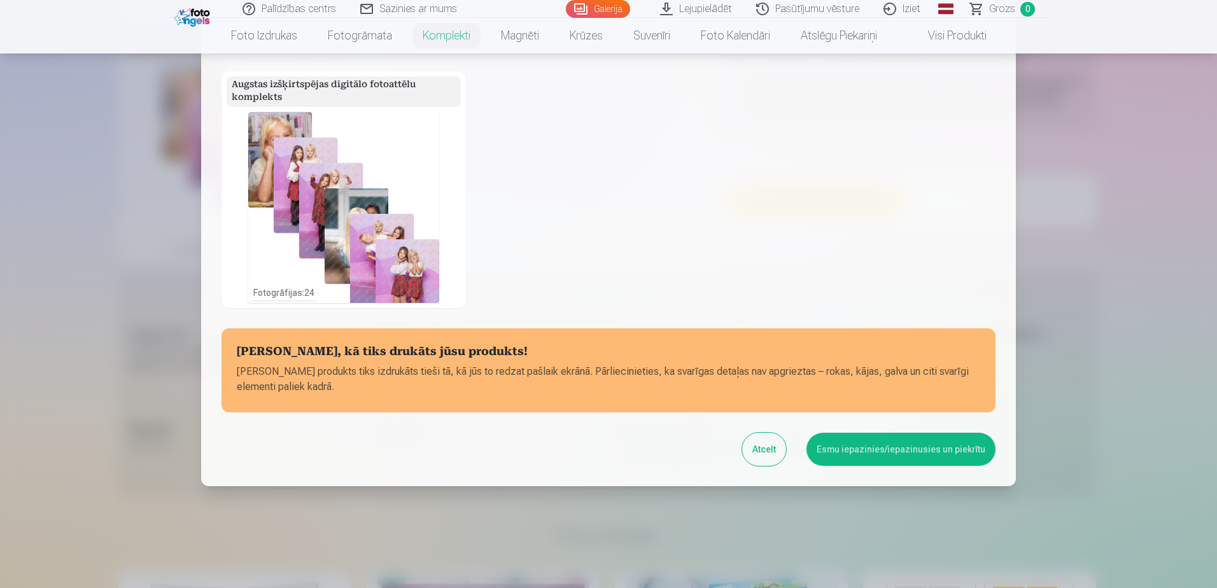
click at [929, 456] on button "Esmu iepazinies/iepazinusies un piekrītu" at bounding box center [900, 449] width 189 height 33
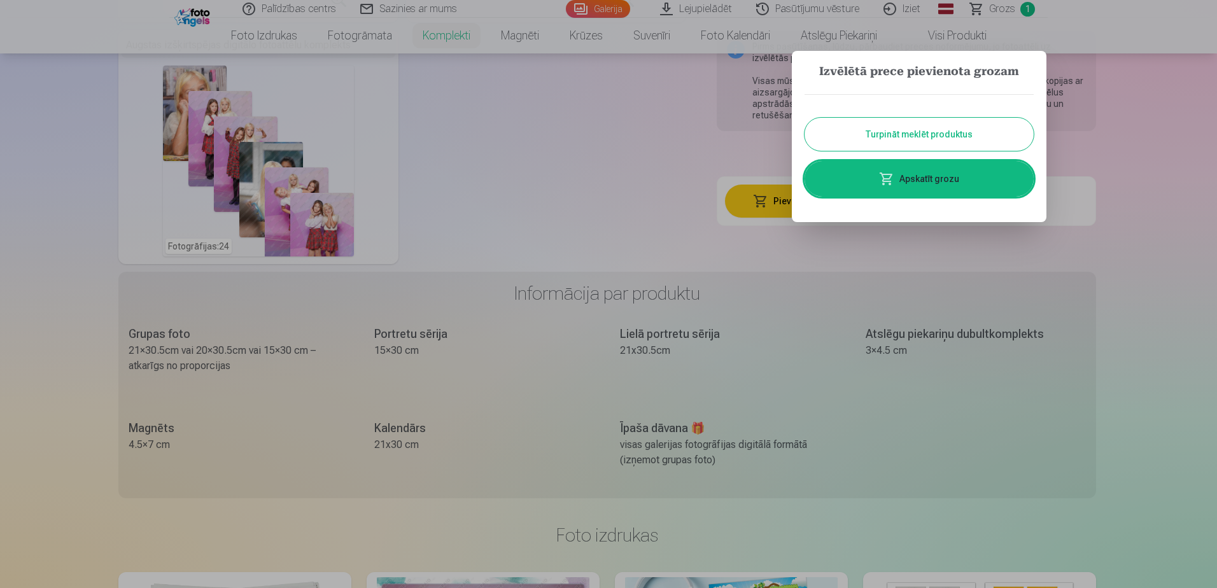
click at [932, 190] on link "Apskatīt grozu" at bounding box center [919, 179] width 229 height 36
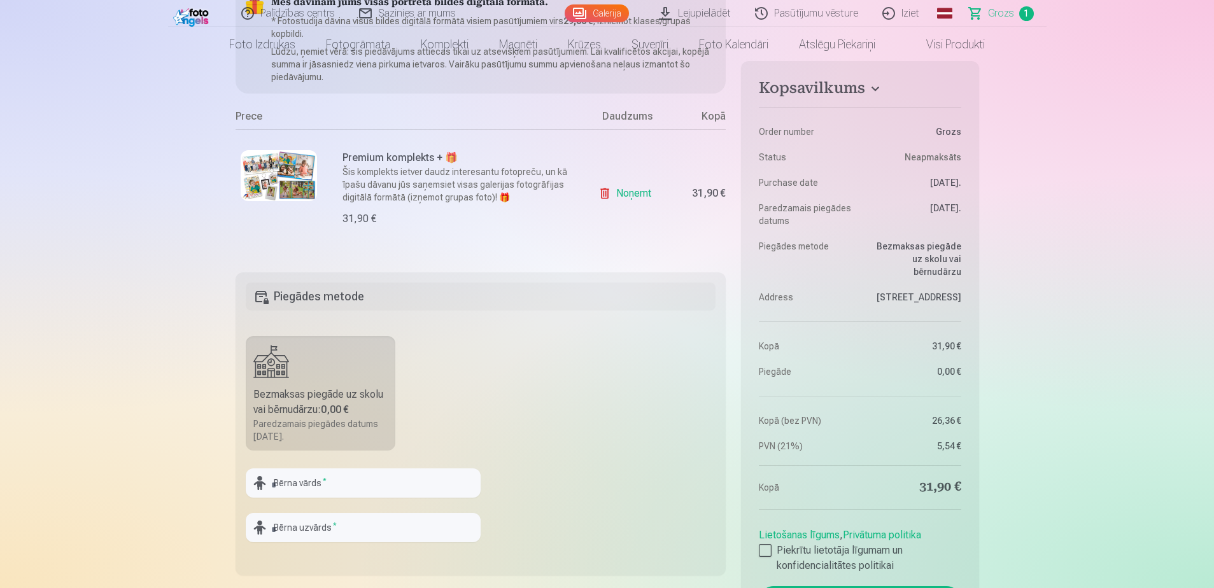
scroll to position [226, 0]
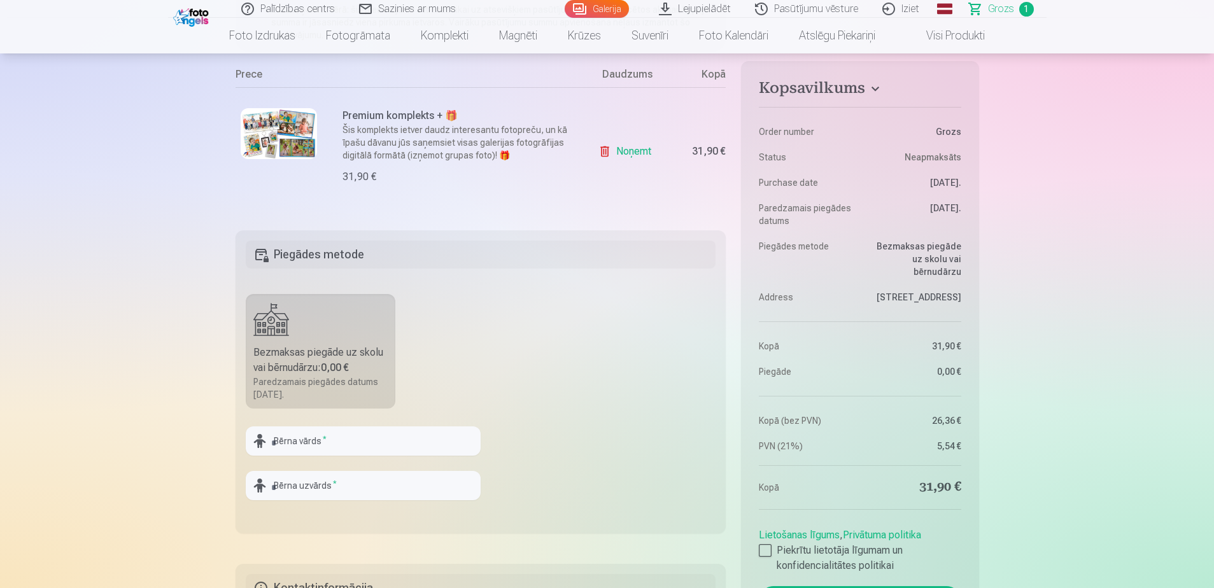
click at [332, 379] on div "Paredzamais piegādes datums [DATE]." at bounding box center [320, 388] width 135 height 25
click at [334, 444] on input "text" at bounding box center [363, 440] width 235 height 29
click at [285, 448] on input "text" at bounding box center [363, 440] width 235 height 29
type input "******"
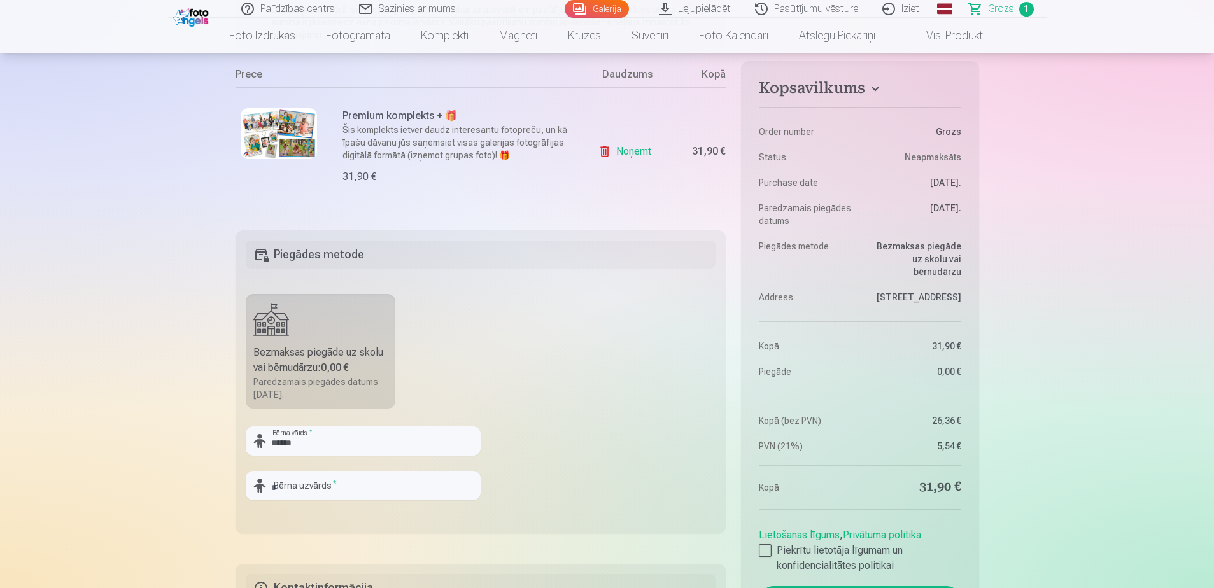
click at [289, 486] on input "text" at bounding box center [363, 485] width 235 height 29
type input "*******"
click at [290, 382] on div "Paredzamais piegādes datums [DATE]." at bounding box center [320, 388] width 135 height 25
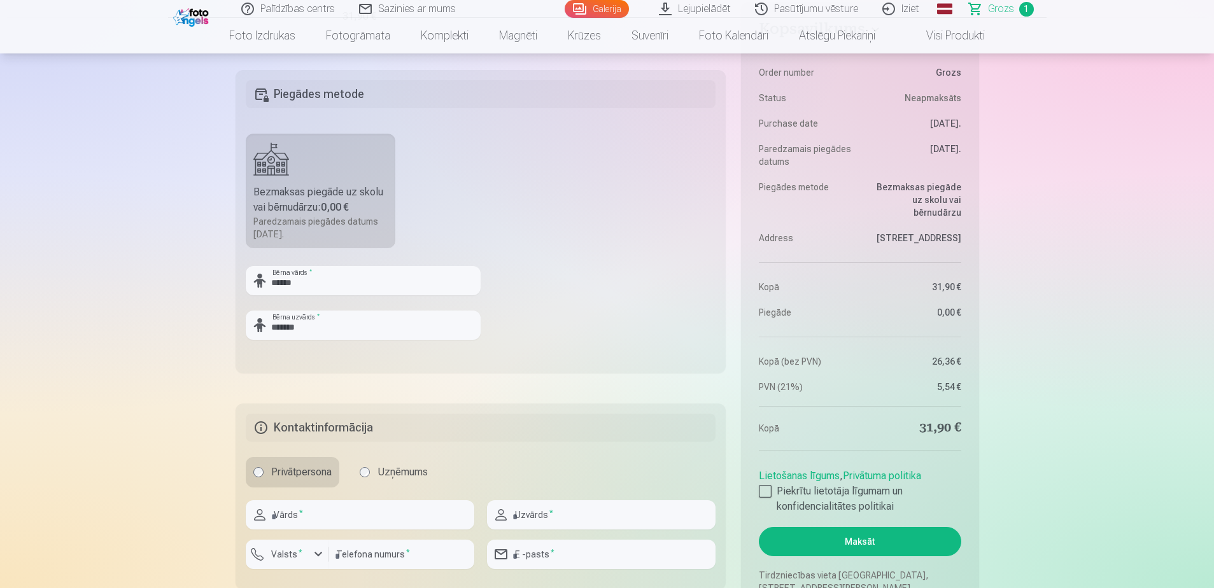
scroll to position [387, 0]
click at [769, 487] on div at bounding box center [765, 490] width 13 height 13
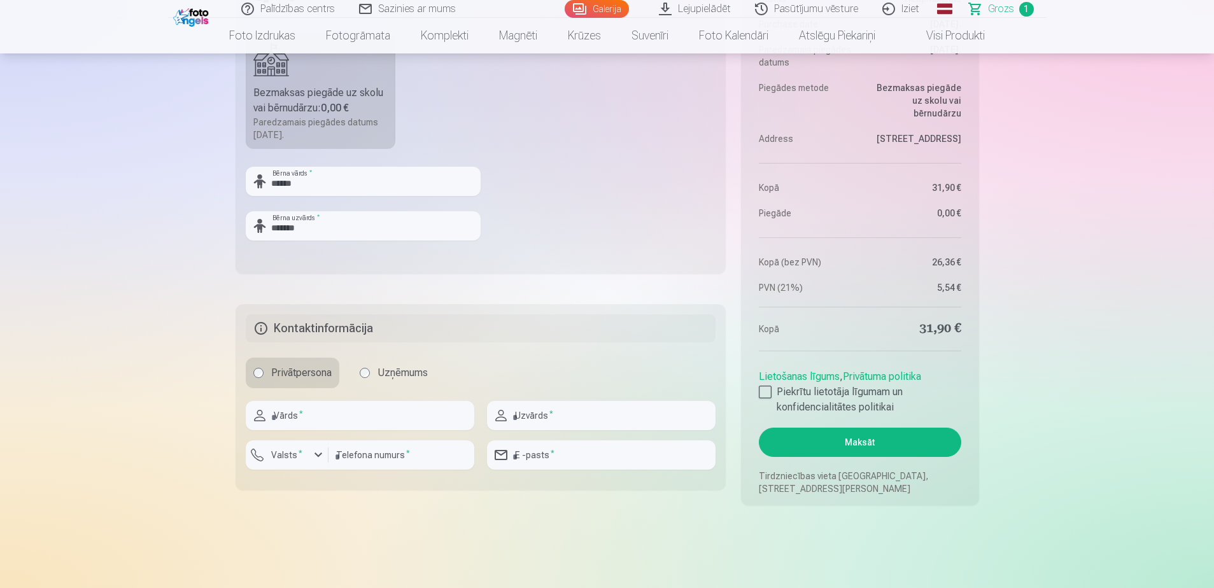
scroll to position [486, 0]
click at [359, 419] on input "text" at bounding box center [360, 414] width 229 height 29
click at [285, 414] on input "*****" at bounding box center [360, 414] width 229 height 29
type input "*****"
click at [519, 422] on input "text" at bounding box center [601, 414] width 229 height 29
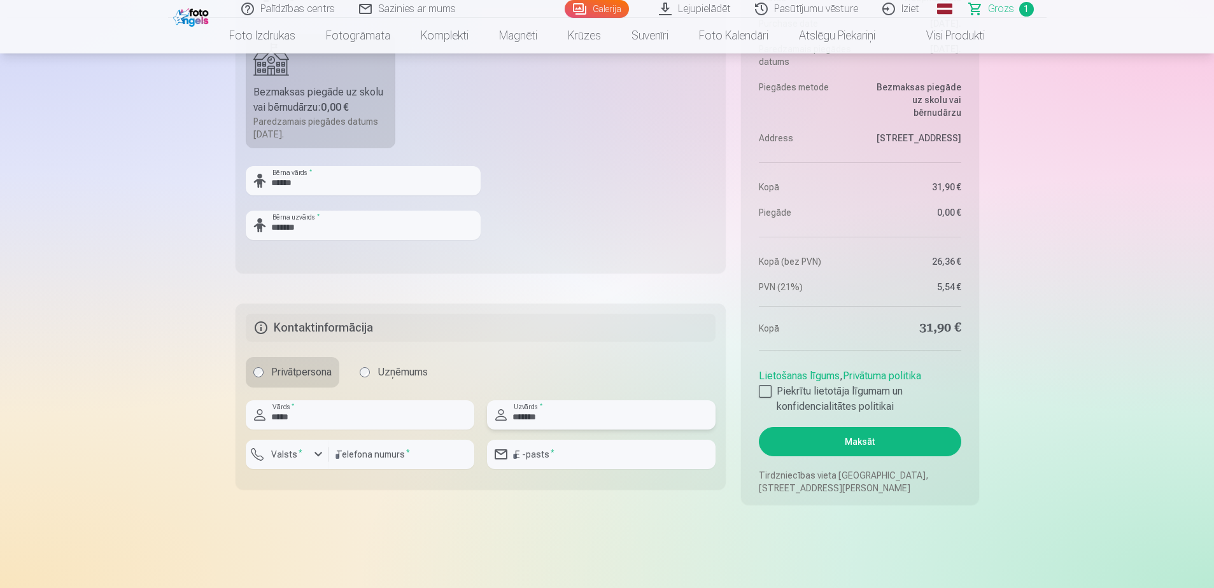
type input "*******"
click at [399, 459] on input "number" at bounding box center [401, 454] width 146 height 29
type input "********"
click at [535, 460] on input "email" at bounding box center [601, 454] width 229 height 29
type input "**********"
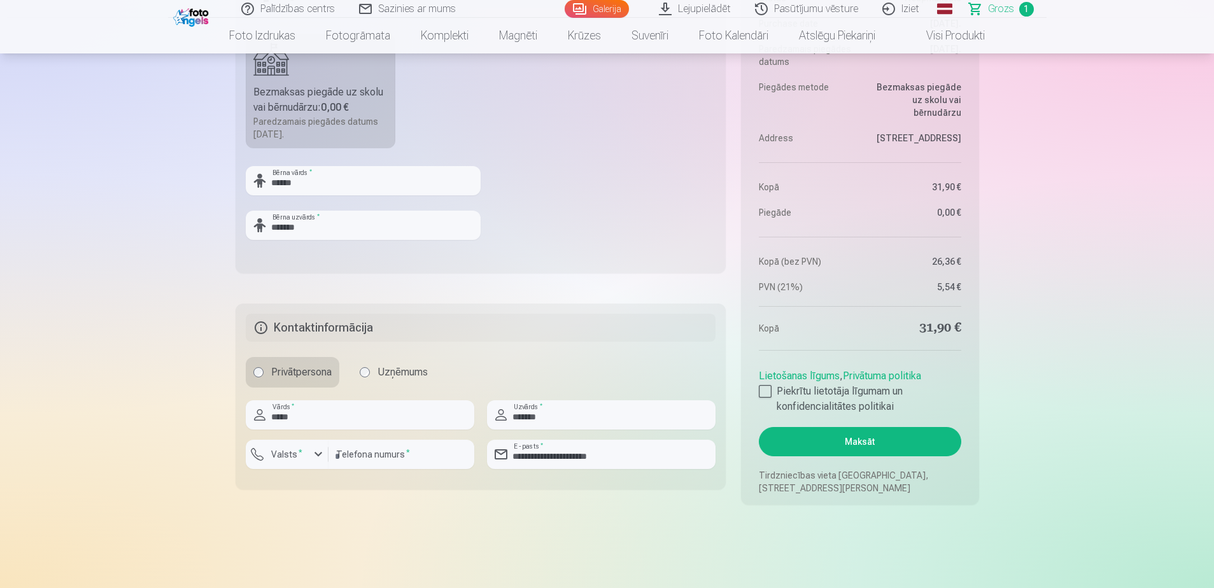
click at [376, 541] on main "Jūsu iepirkumu grozs Kopsavilkums Order number Grozs Status Neapmaksāts Purchas…" at bounding box center [607, 83] width 743 height 966
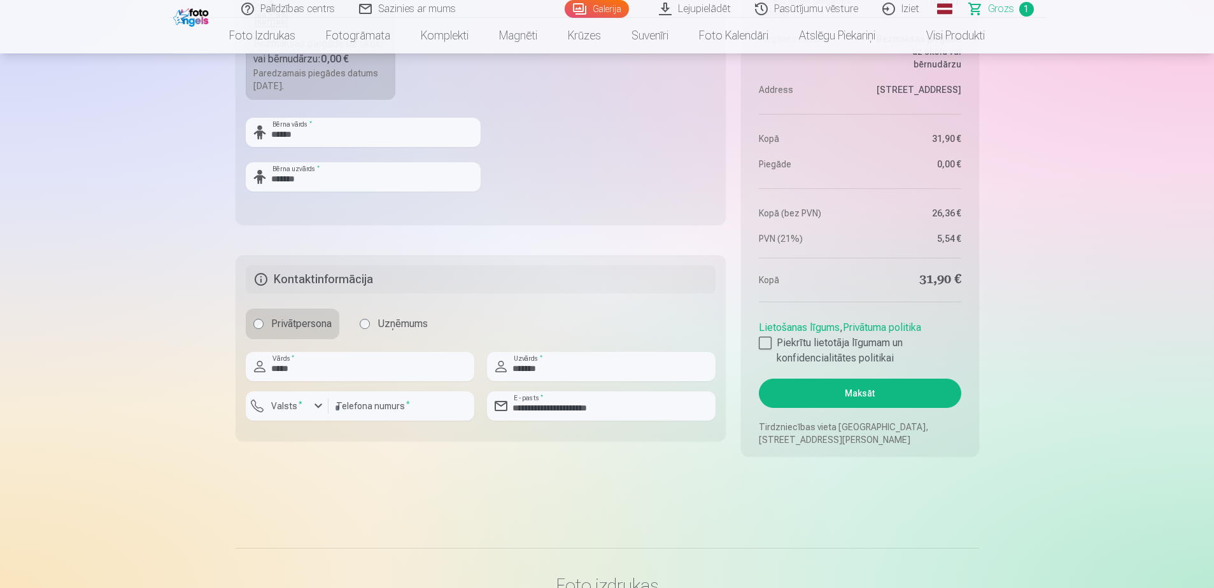
scroll to position [535, 0]
click at [855, 389] on button "Maksāt" at bounding box center [860, 392] width 202 height 29
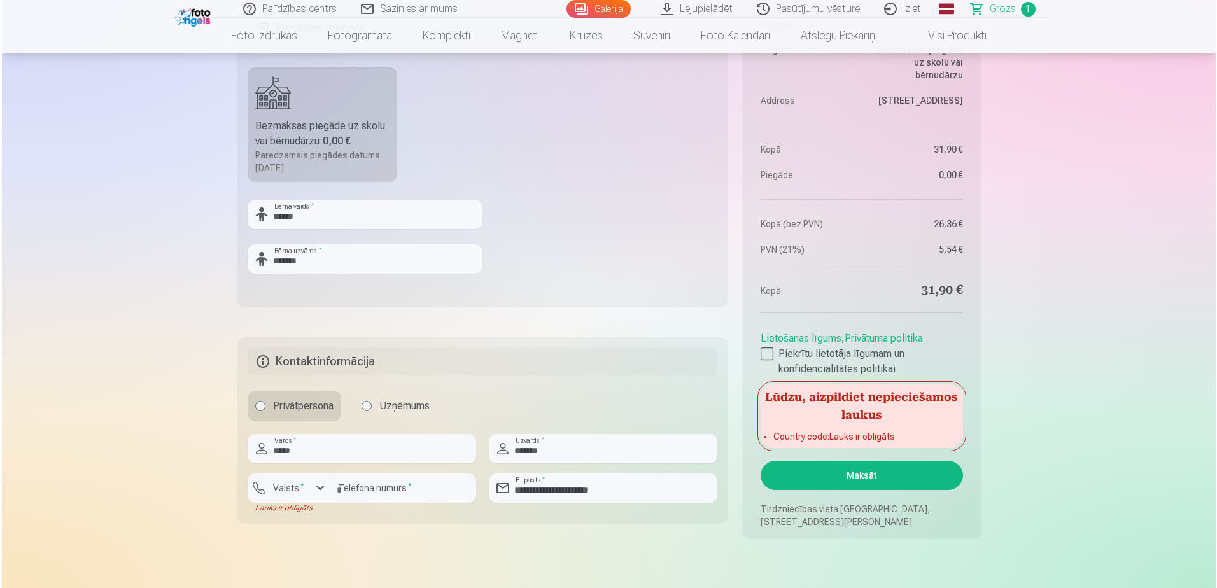
scroll to position [455, 0]
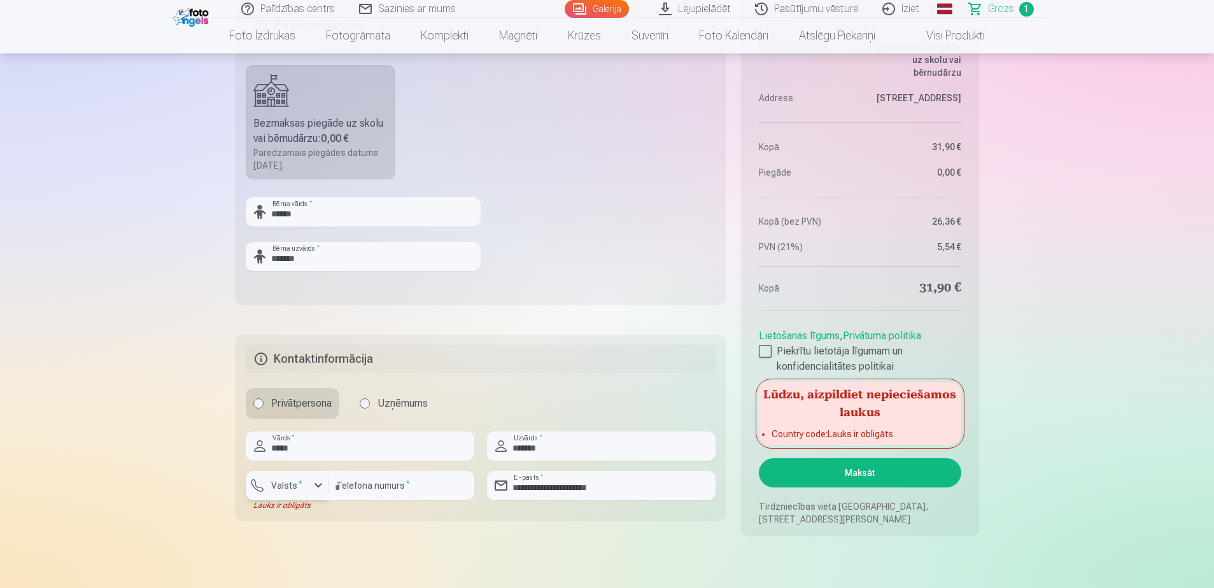
click at [307, 488] on div "button" at bounding box center [290, 487] width 38 height 13
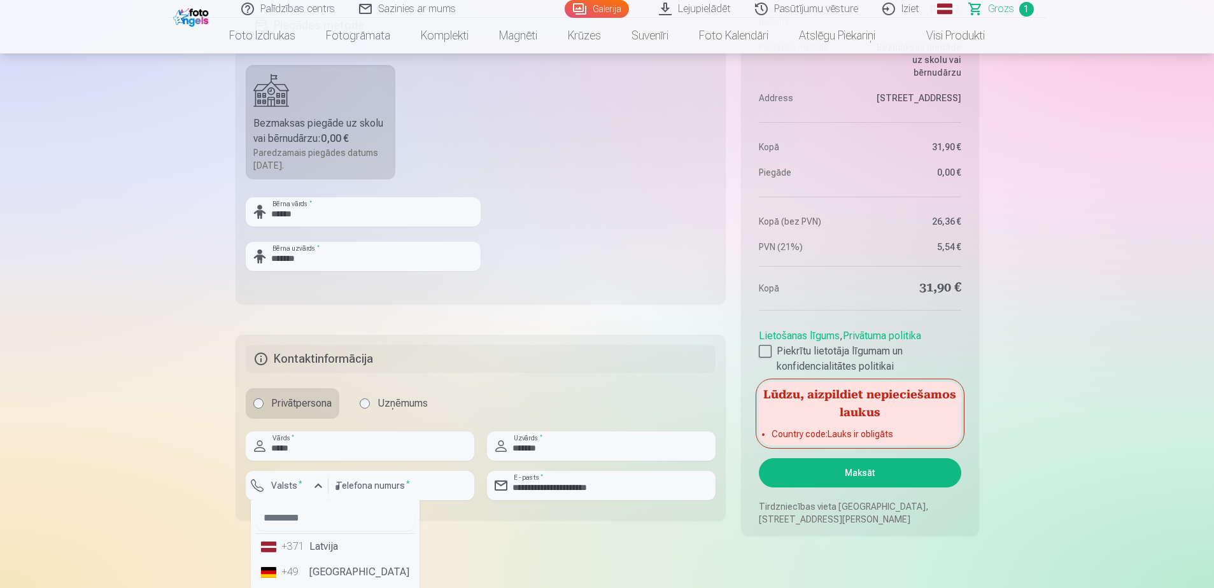
click at [305, 555] on li "+371 Latvija" at bounding box center [335, 546] width 158 height 25
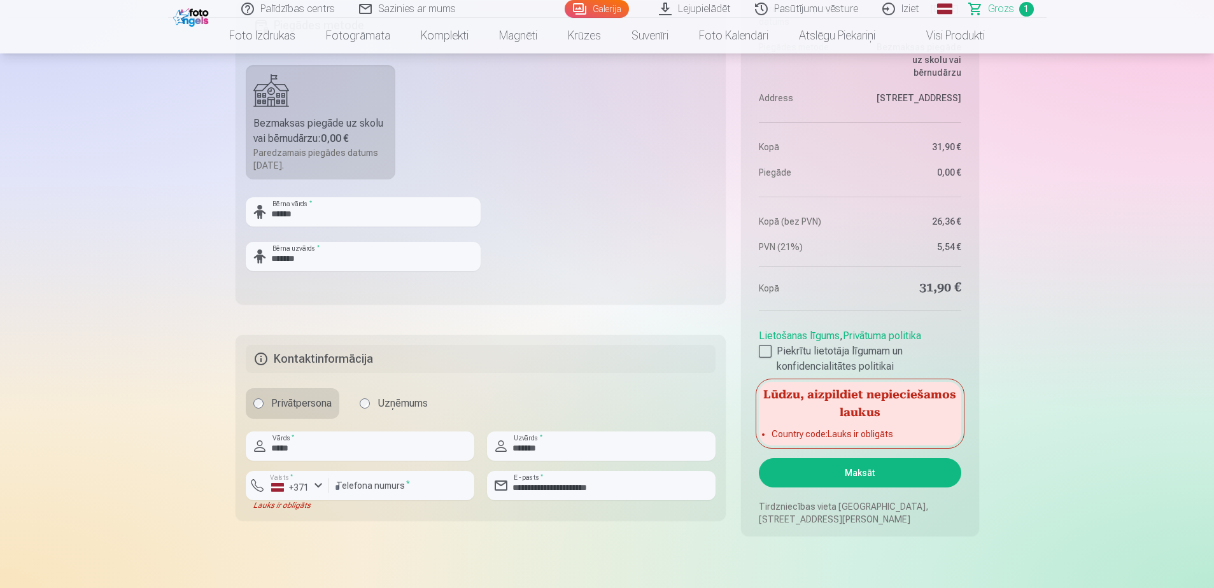
click at [838, 462] on button "Maksāt" at bounding box center [860, 472] width 202 height 29
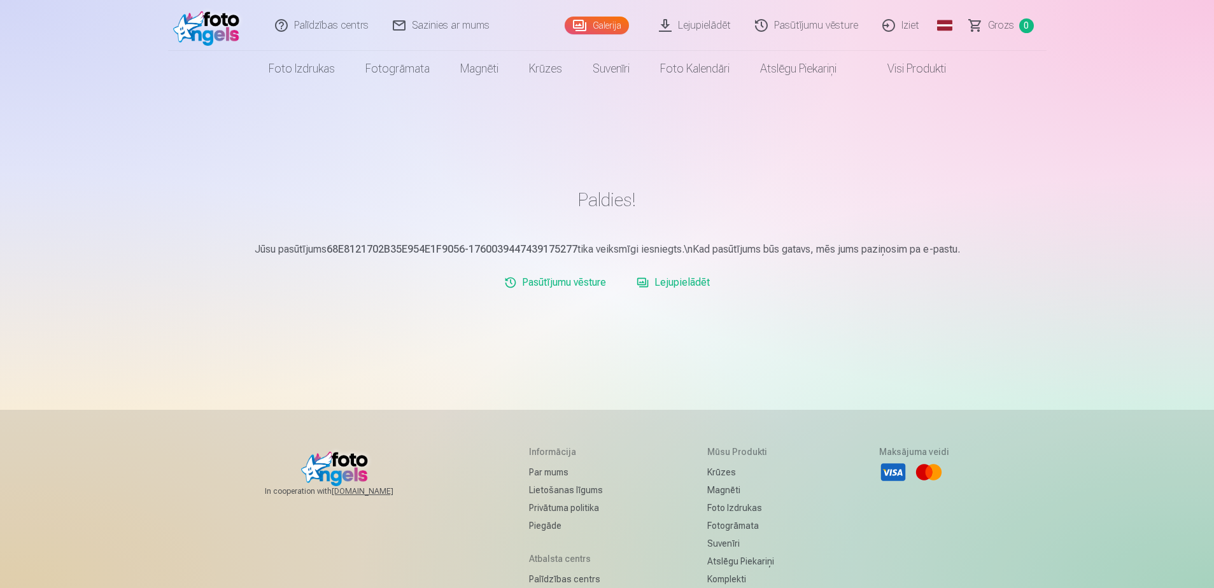
click at [673, 283] on link "Lejupielādēt" at bounding box center [672, 282] width 83 height 25
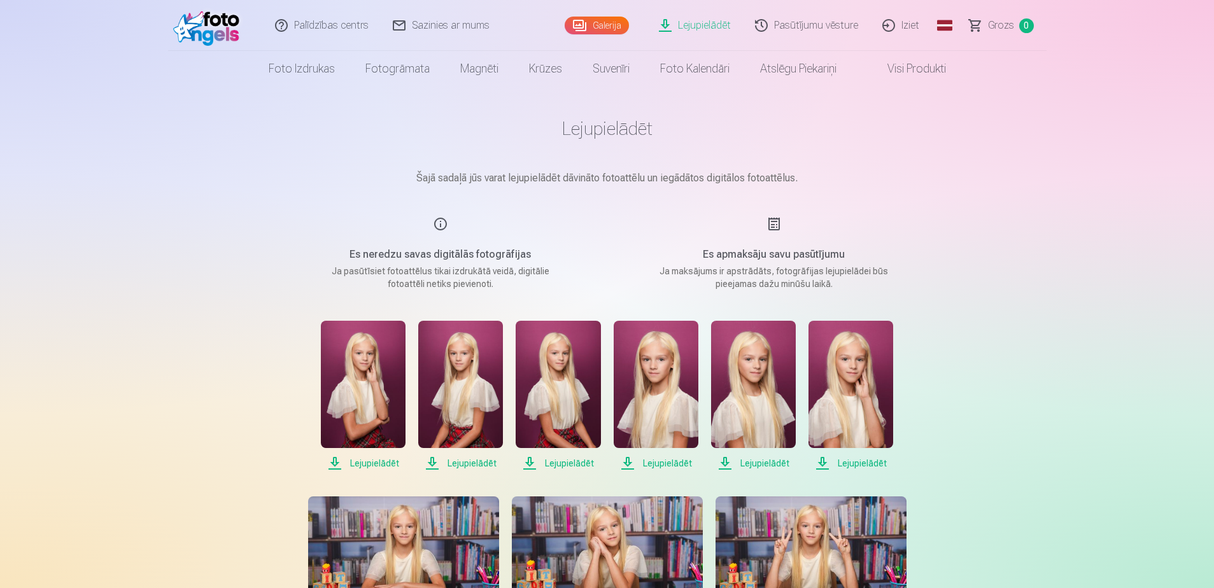
click at [378, 462] on span "Lejupielādēt" at bounding box center [363, 463] width 85 height 15
click at [471, 465] on span "Lejupielādēt" at bounding box center [460, 463] width 85 height 15
click at [582, 465] on span "Lejupielādēt" at bounding box center [558, 463] width 85 height 15
click at [680, 461] on span "Lejupielādēt" at bounding box center [656, 463] width 85 height 15
click at [748, 463] on span "Lejupielādēt" at bounding box center [753, 463] width 85 height 15
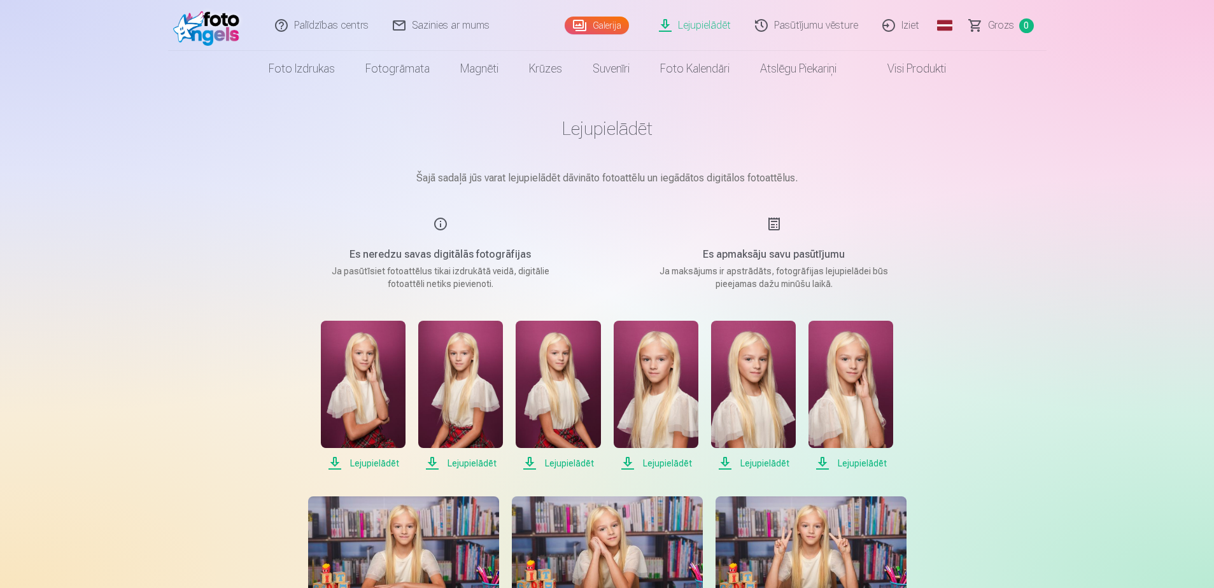
click at [854, 463] on span "Lejupielādēt" at bounding box center [850, 463] width 85 height 15
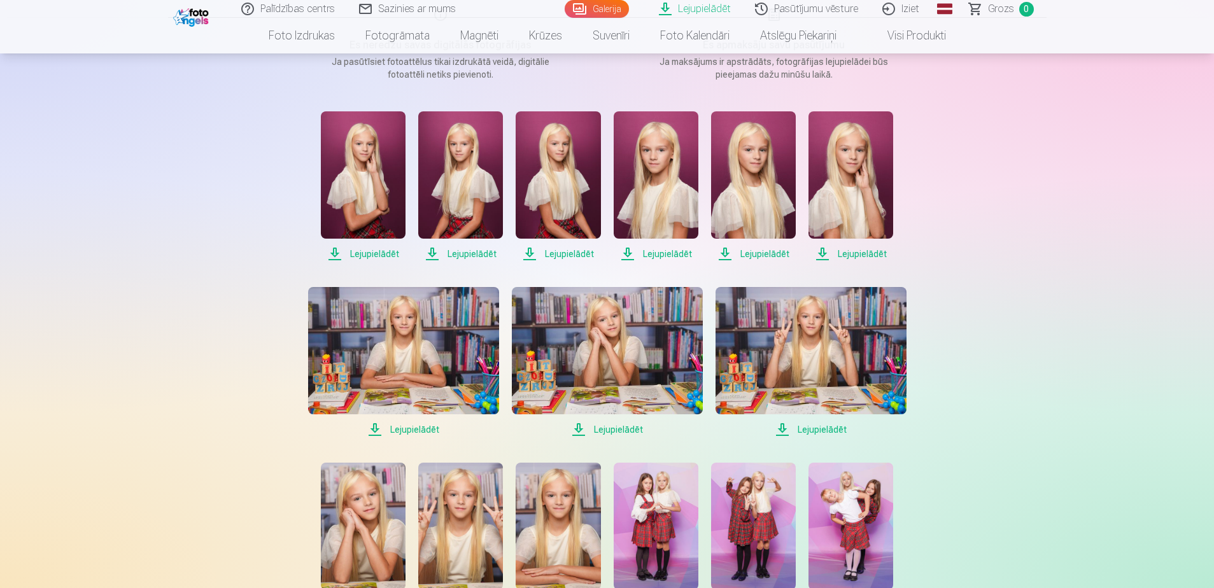
scroll to position [212, 0]
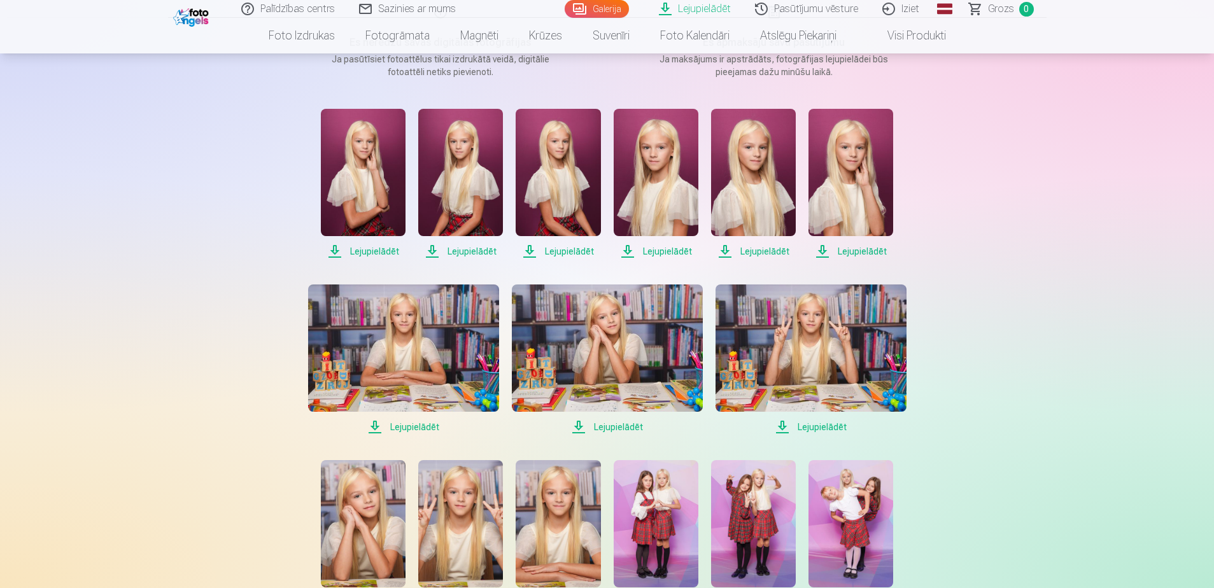
click at [423, 424] on span "Lejupielādēt" at bounding box center [403, 426] width 191 height 15
click at [596, 425] on span "Lejupielādēt" at bounding box center [607, 426] width 191 height 15
click at [794, 424] on span "Lejupielādēt" at bounding box center [810, 426] width 191 height 15
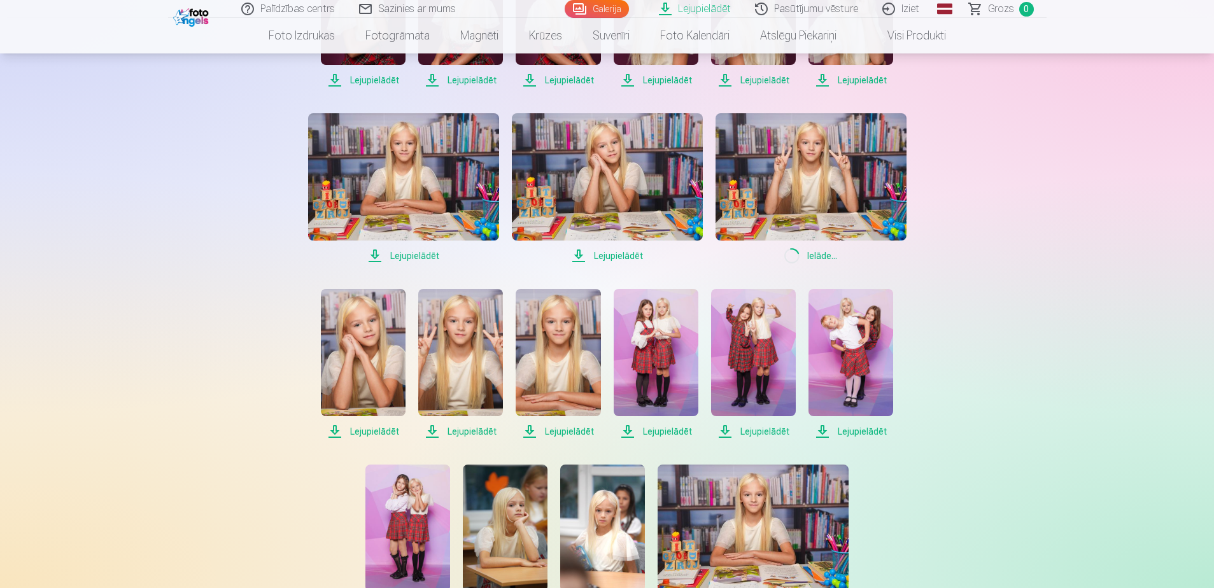
scroll to position [386, 0]
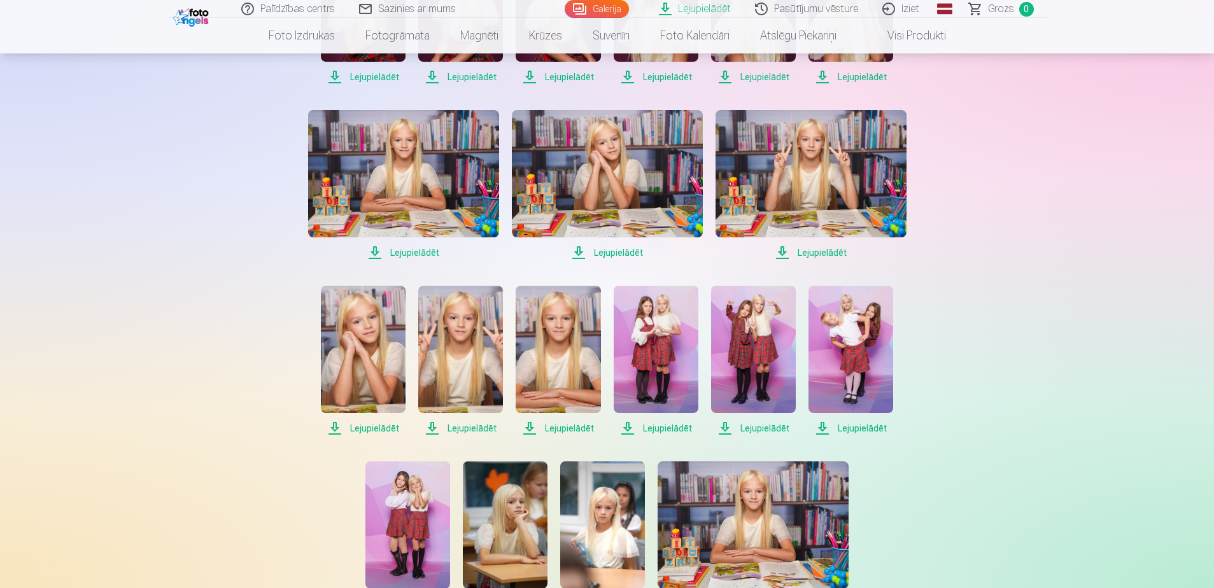
click at [372, 423] on span "Lejupielādēt" at bounding box center [363, 428] width 85 height 15
click at [469, 428] on span "Lejupielādēt" at bounding box center [460, 428] width 85 height 15
click at [567, 425] on span "Lejupielādēt" at bounding box center [558, 428] width 85 height 15
click at [672, 425] on span "Lejupielādēt" at bounding box center [656, 428] width 85 height 15
click at [758, 428] on span "Lejupielādēt" at bounding box center [753, 428] width 85 height 15
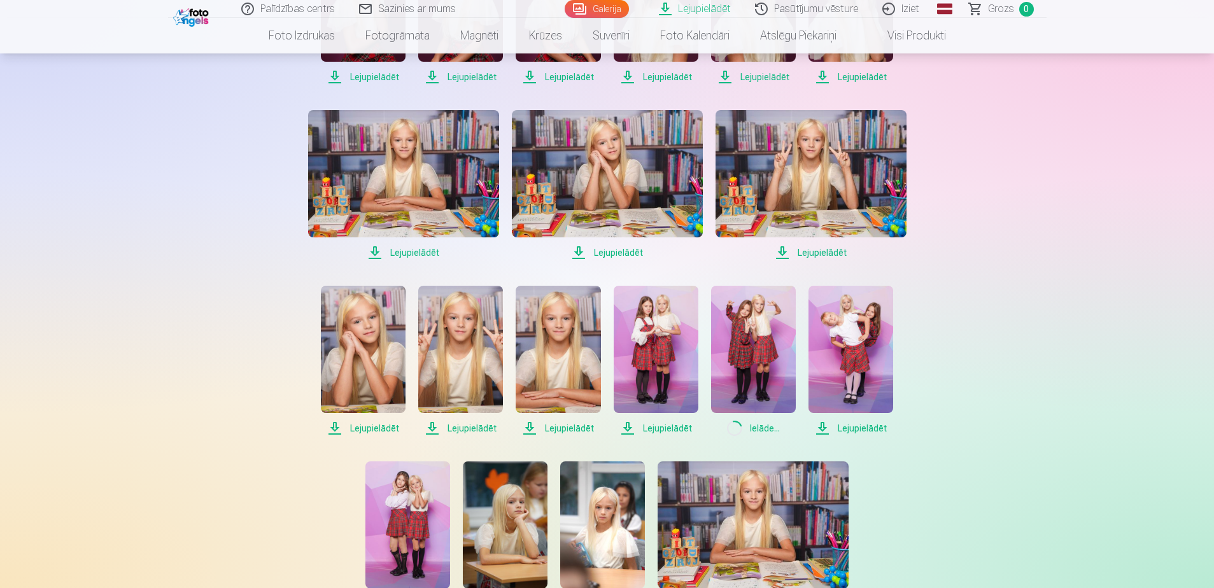
click at [838, 430] on span "Lejupielādēt" at bounding box center [850, 428] width 85 height 15
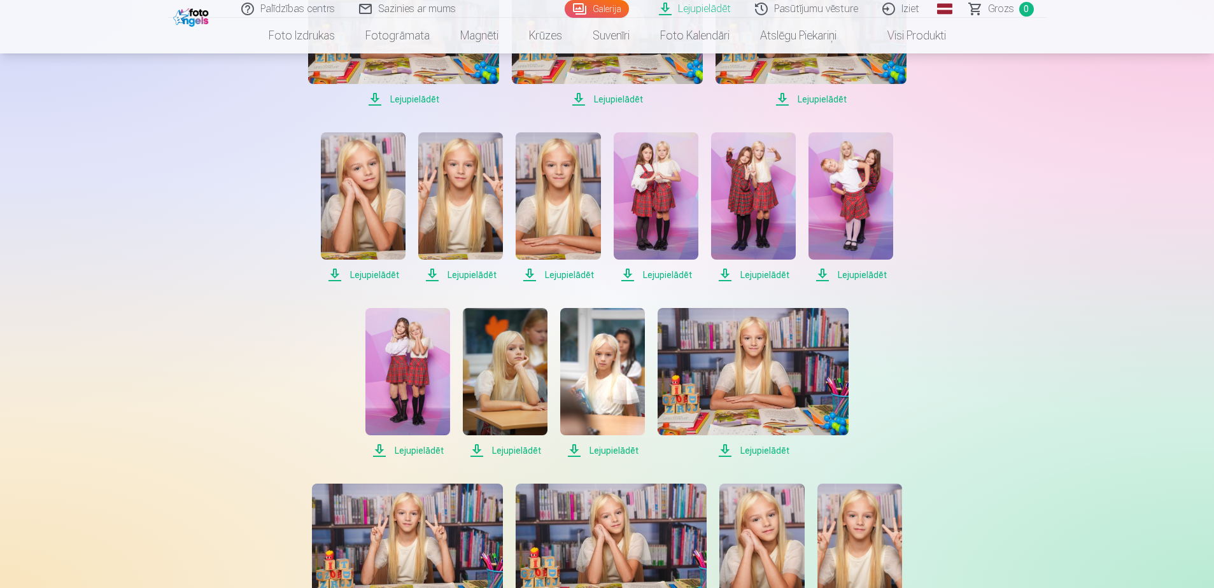
scroll to position [540, 0]
click at [418, 449] on span "Lejupielādēt" at bounding box center [407, 449] width 85 height 15
click at [508, 448] on span "Lejupielādēt" at bounding box center [505, 449] width 85 height 15
click at [600, 447] on span "Lejupielādēt" at bounding box center [602, 449] width 85 height 15
click at [777, 447] on span "Lejupielādēt" at bounding box center [753, 449] width 191 height 15
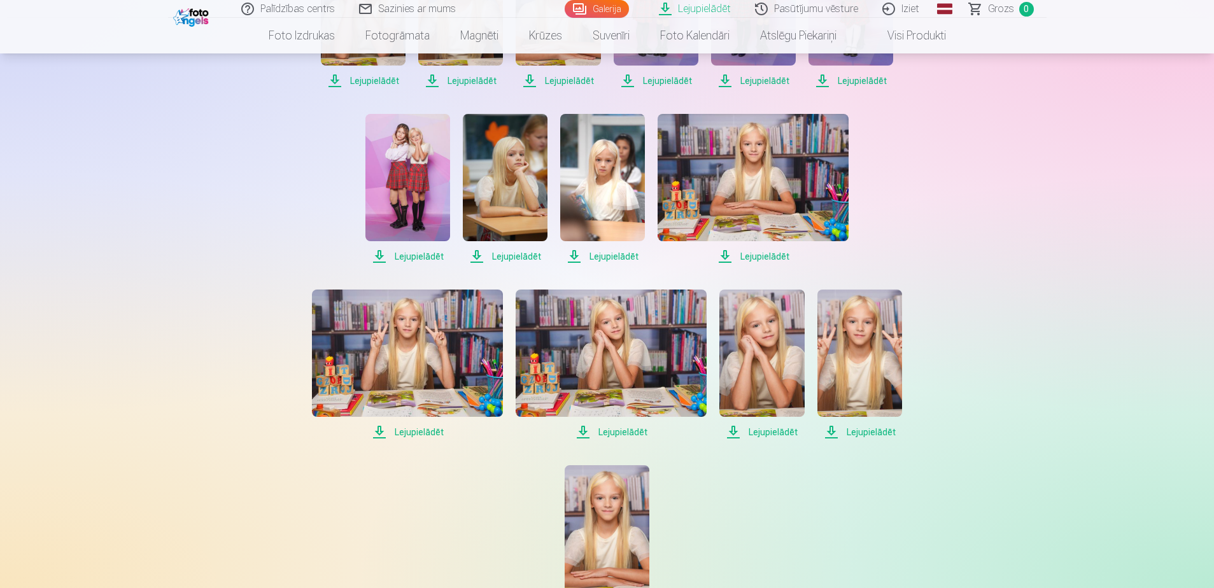
scroll to position [735, 0]
click at [432, 423] on link "Lejupielādēt" at bounding box center [407, 364] width 191 height 150
click at [613, 430] on span "Lejupielādēt" at bounding box center [611, 431] width 191 height 15
click at [775, 437] on span "Lejupielādēt" at bounding box center [761, 431] width 85 height 15
click at [855, 430] on span "Lejupielādēt" at bounding box center [859, 431] width 85 height 15
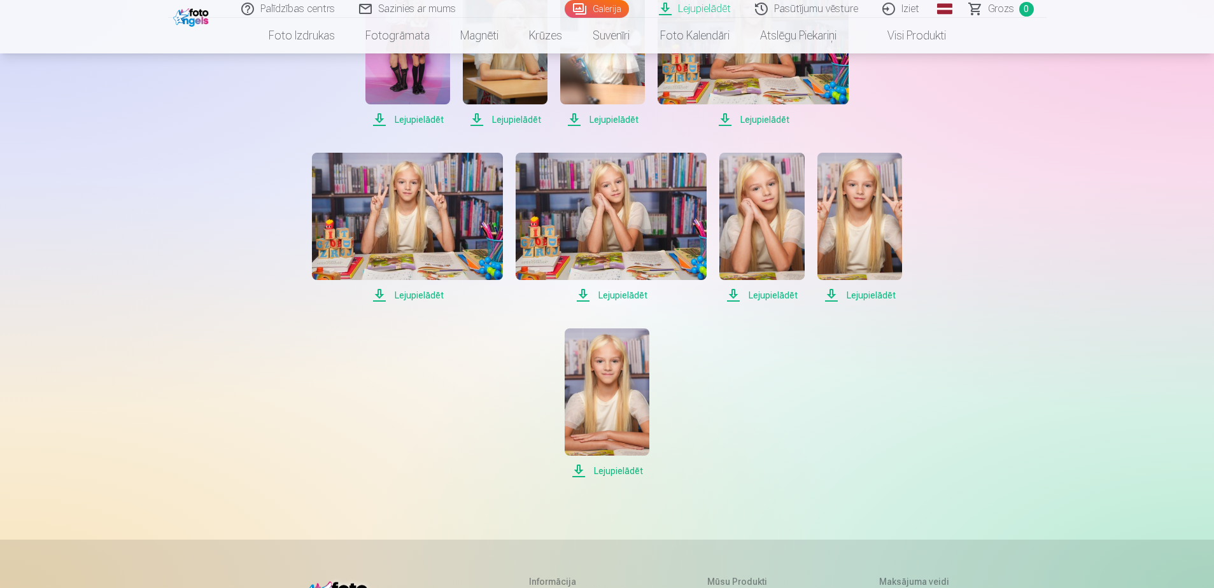
scroll to position [872, 0]
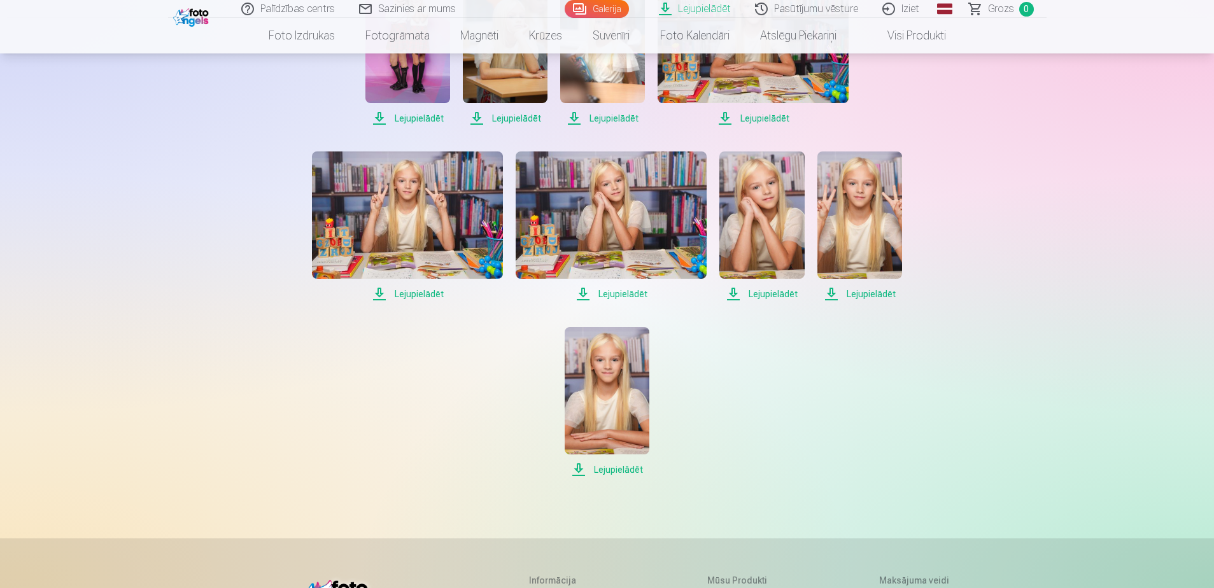
click at [633, 463] on span "Lejupielādēt" at bounding box center [607, 469] width 85 height 15
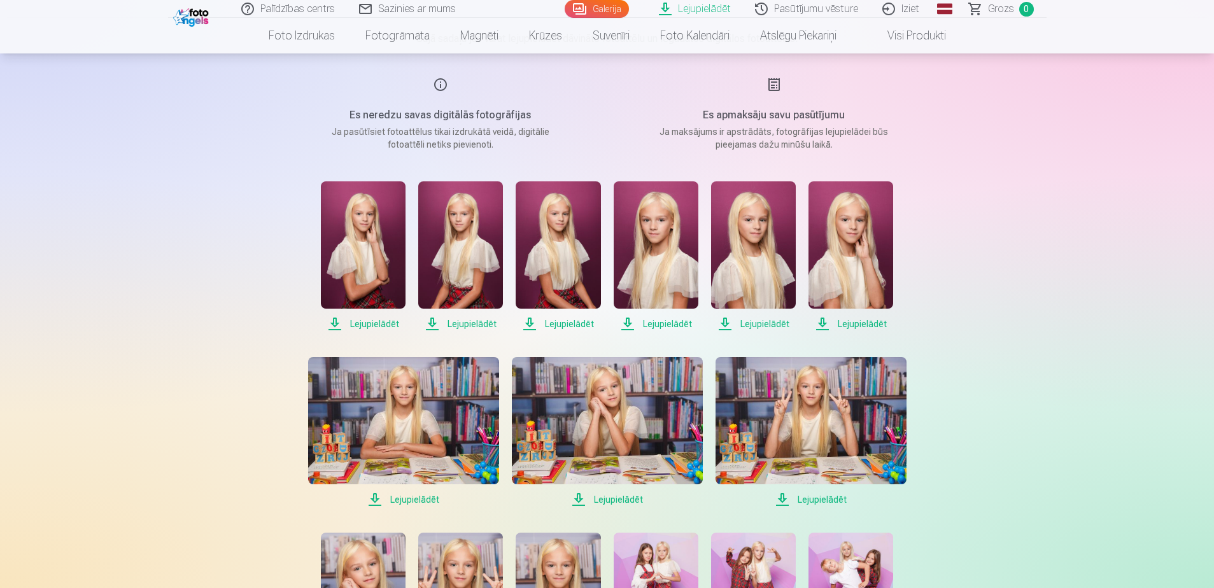
scroll to position [139, 0]
click at [736, 274] on img at bounding box center [753, 245] width 85 height 127
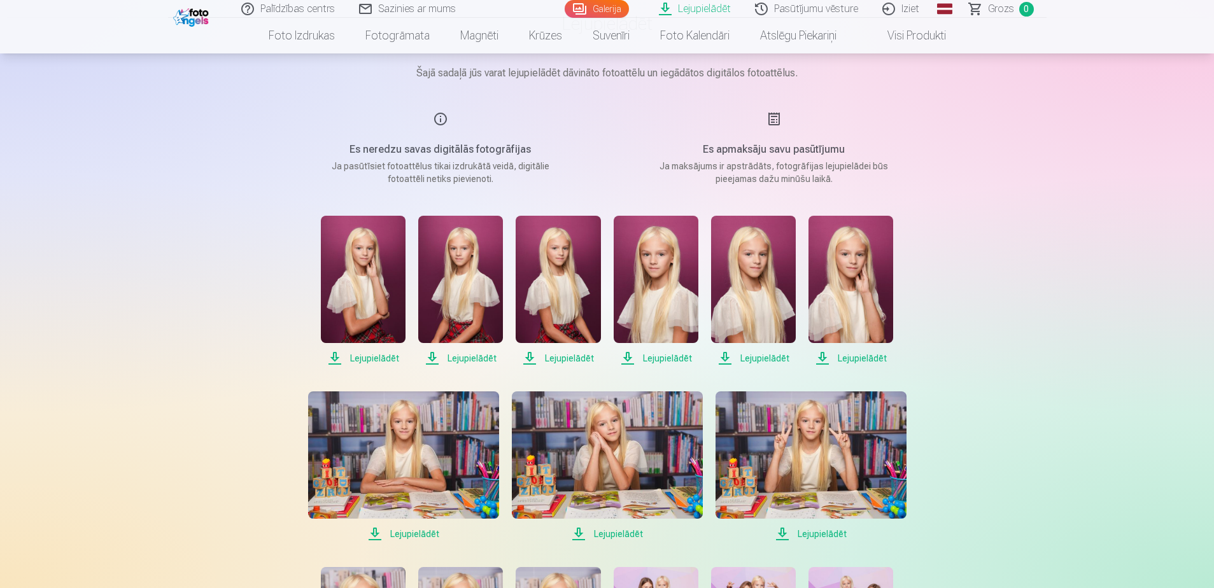
scroll to position [103, 0]
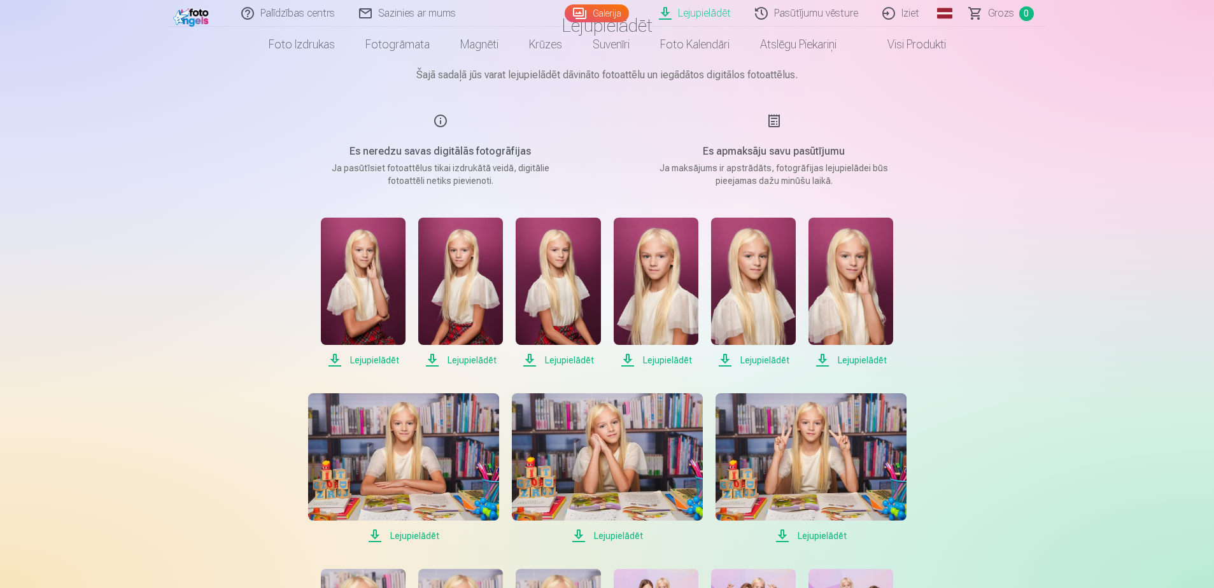
scroll to position [0, 0]
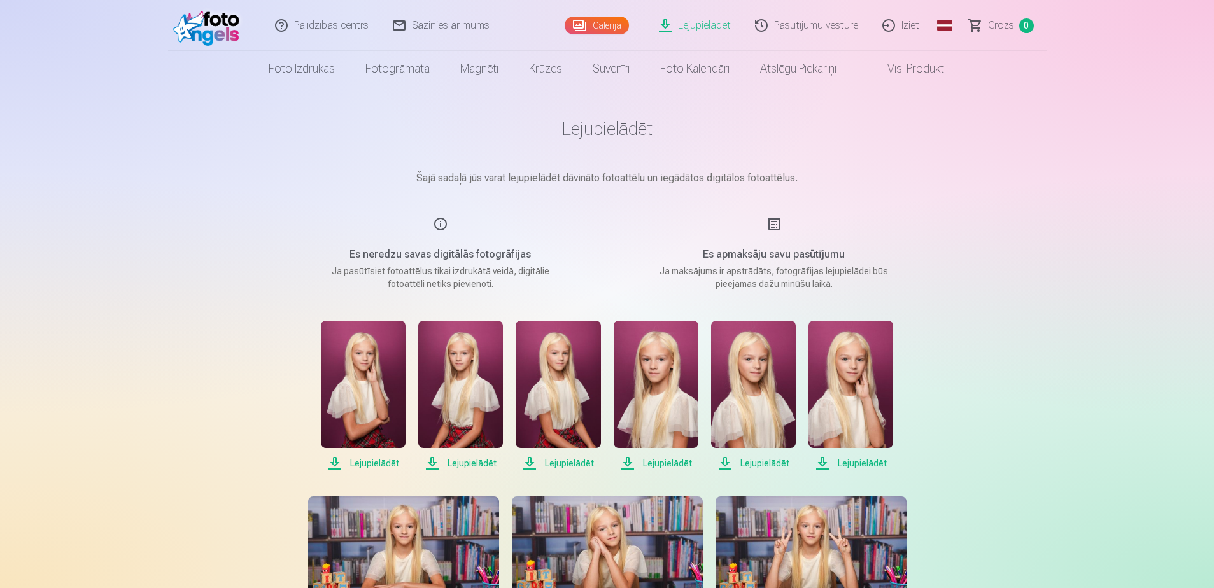
click at [607, 22] on link "Galerija" at bounding box center [597, 26] width 64 height 18
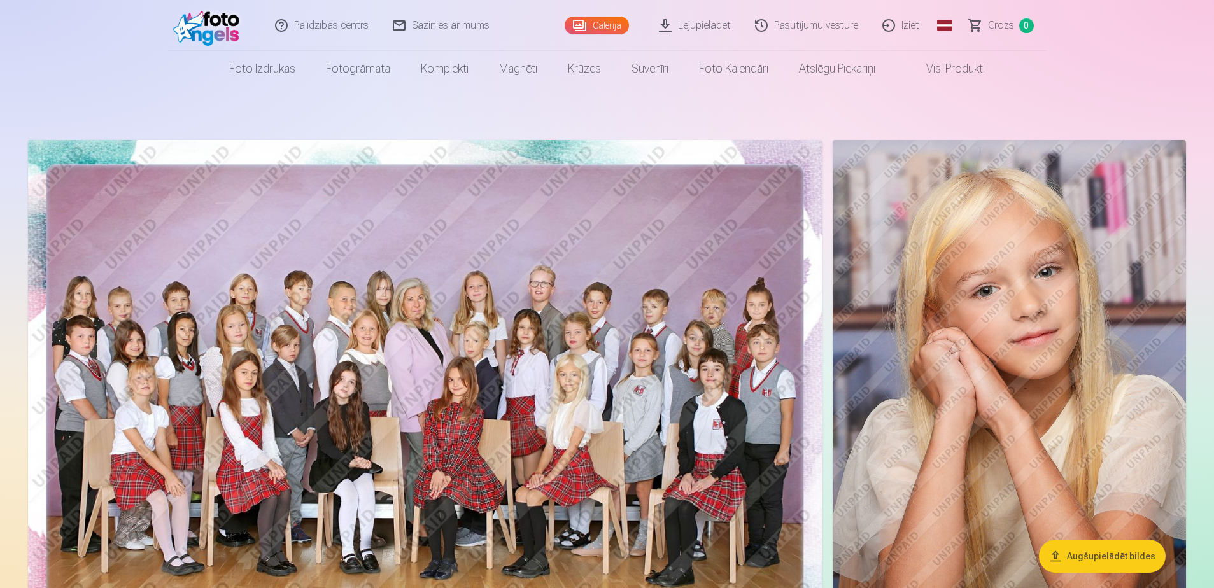
click at [686, 32] on link "Lejupielādēt" at bounding box center [695, 25] width 96 height 51
